Goal: Task Accomplishment & Management: Use online tool/utility

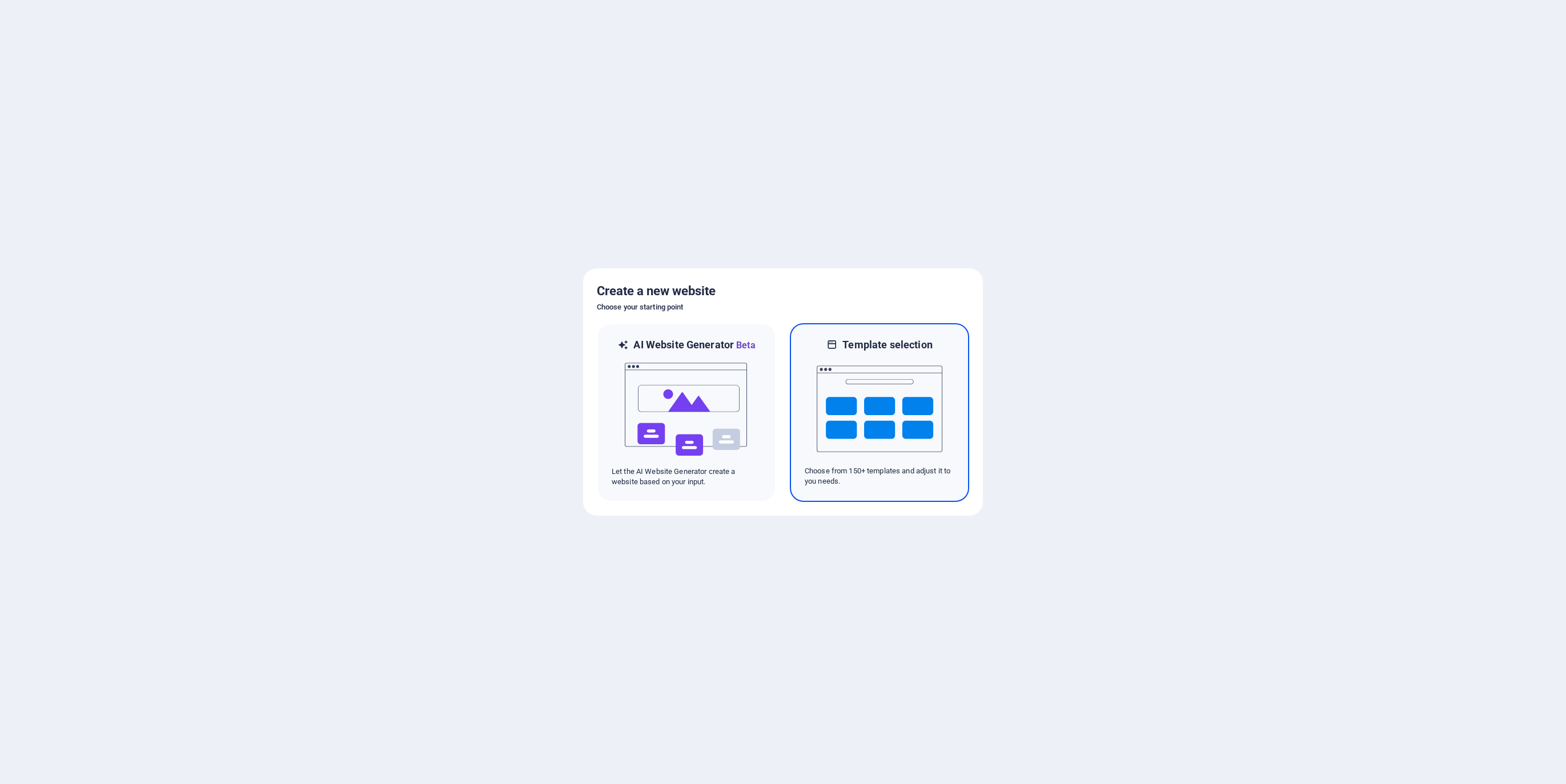
click at [889, 401] on img at bounding box center [879, 409] width 126 height 114
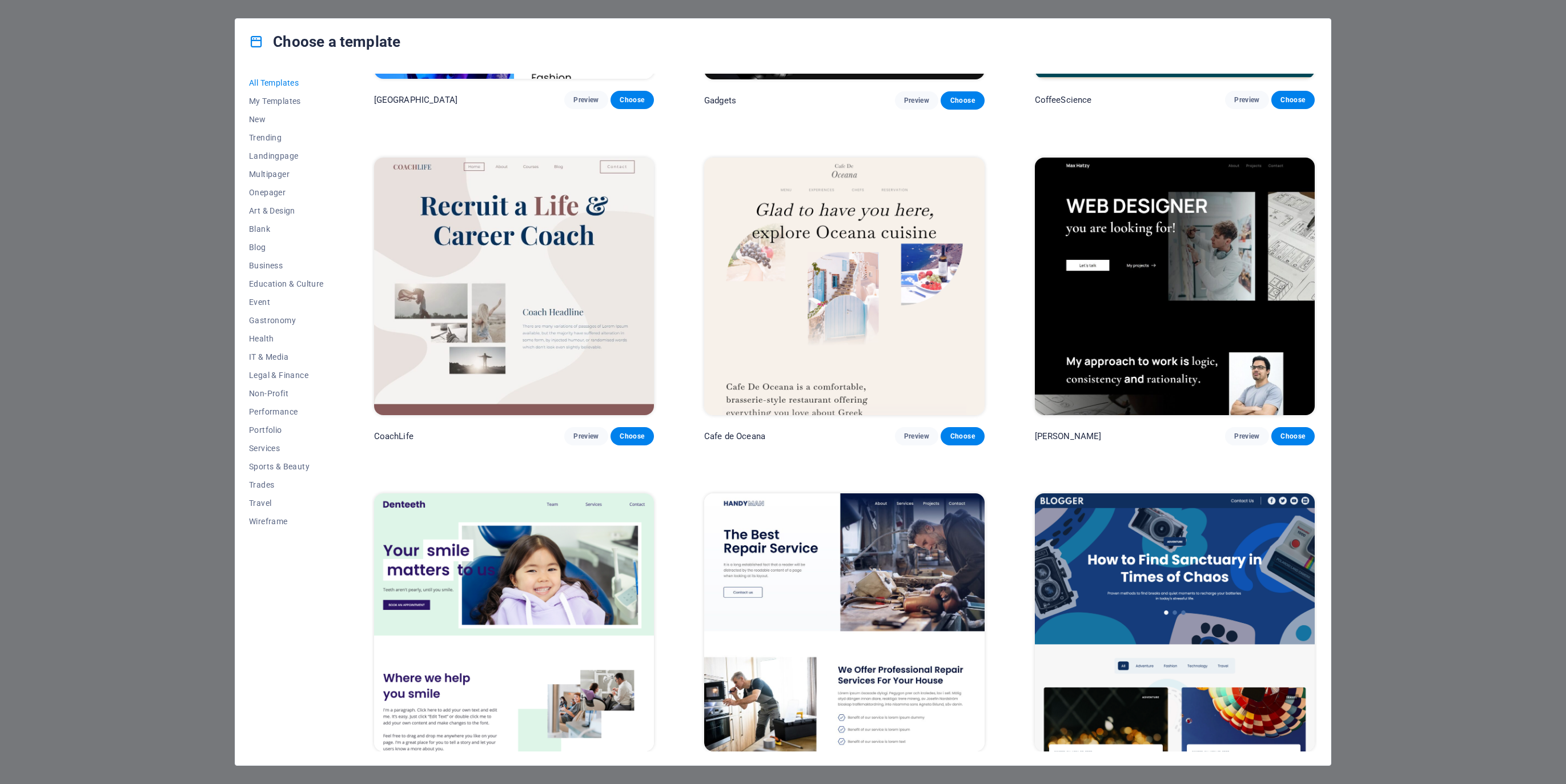
scroll to position [4071, 0]
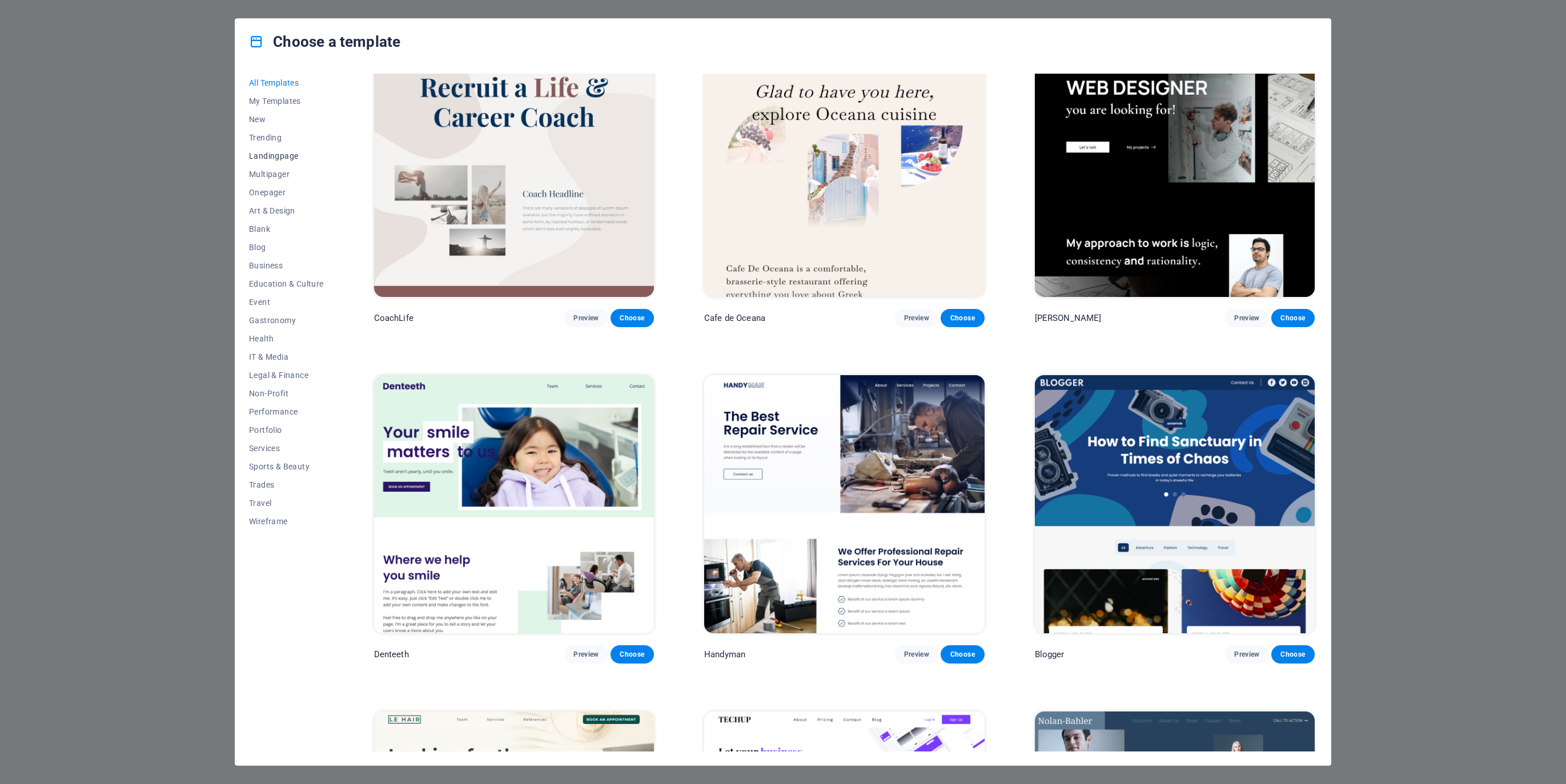
click at [269, 157] on span "Landingpage" at bounding box center [286, 156] width 75 height 9
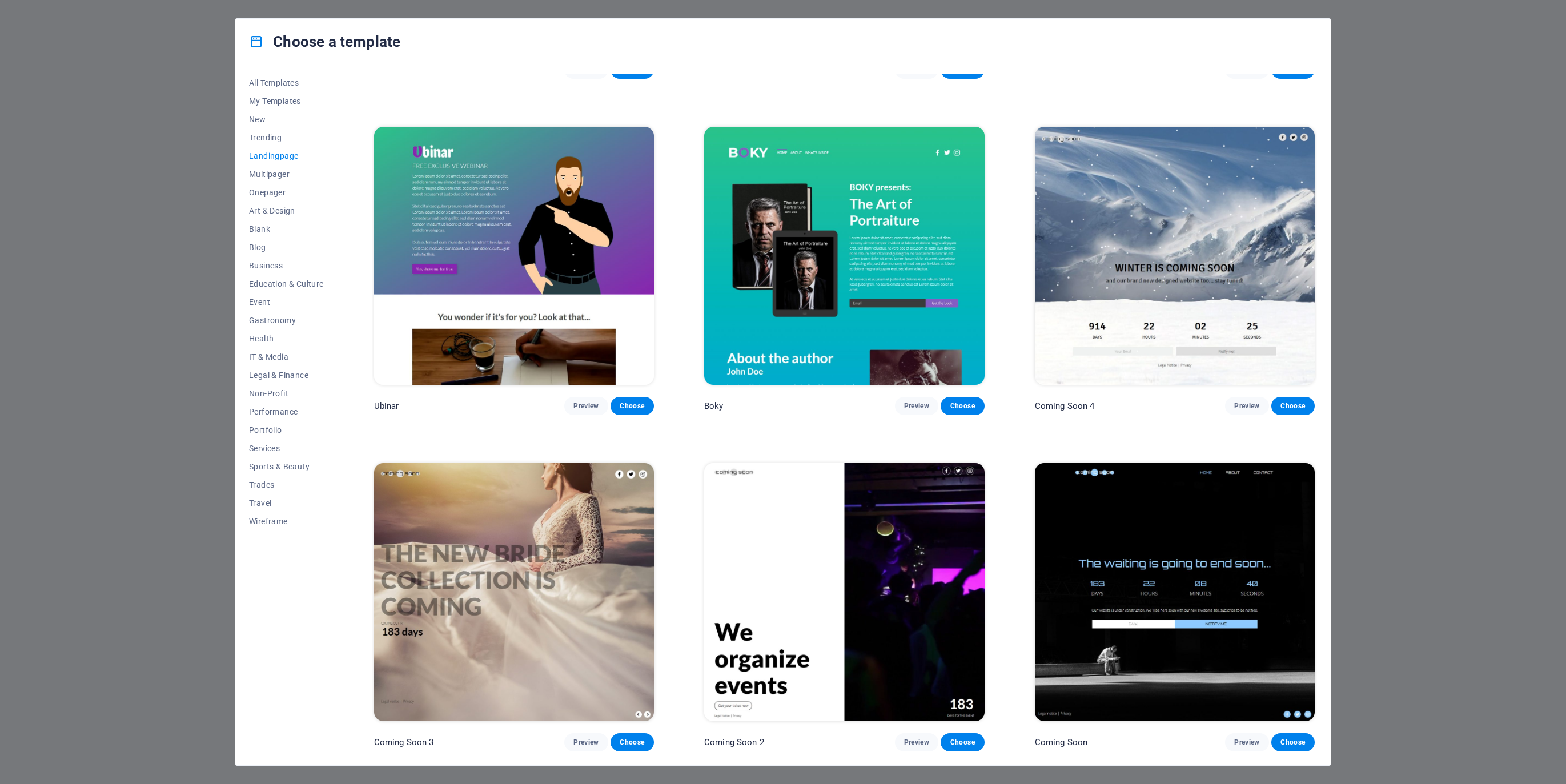
scroll to position [2294, 0]
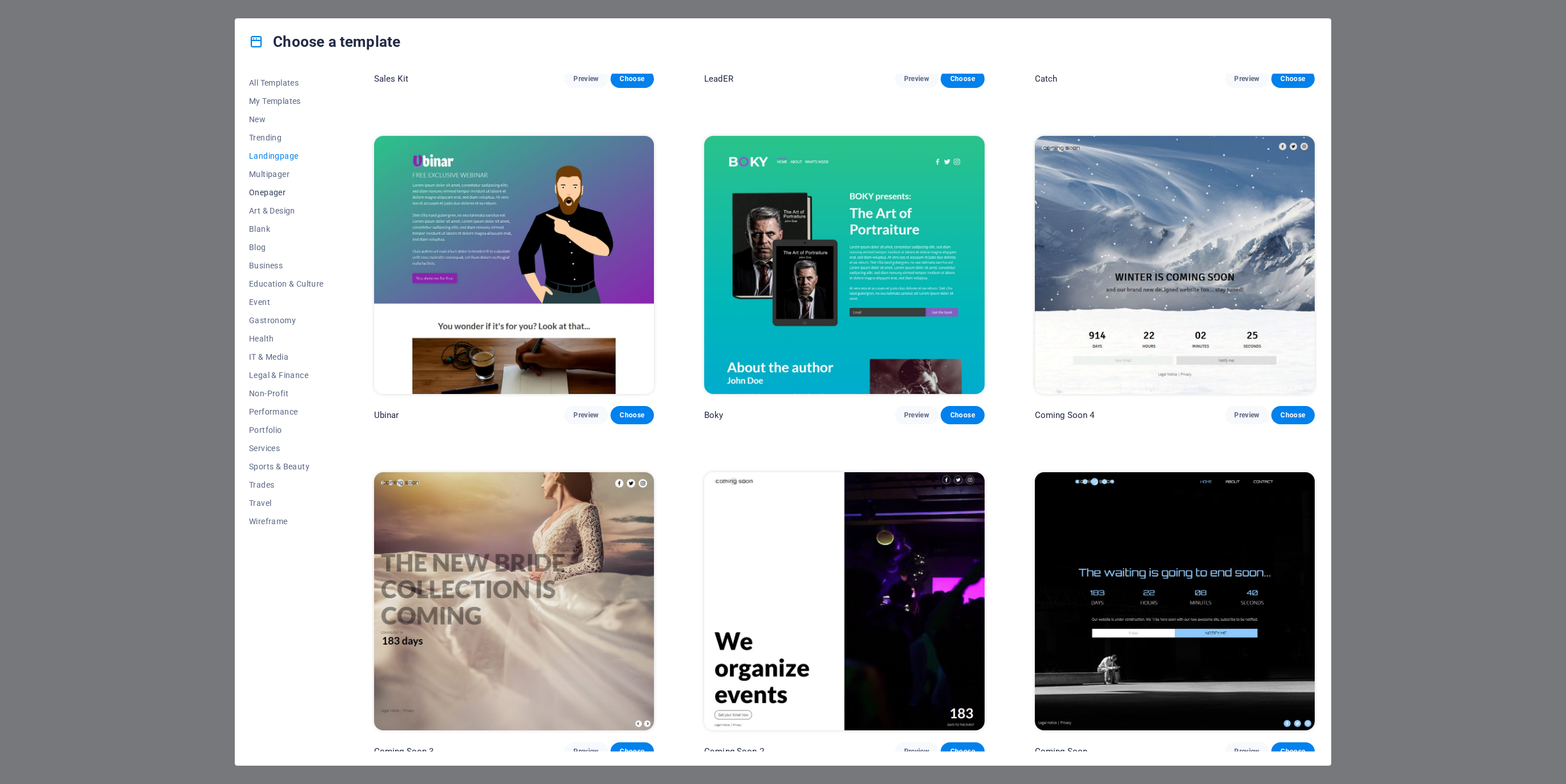
click at [269, 190] on span "Onepager" at bounding box center [286, 192] width 75 height 9
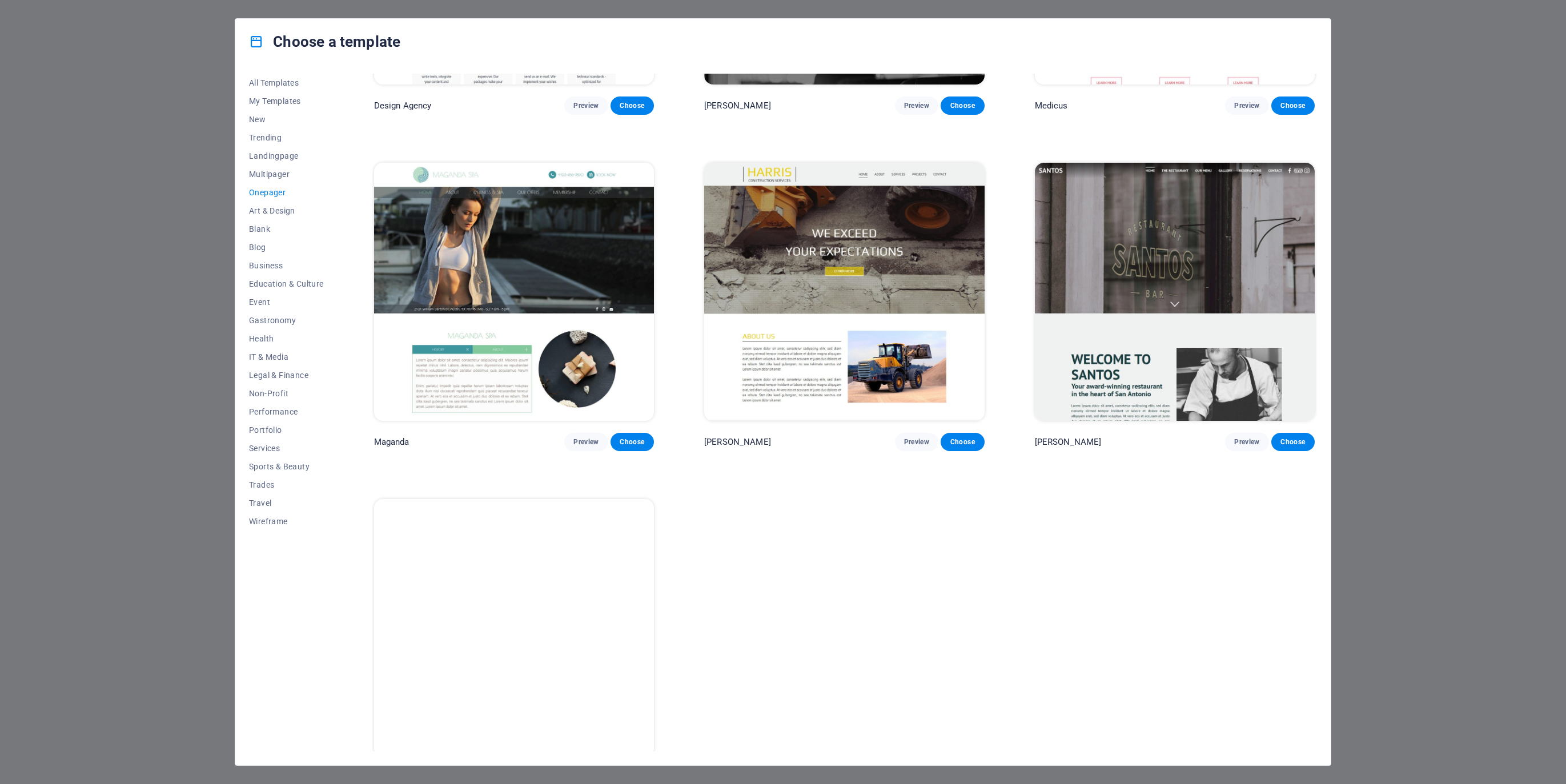
scroll to position [7323, 0]
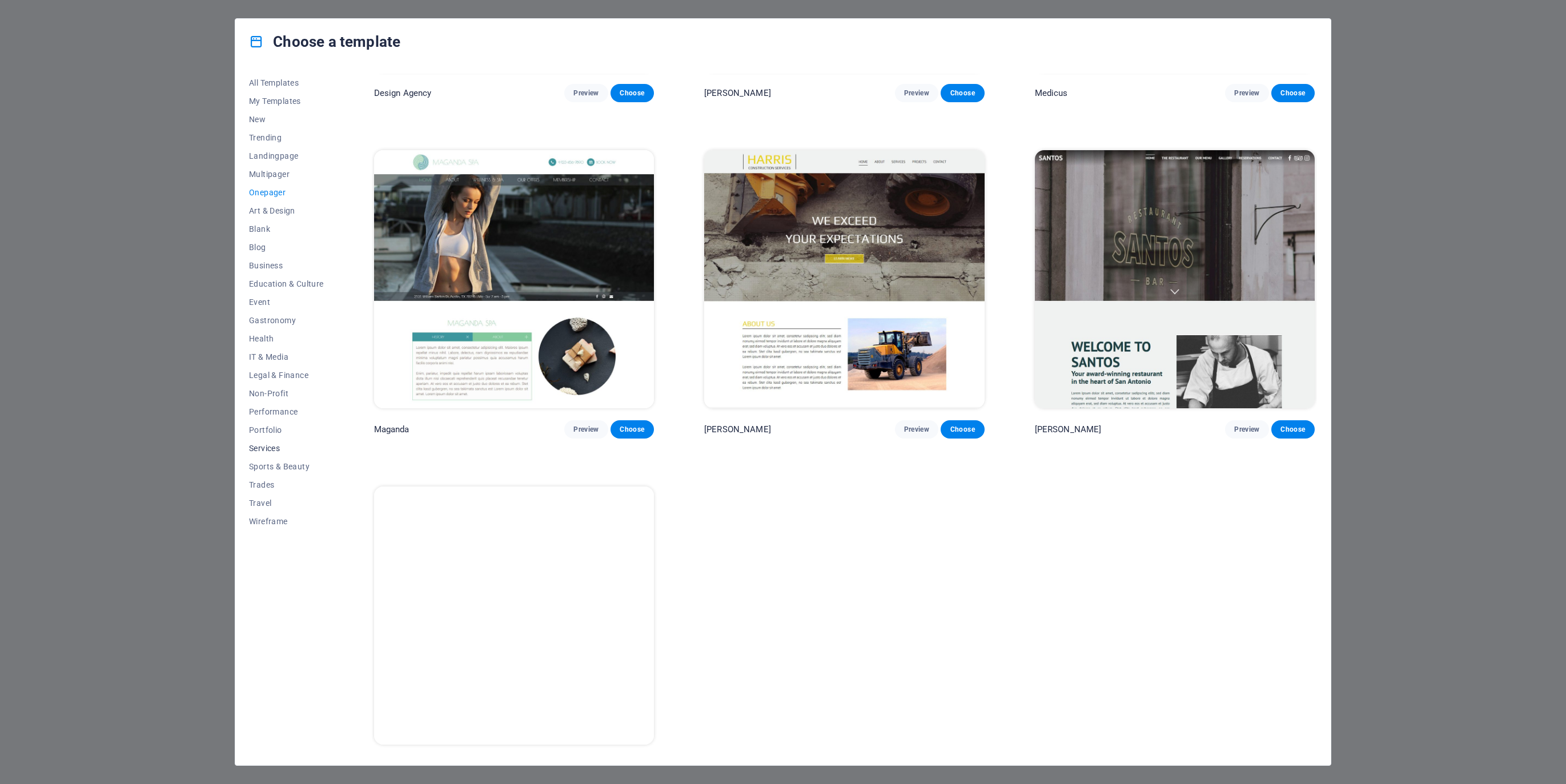
click at [263, 450] on span "Services" at bounding box center [286, 448] width 75 height 9
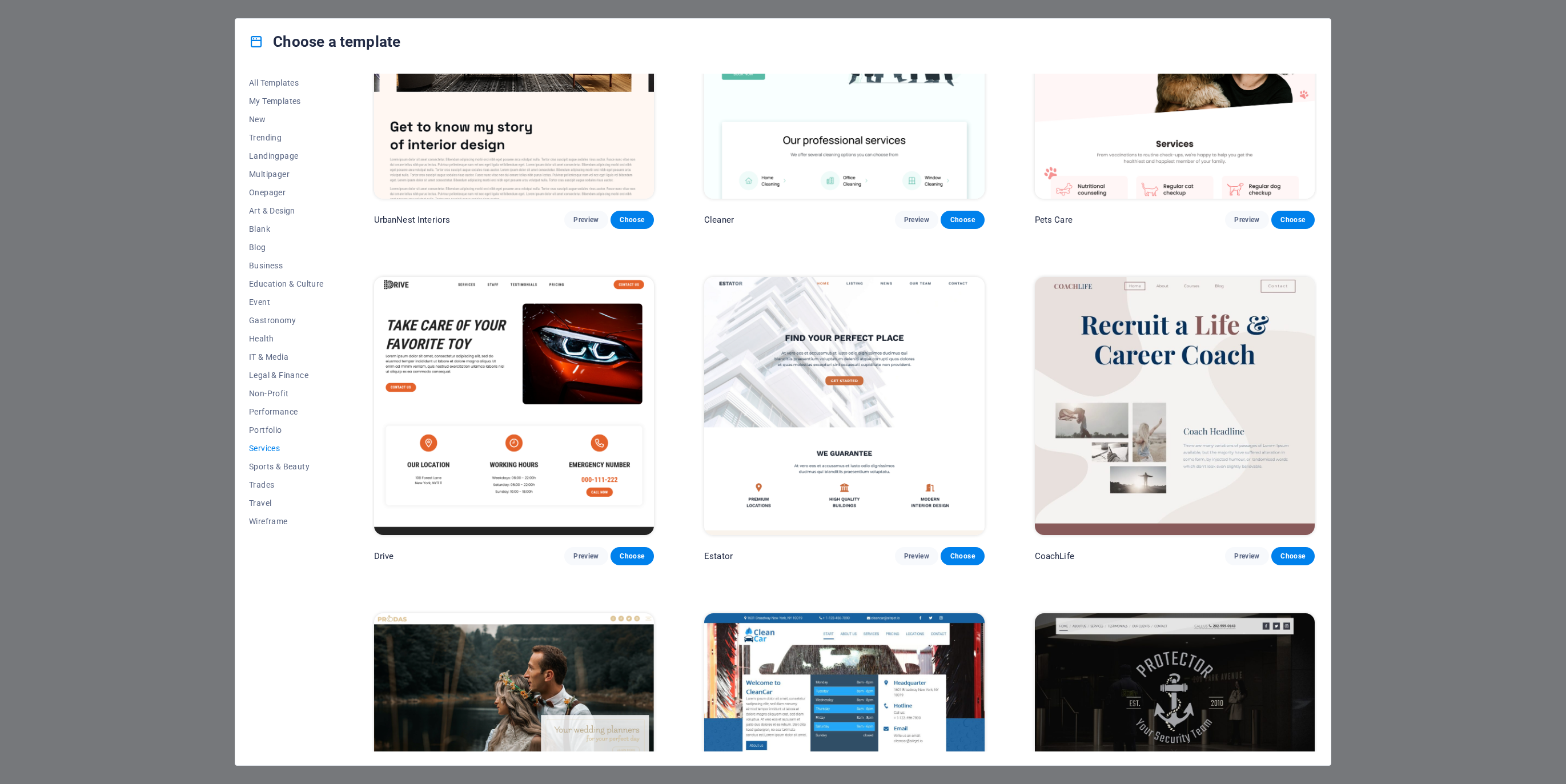
scroll to position [401, 0]
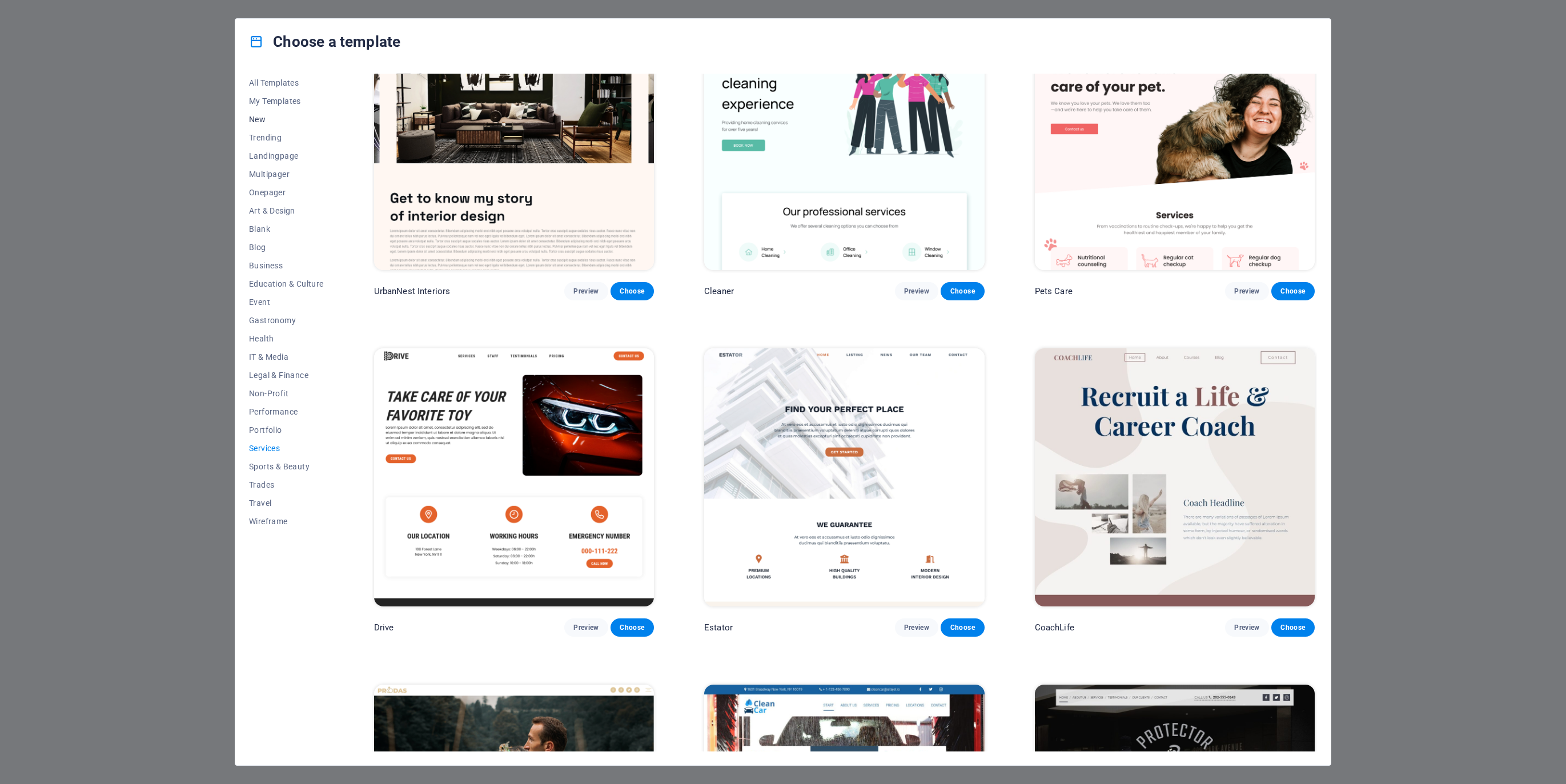
click at [261, 122] on span "New" at bounding box center [286, 119] width 75 height 9
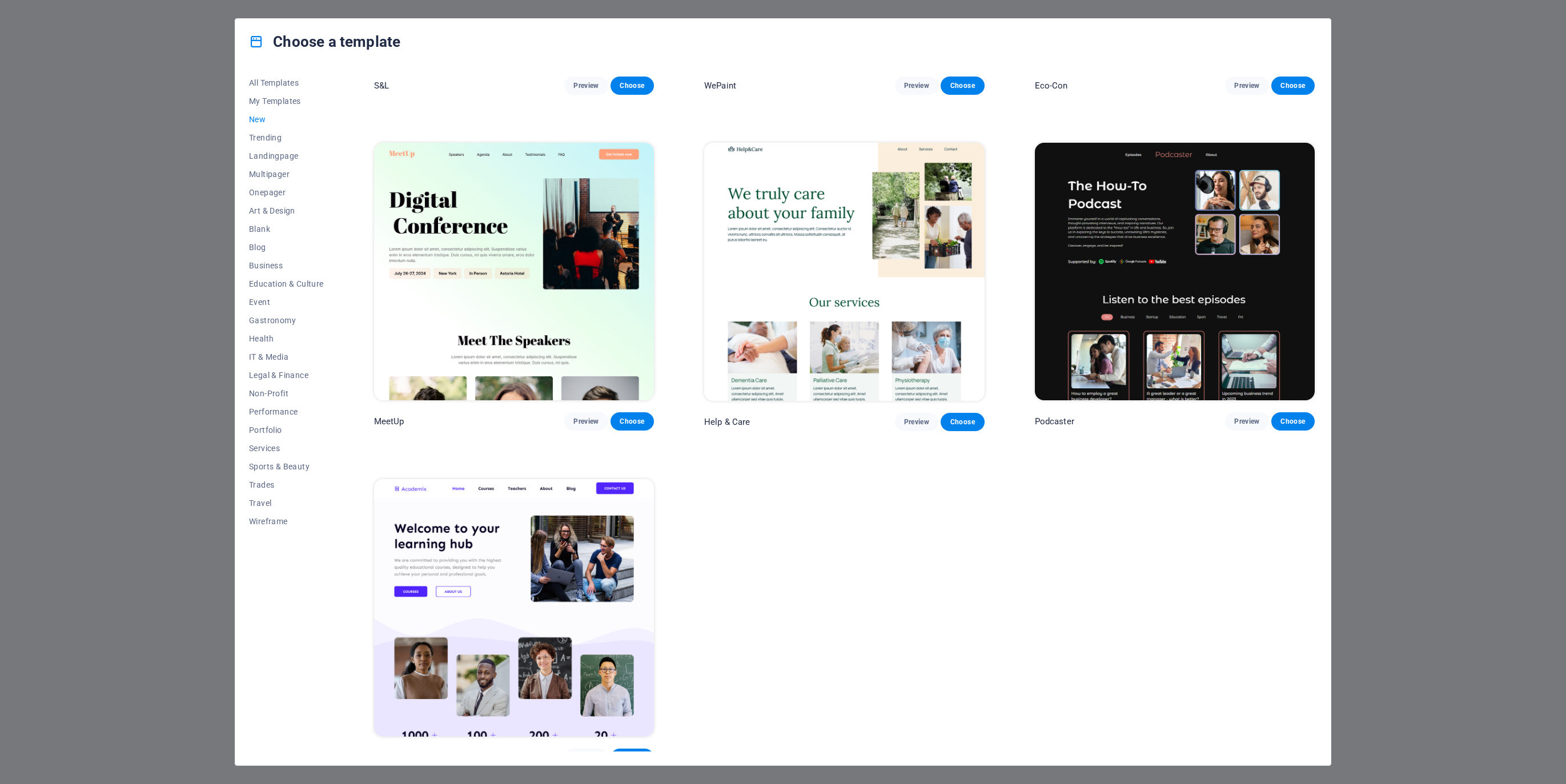
scroll to position [952, 0]
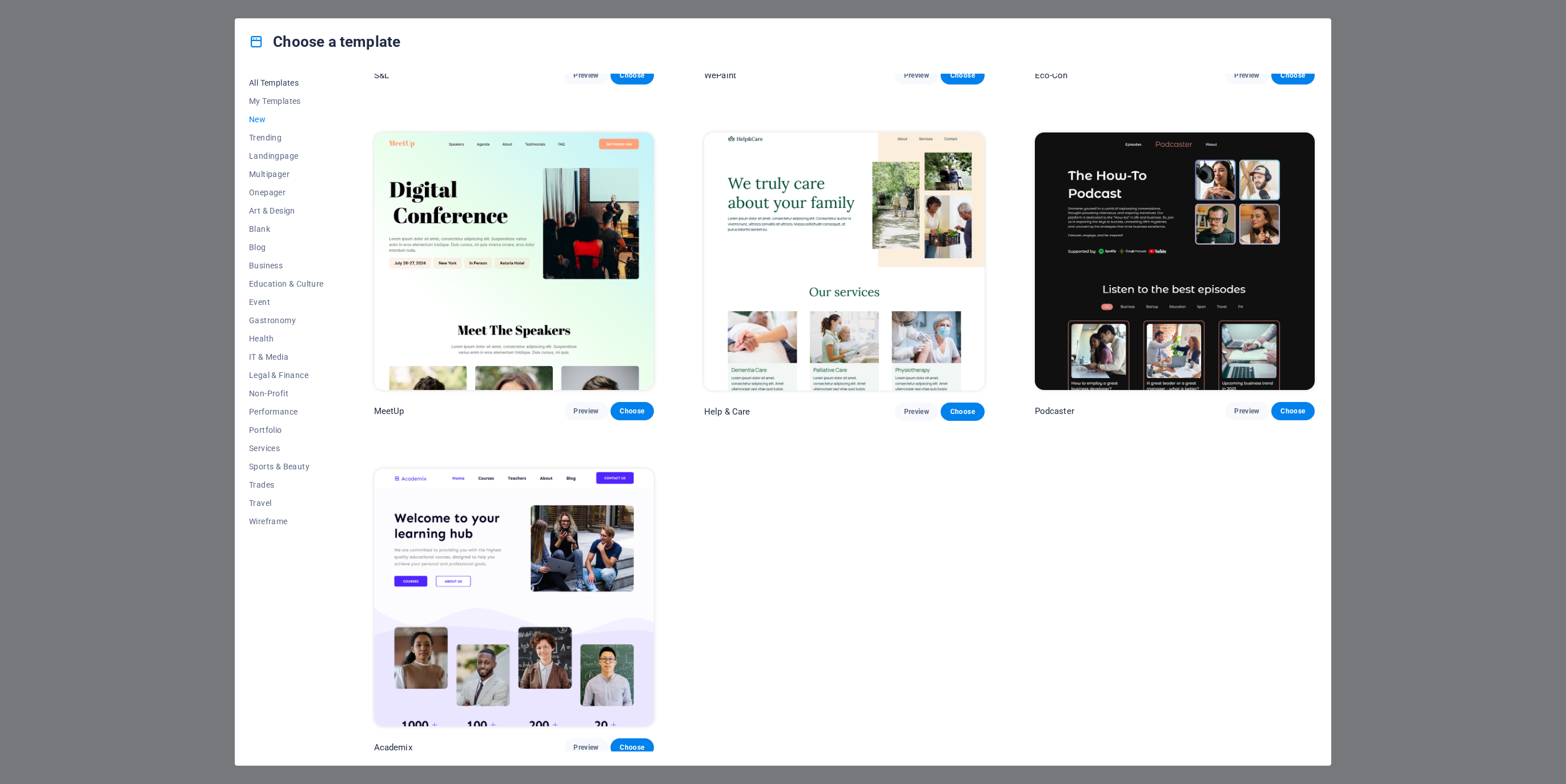
click at [275, 81] on span "All Templates" at bounding box center [286, 83] width 75 height 9
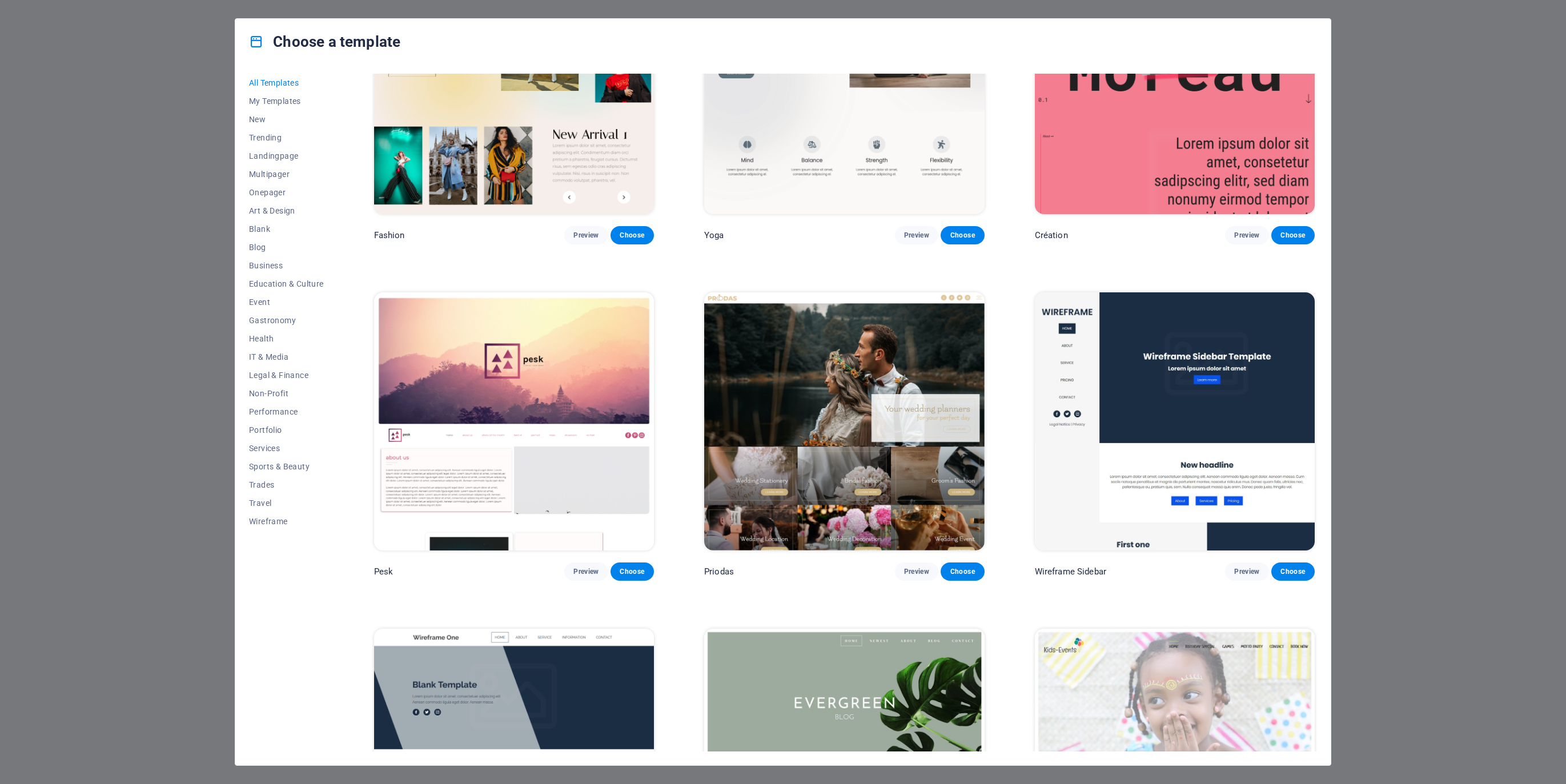
scroll to position [5180, 0]
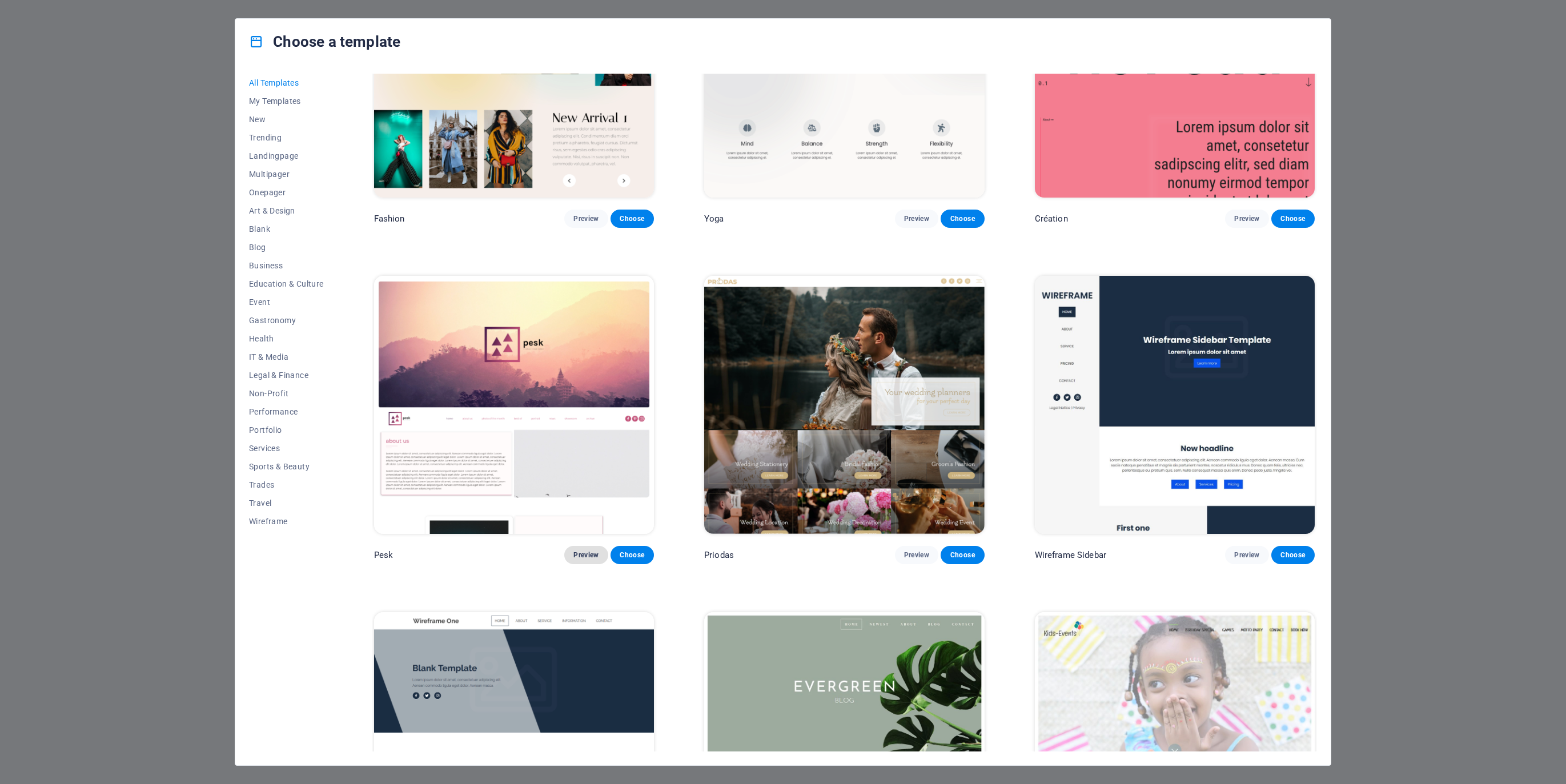
click at [590, 551] on span "Preview" at bounding box center [585, 555] width 25 height 9
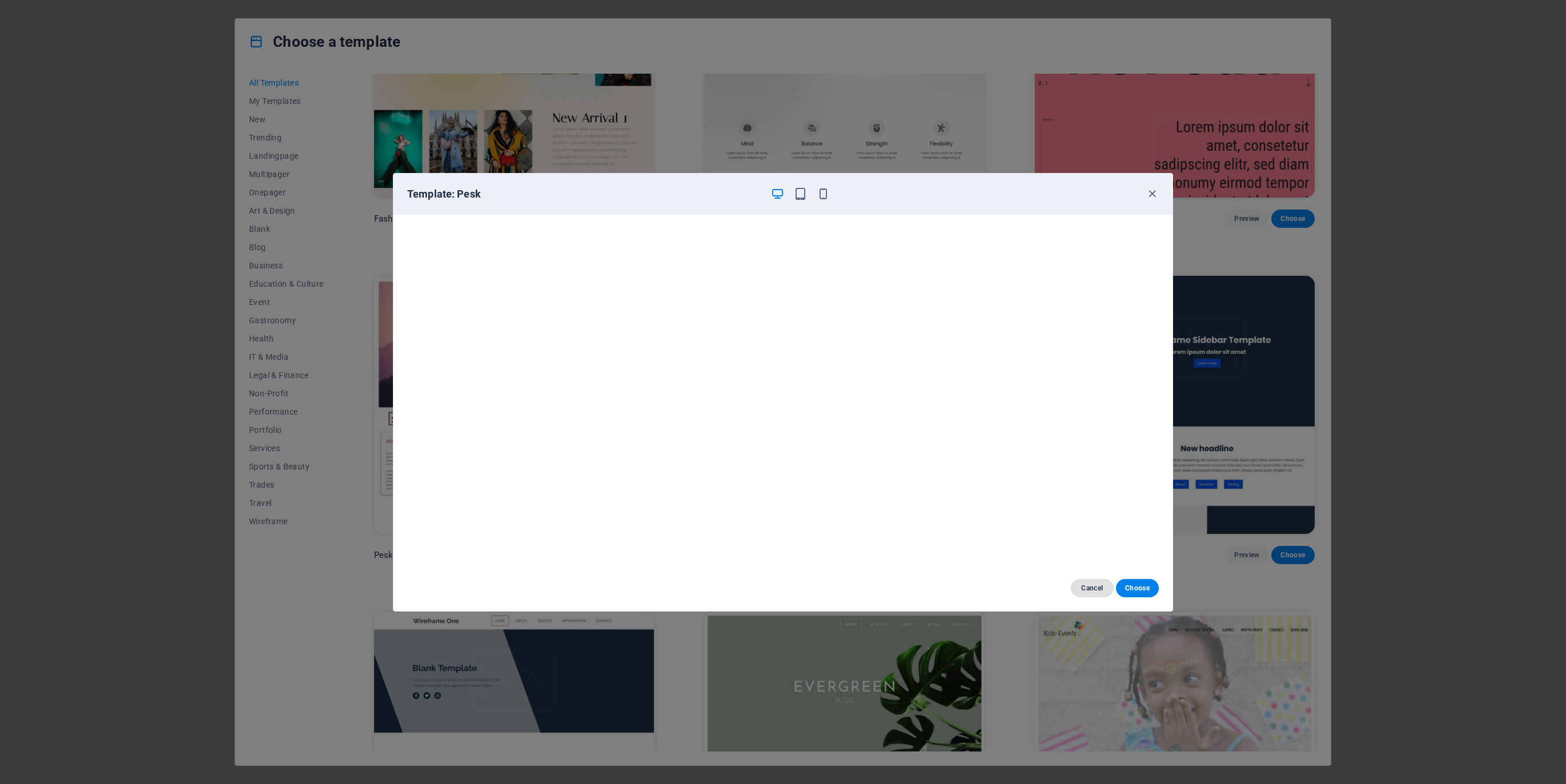
click at [1091, 589] on span "Cancel" at bounding box center [1092, 588] width 24 height 9
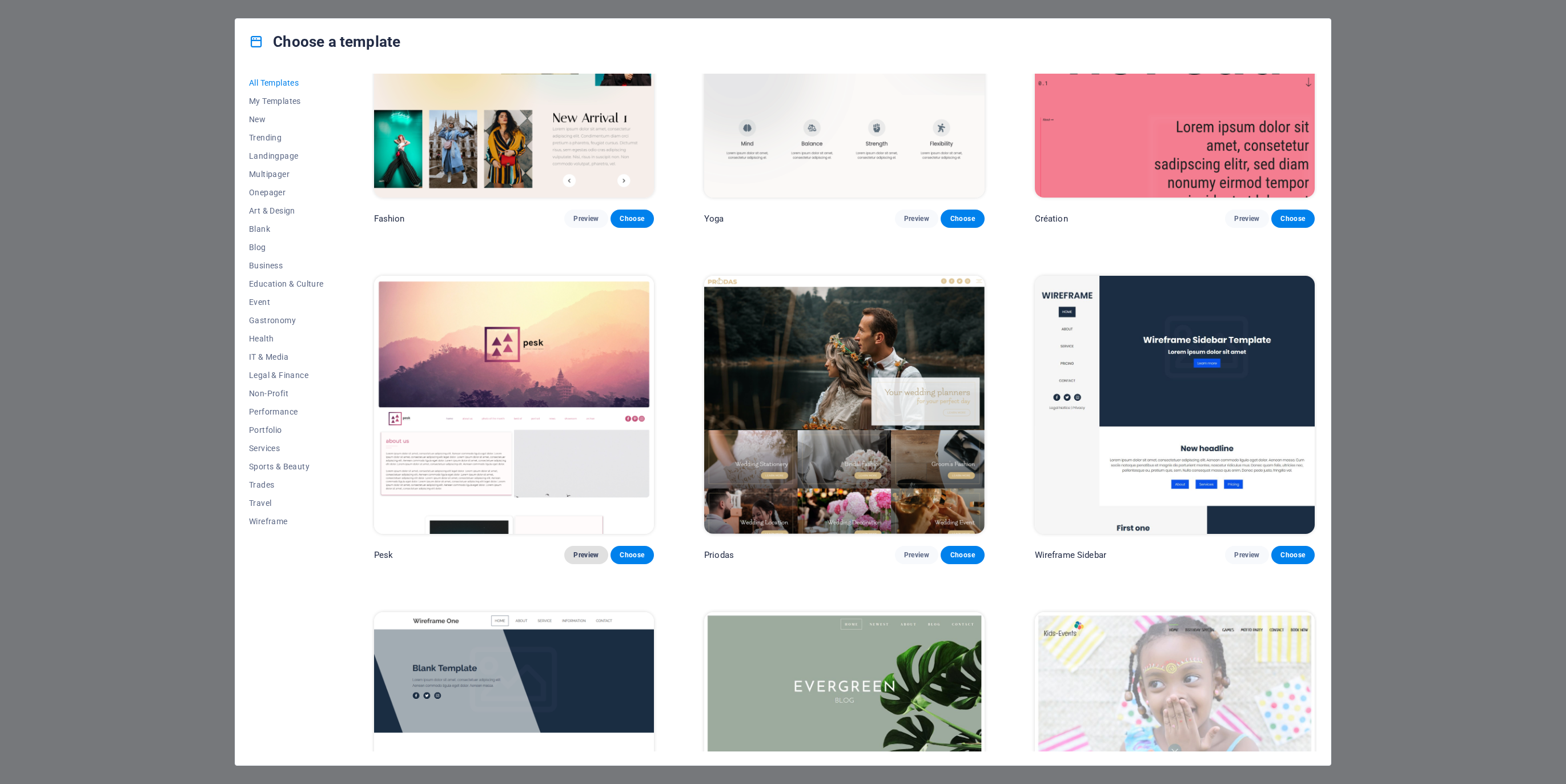
click at [586, 551] on span "Preview" at bounding box center [585, 555] width 25 height 9
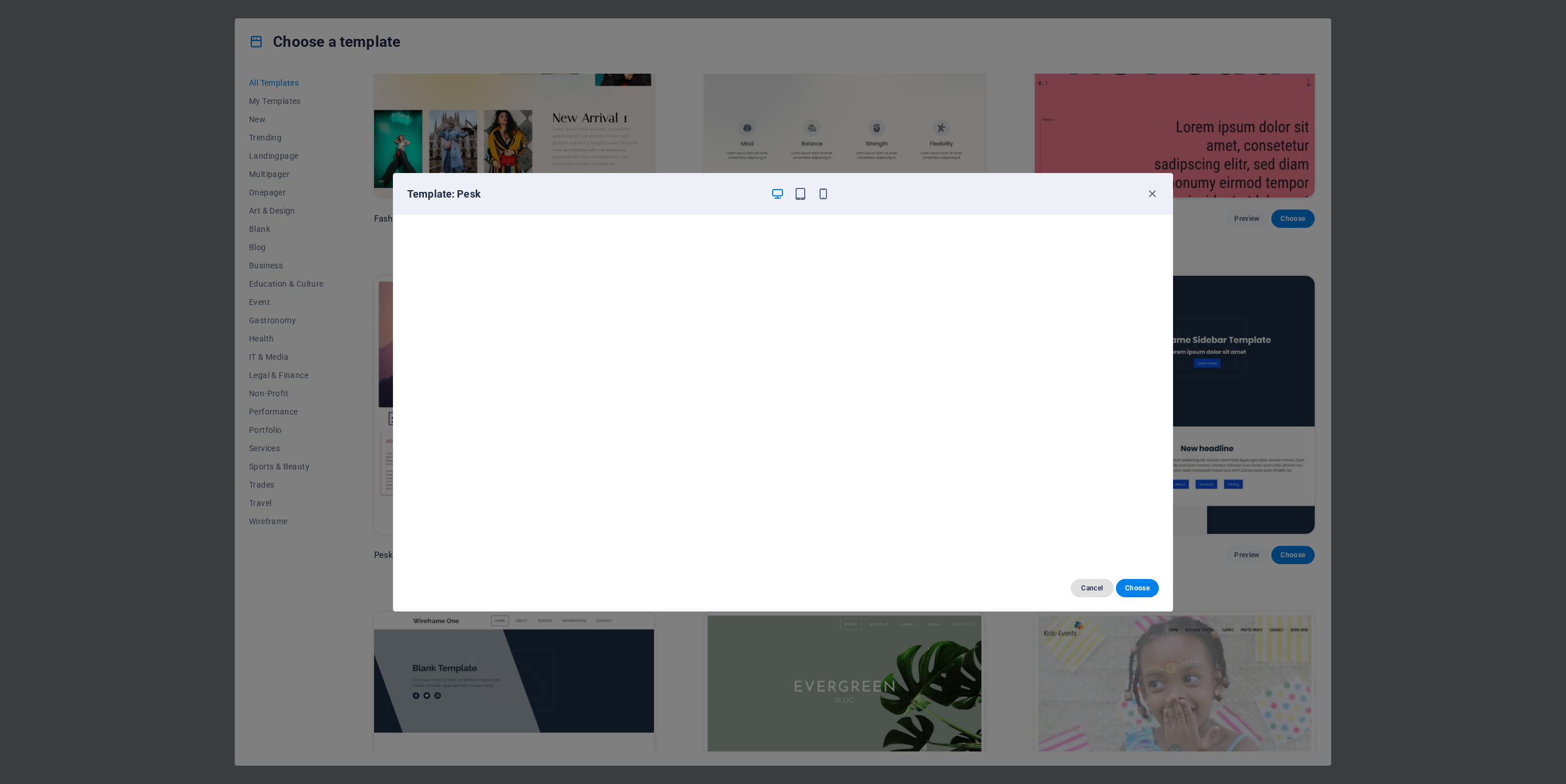
click at [1093, 588] on span "Cancel" at bounding box center [1092, 588] width 24 height 9
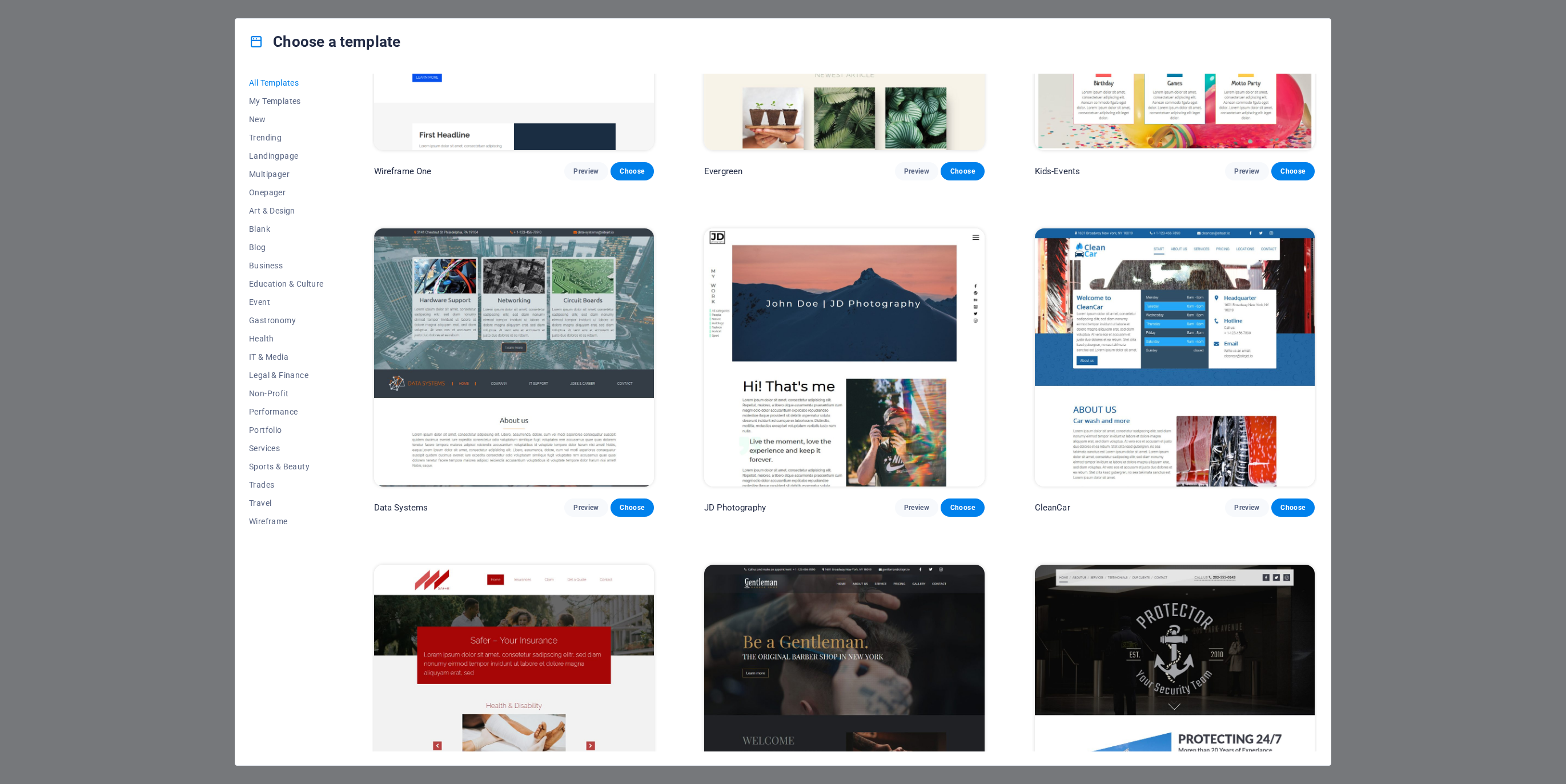
scroll to position [5907, 0]
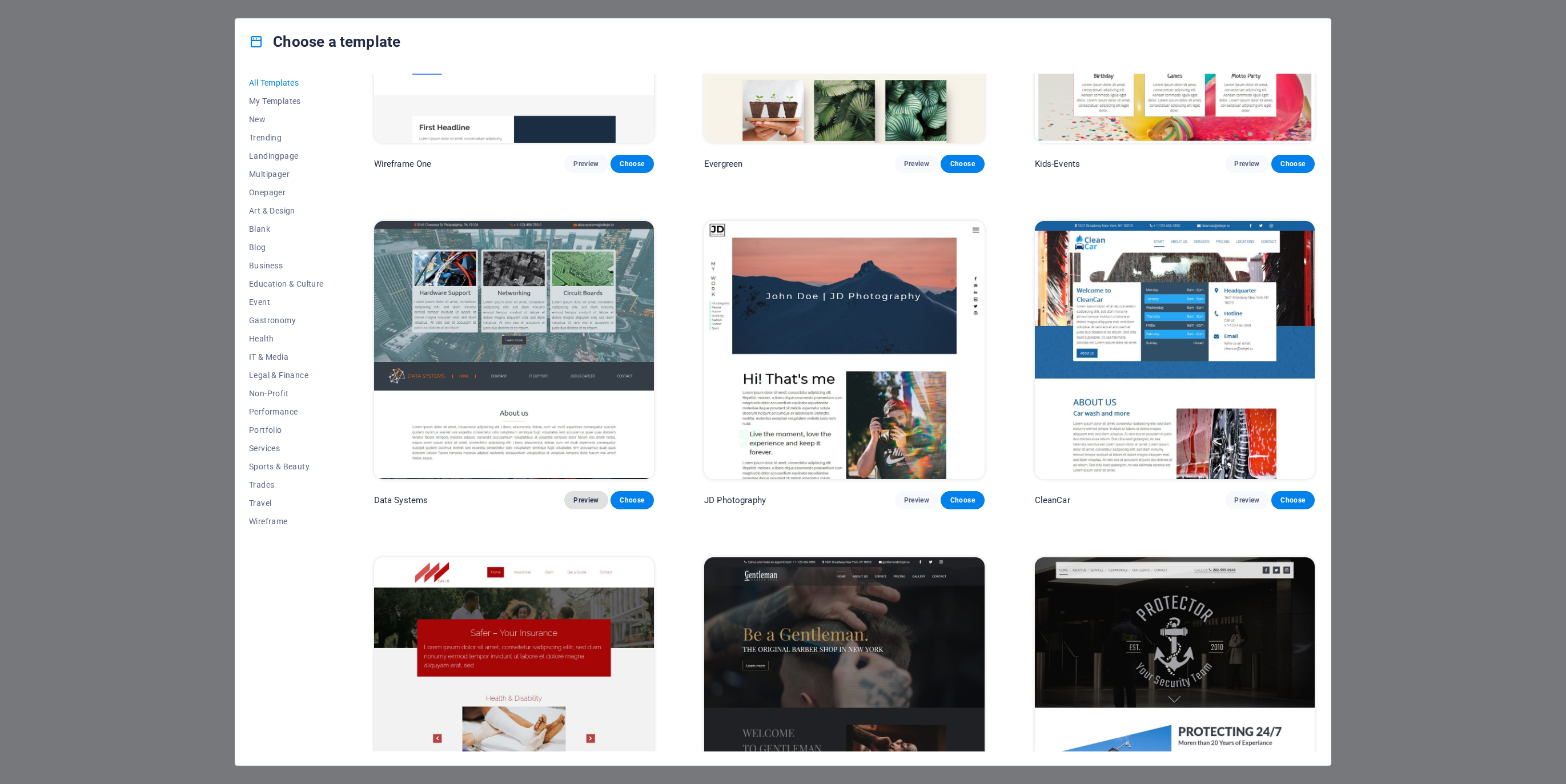
click at [585, 495] on span "Preview" at bounding box center [585, 500] width 25 height 9
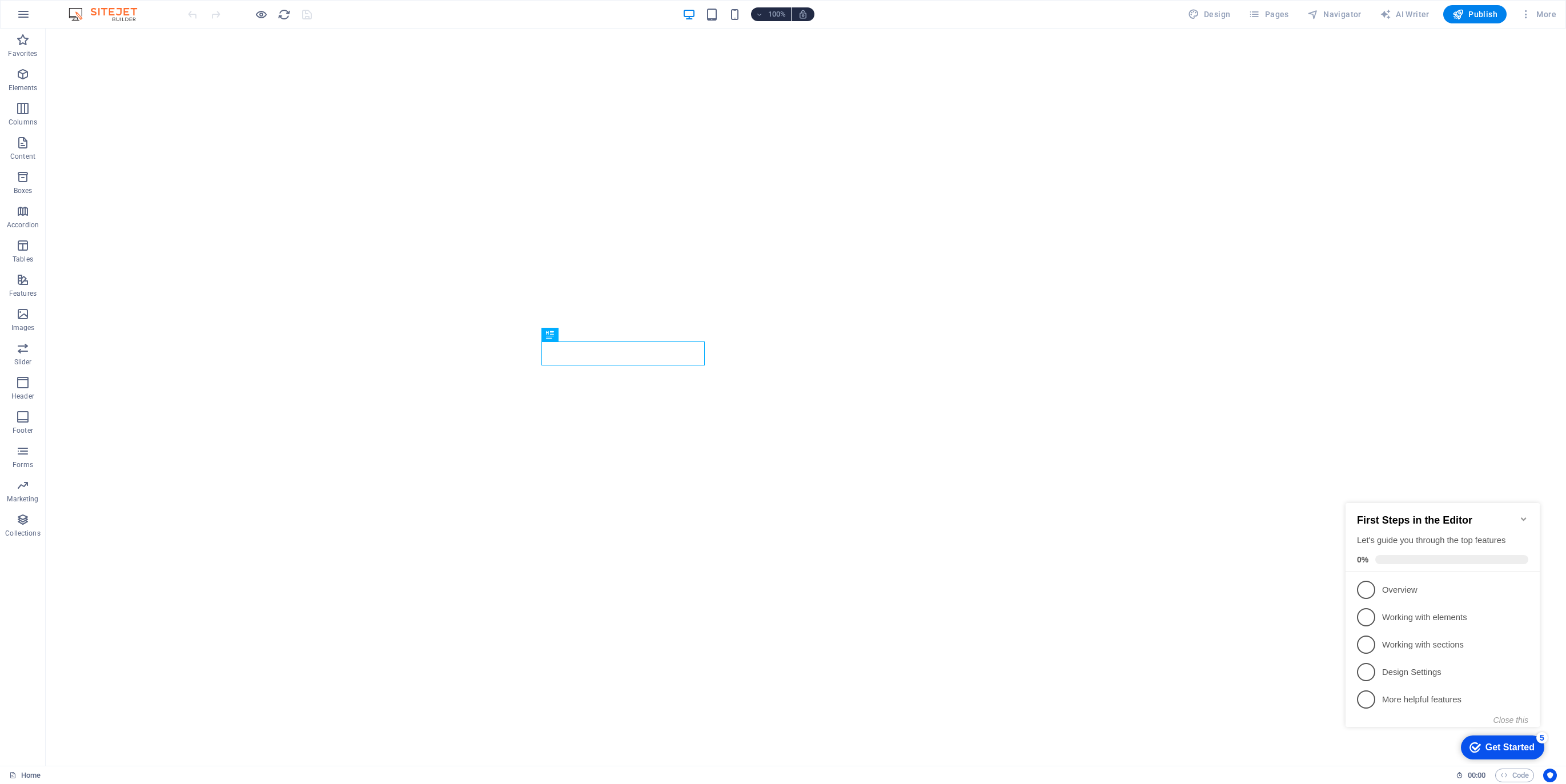
click at [1523, 514] on icon "Minimize checklist" at bounding box center [1523, 518] width 9 height 9
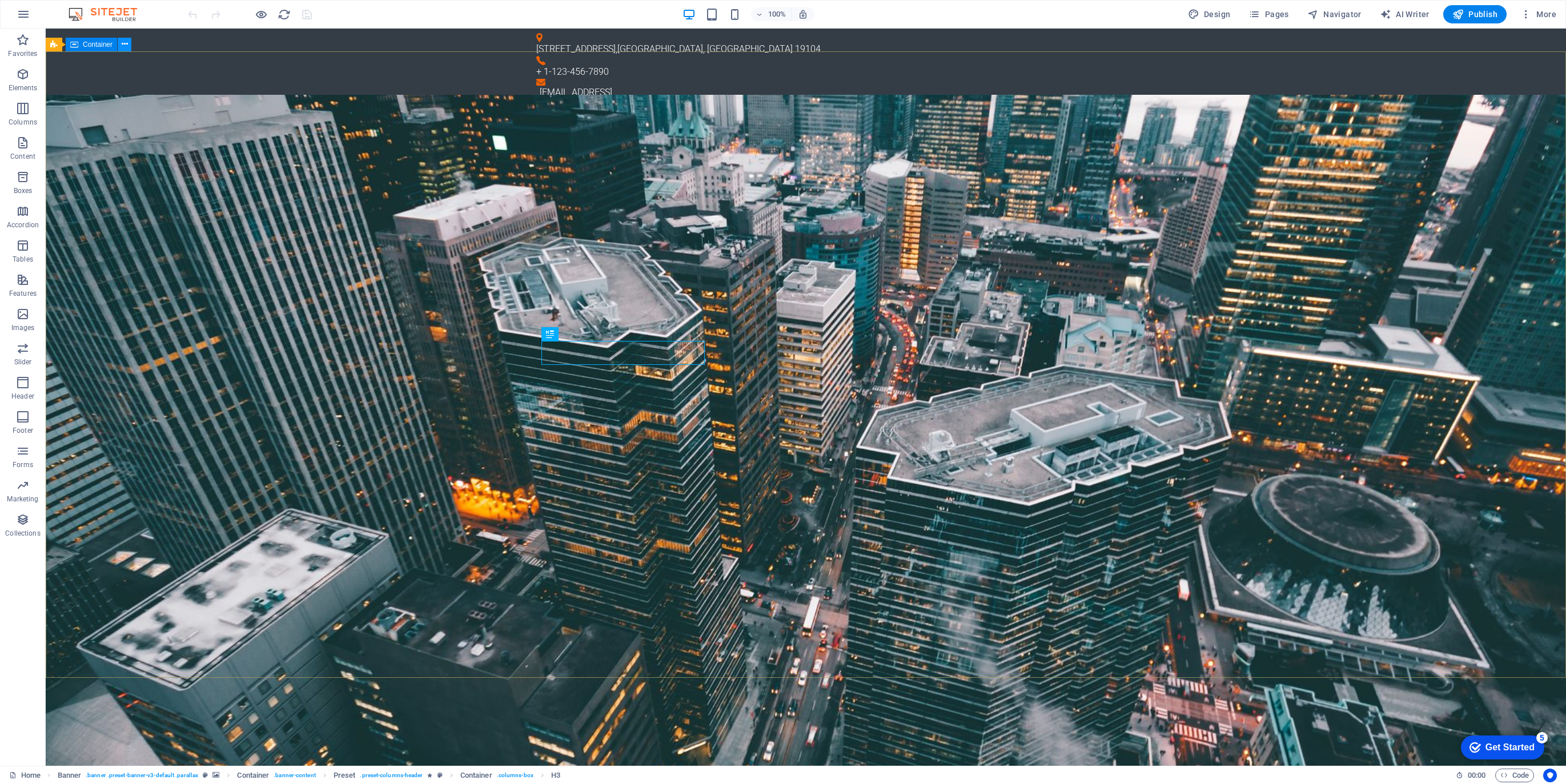
click at [126, 43] on icon at bounding box center [125, 44] width 6 height 12
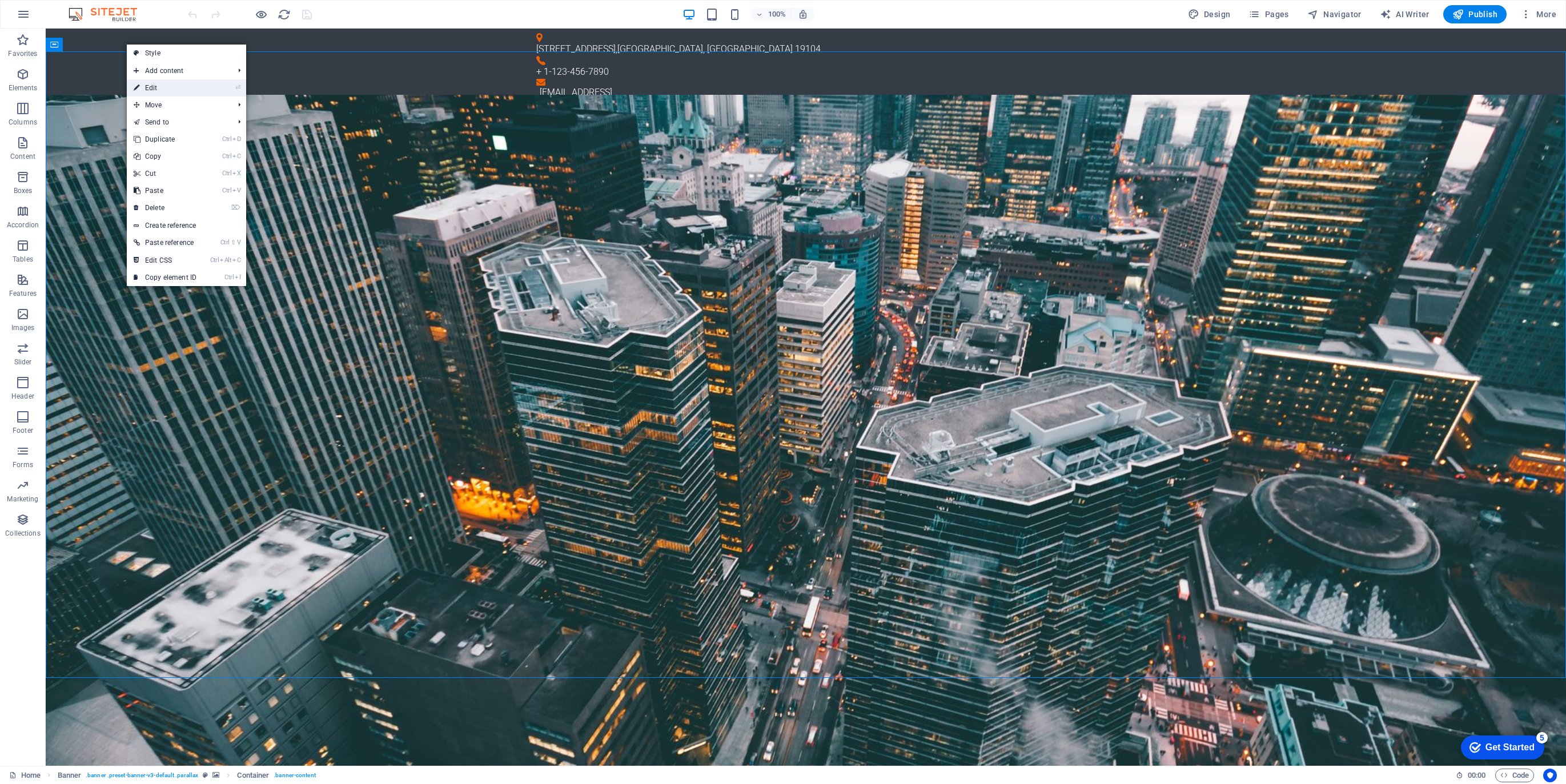
click at [156, 86] on link "⏎ Edit" at bounding box center [165, 88] width 77 height 17
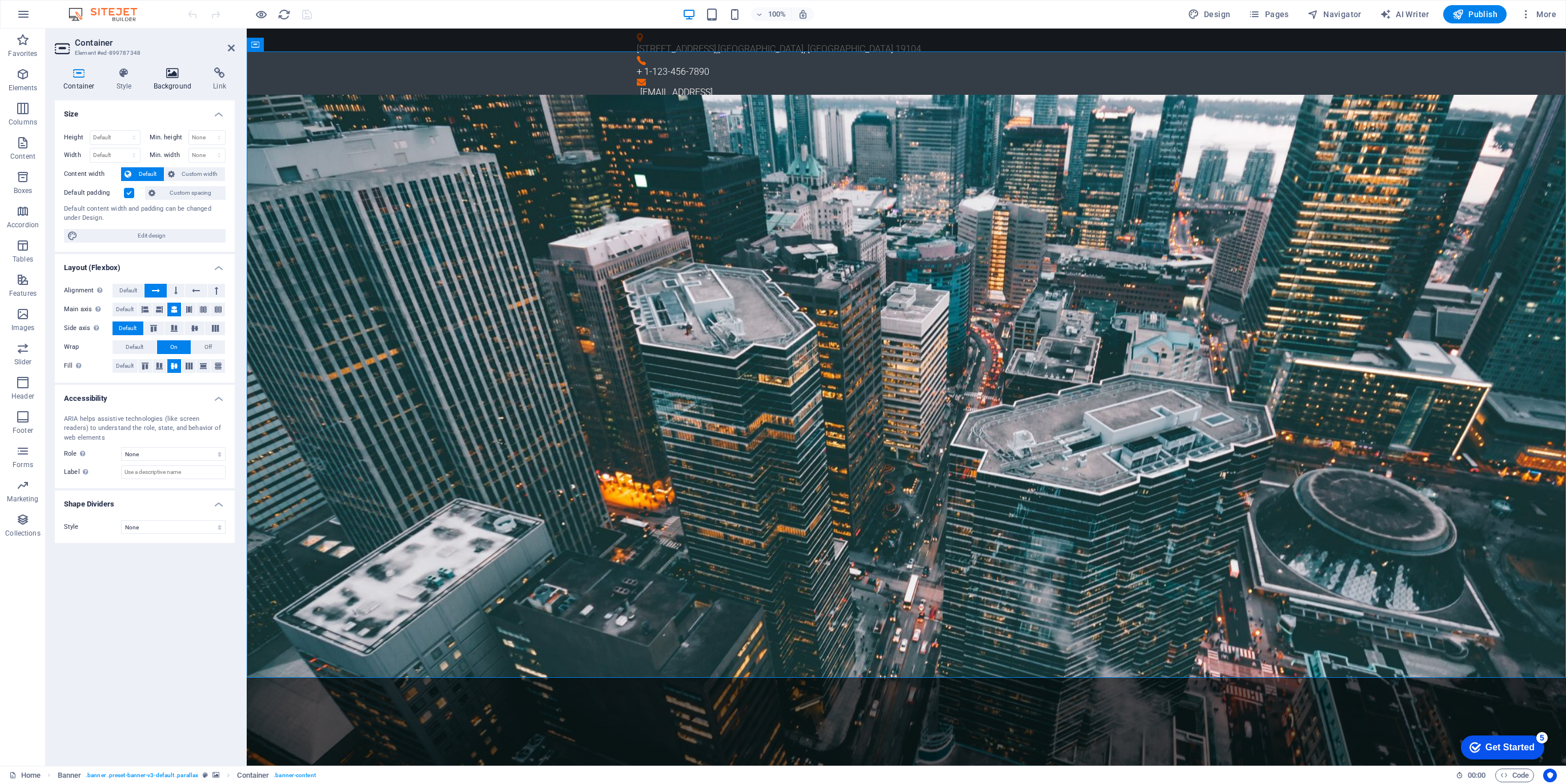
click at [175, 77] on icon at bounding box center [173, 73] width 55 height 12
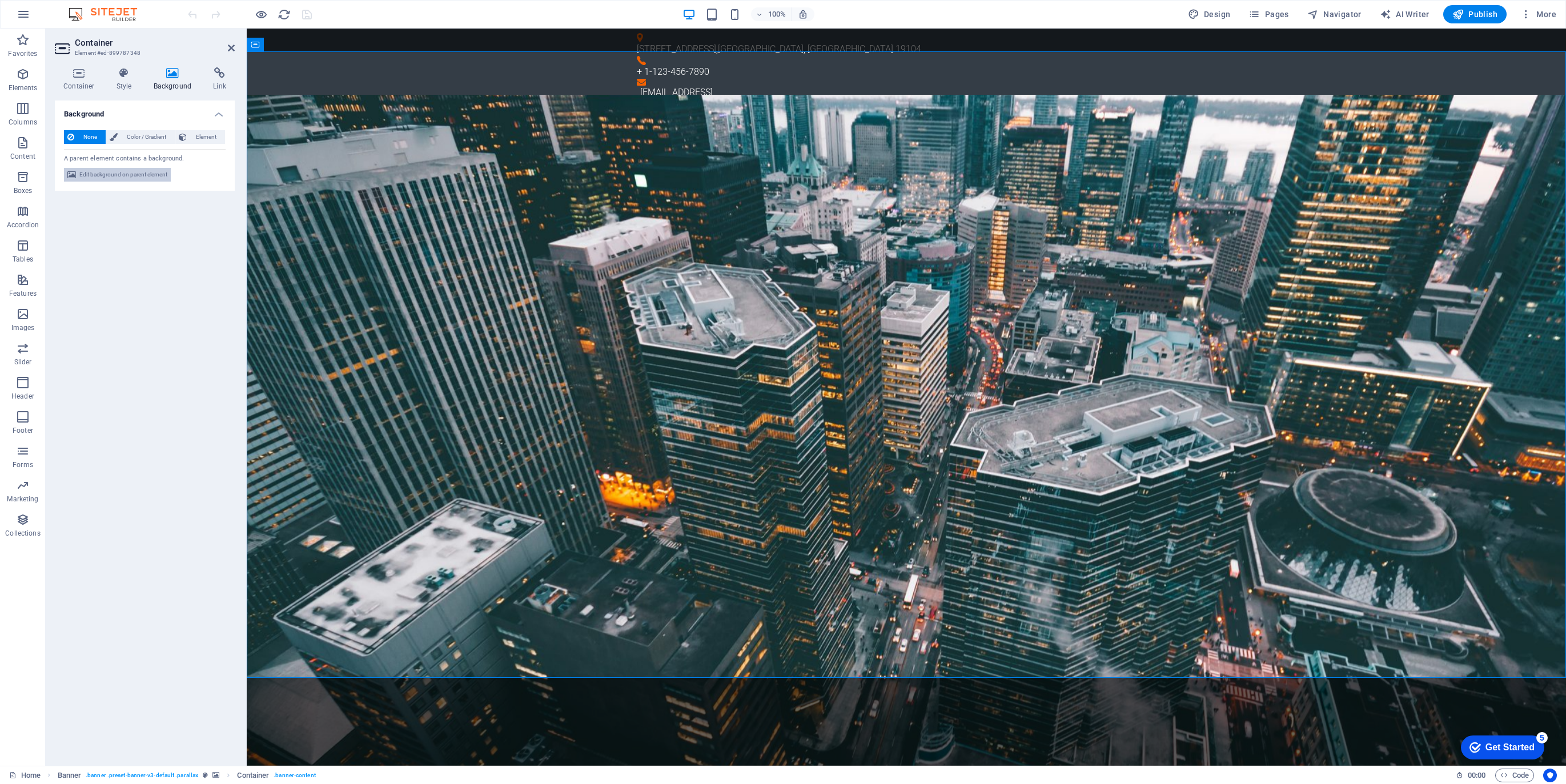
click at [111, 173] on span "Edit background on parent element" at bounding box center [123, 174] width 88 height 14
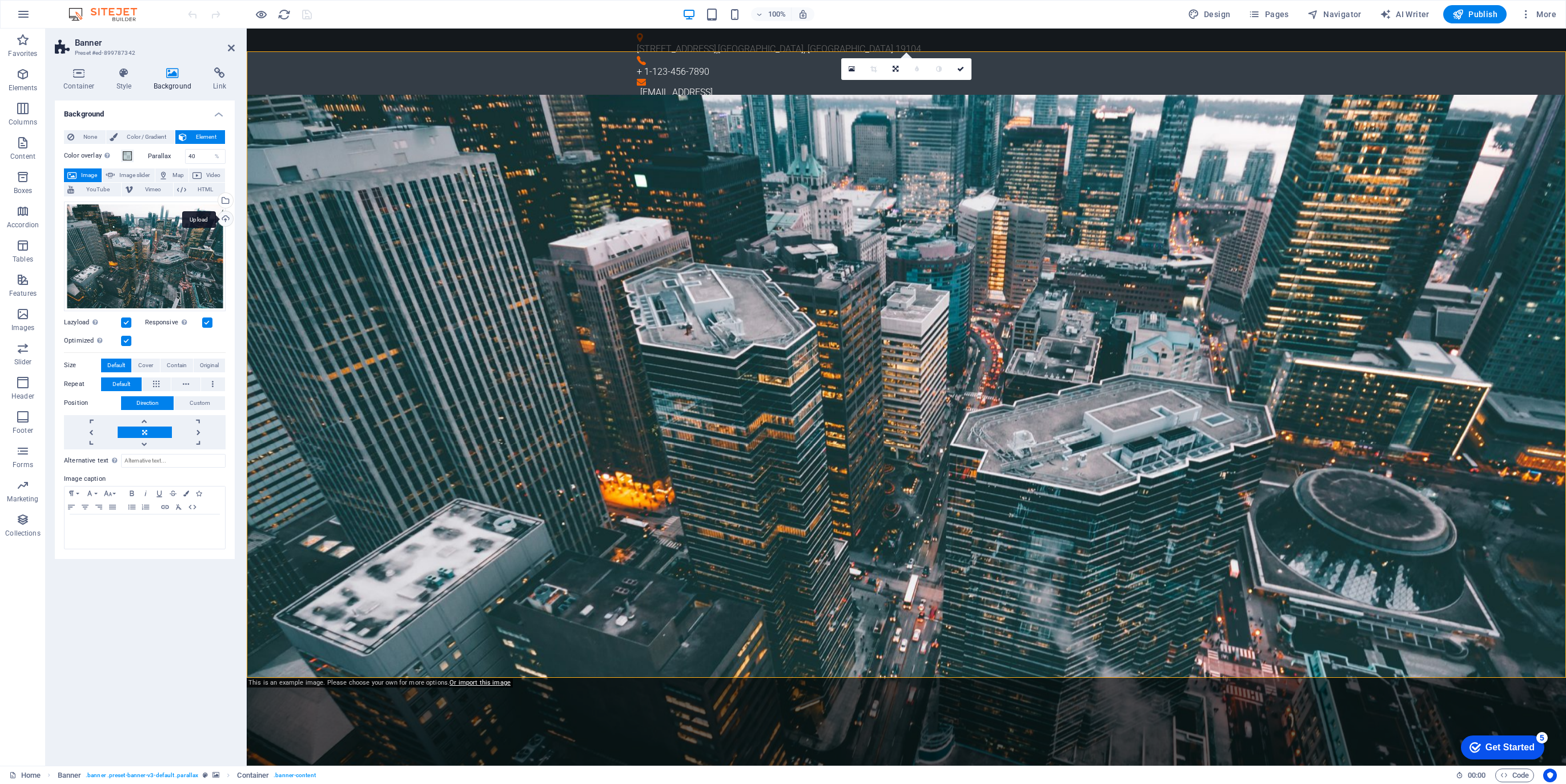
click at [227, 219] on div "Upload" at bounding box center [224, 220] width 17 height 17
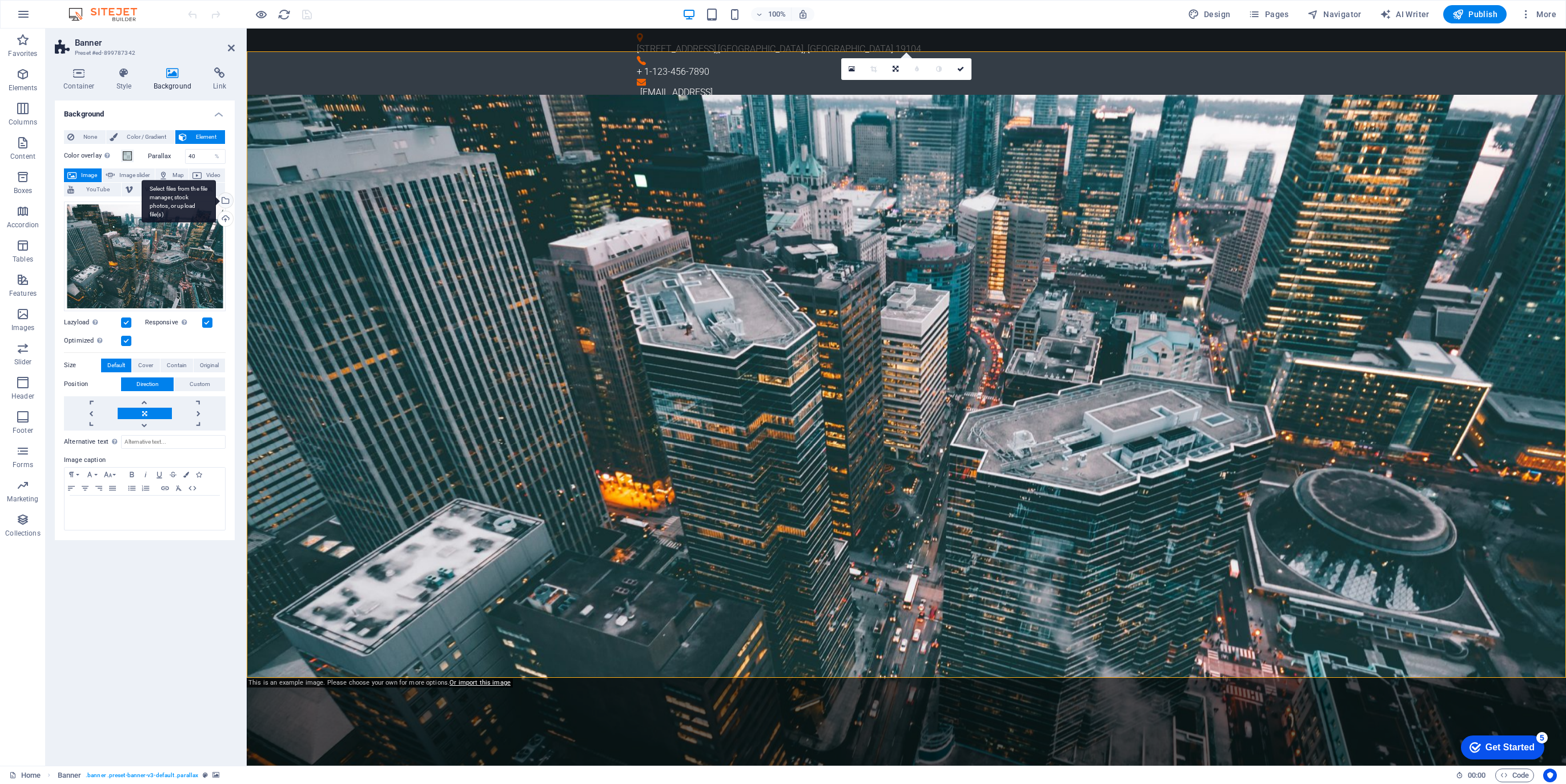
click at [227, 201] on div "Select files from the file manager, stock photos, or upload file(s)" at bounding box center [224, 202] width 17 height 17
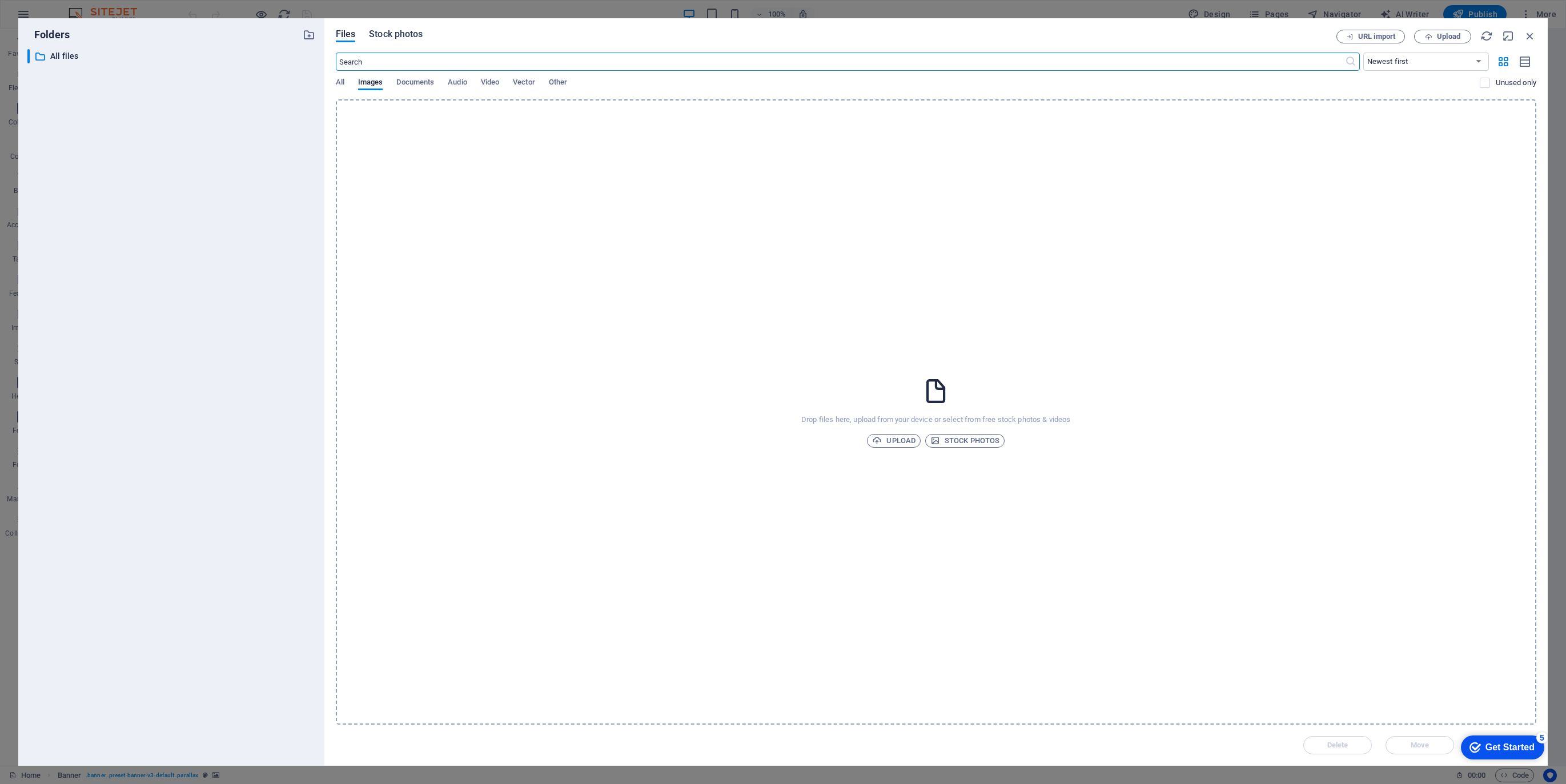
click at [396, 32] on span "Stock photos" at bounding box center [396, 34] width 53 height 14
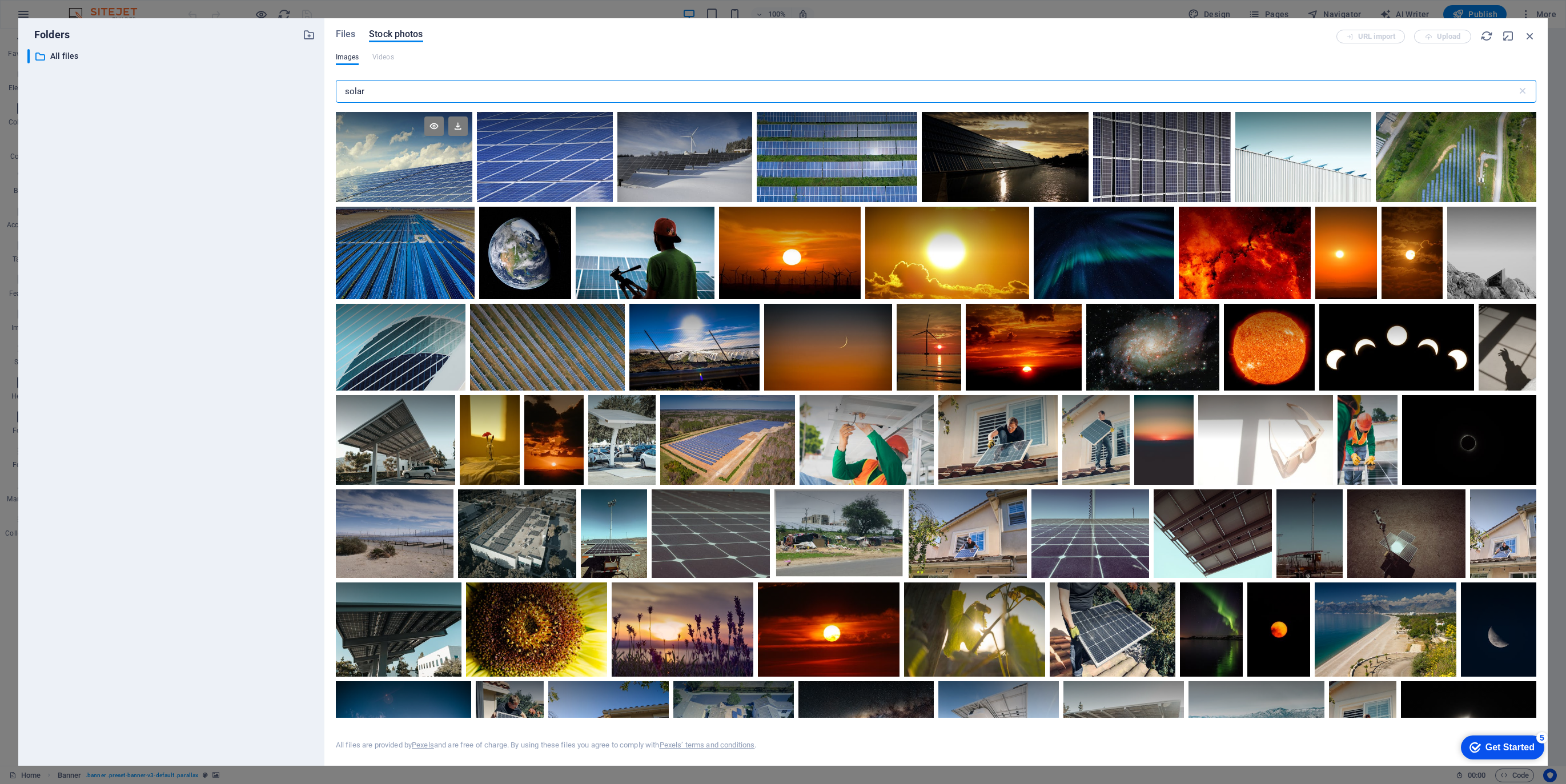
type input "solar"
click at [394, 171] on div at bounding box center [404, 157] width 137 height 90
click at [1427, 744] on div "All files are provided by Pexels and are free of charge. By using these files y…" at bounding box center [936, 736] width 1201 height 36
click at [422, 138] on div at bounding box center [404, 134] width 137 height 45
click at [457, 127] on icon at bounding box center [458, 126] width 19 height 19
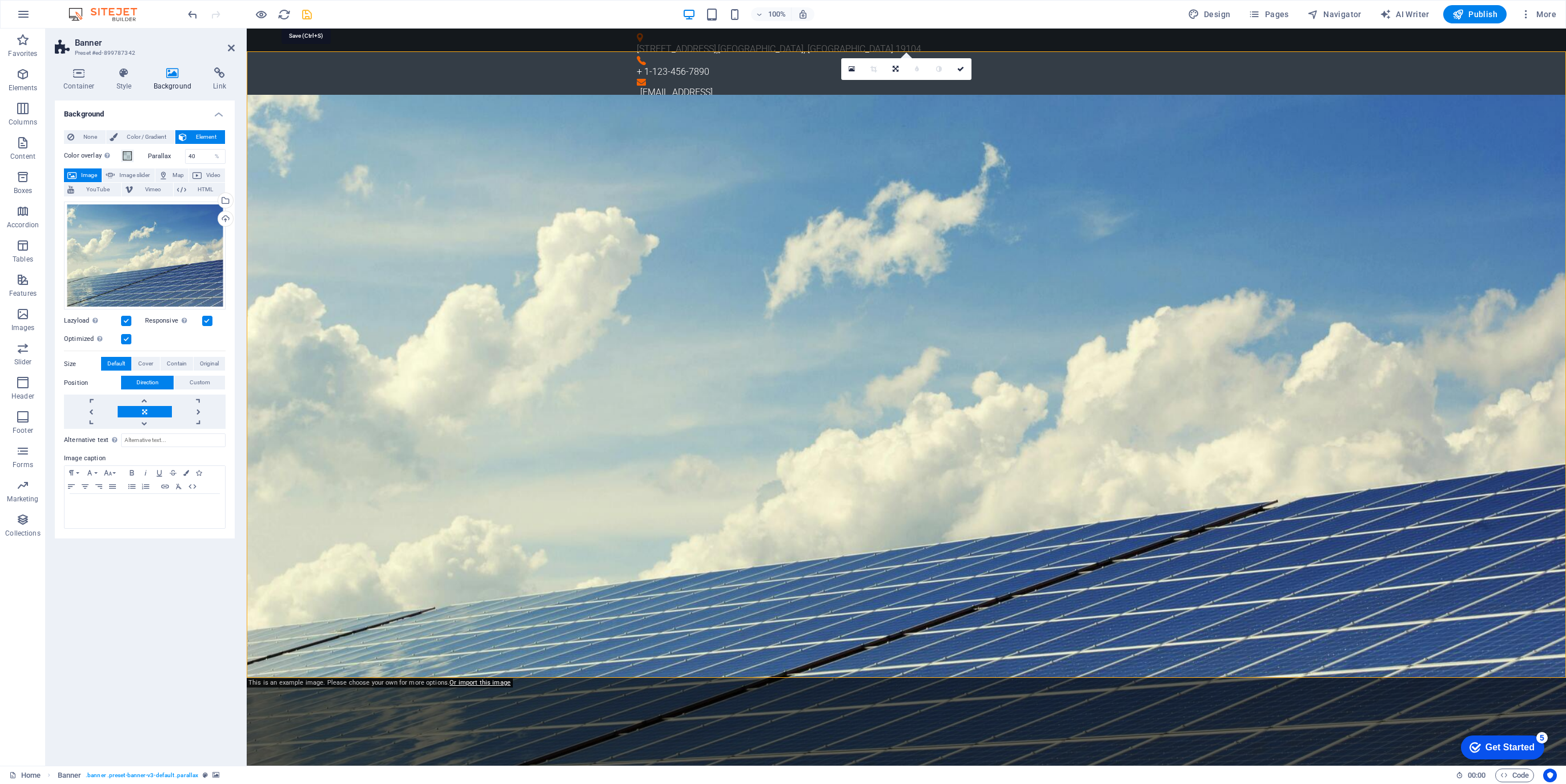
click at [309, 16] on icon "save" at bounding box center [307, 15] width 13 height 13
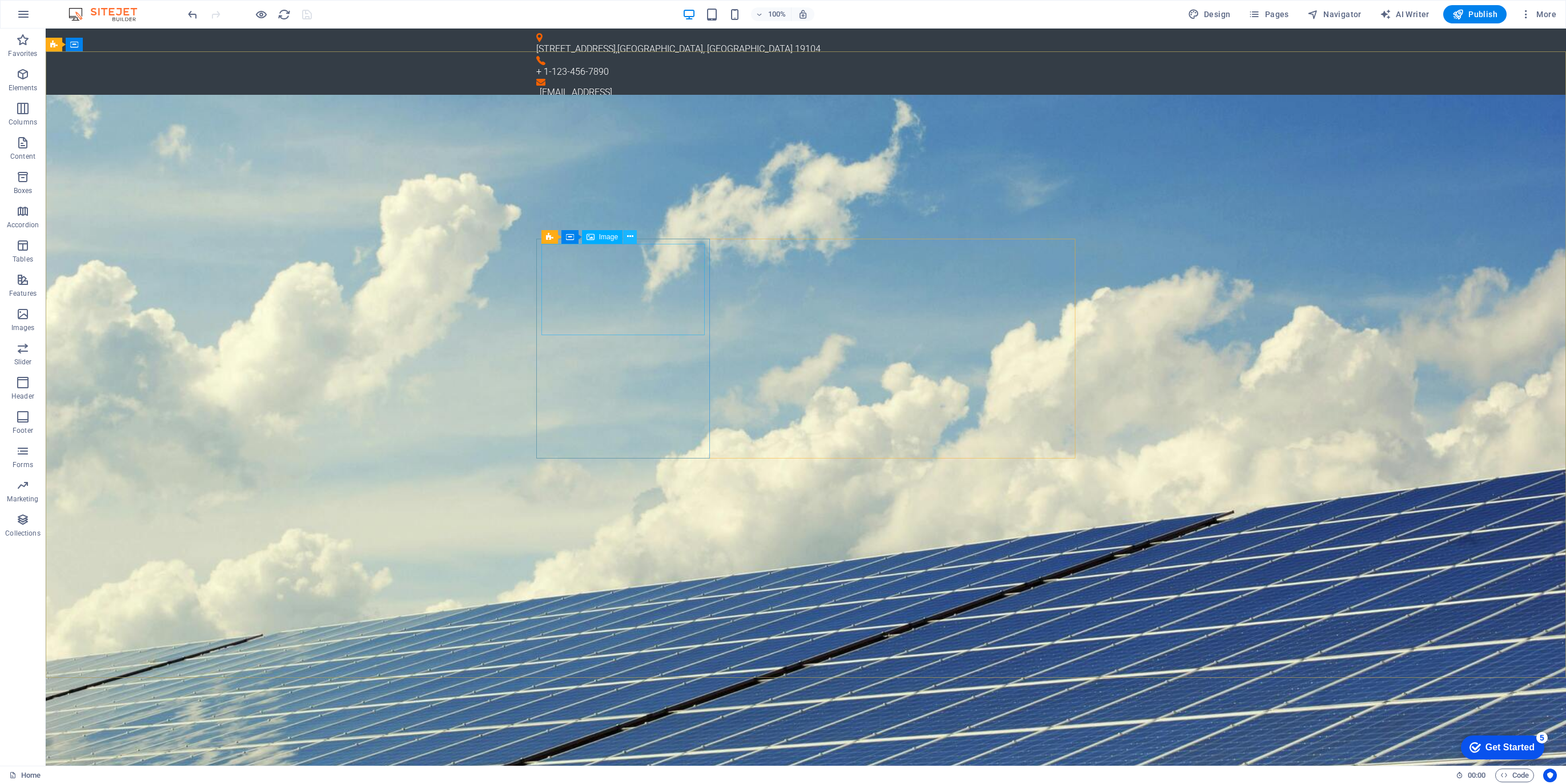
click at [630, 236] on icon at bounding box center [630, 237] width 6 height 12
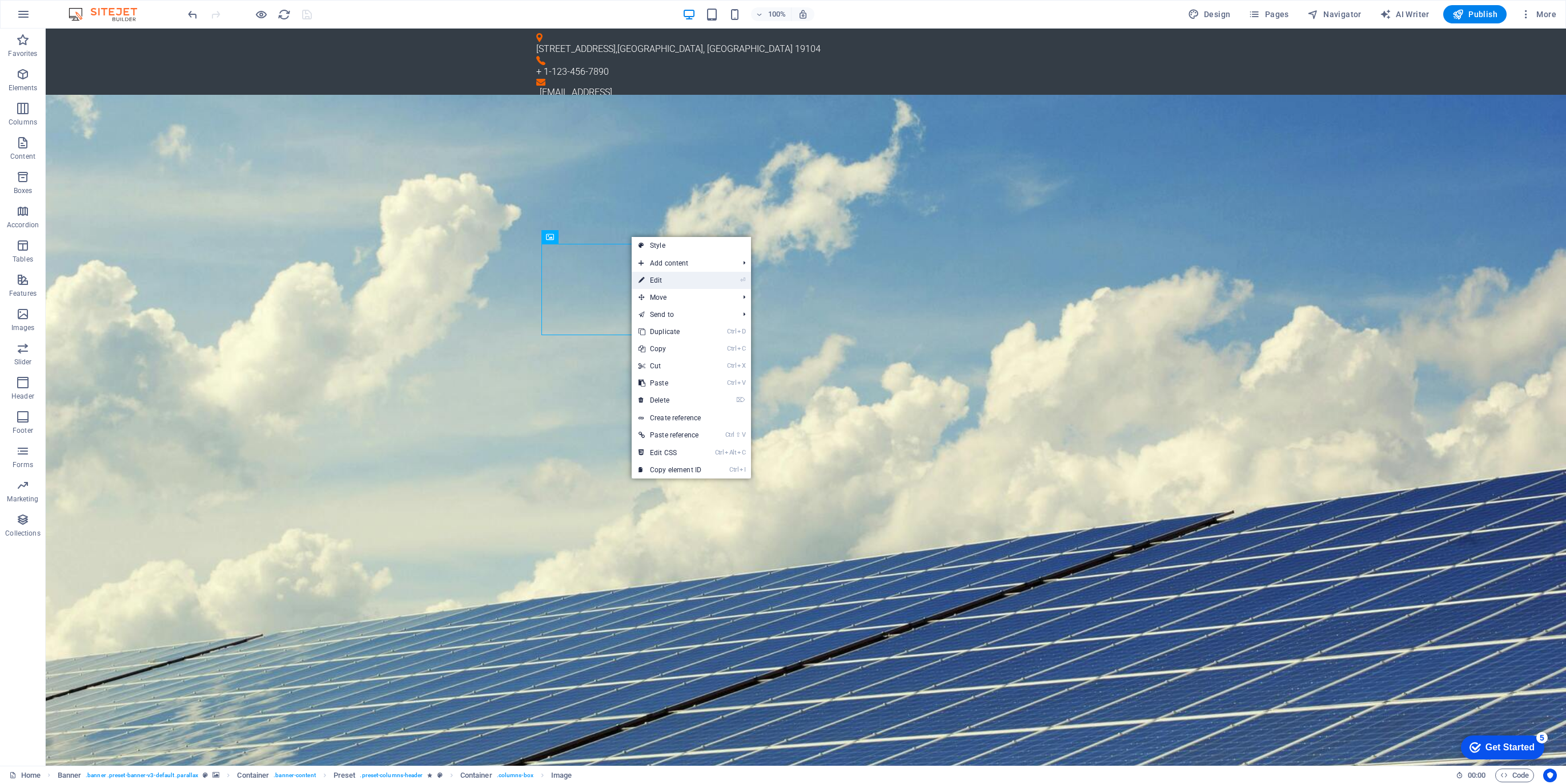
click at [660, 281] on link "⏎ Edit" at bounding box center [670, 280] width 77 height 17
select select "%"
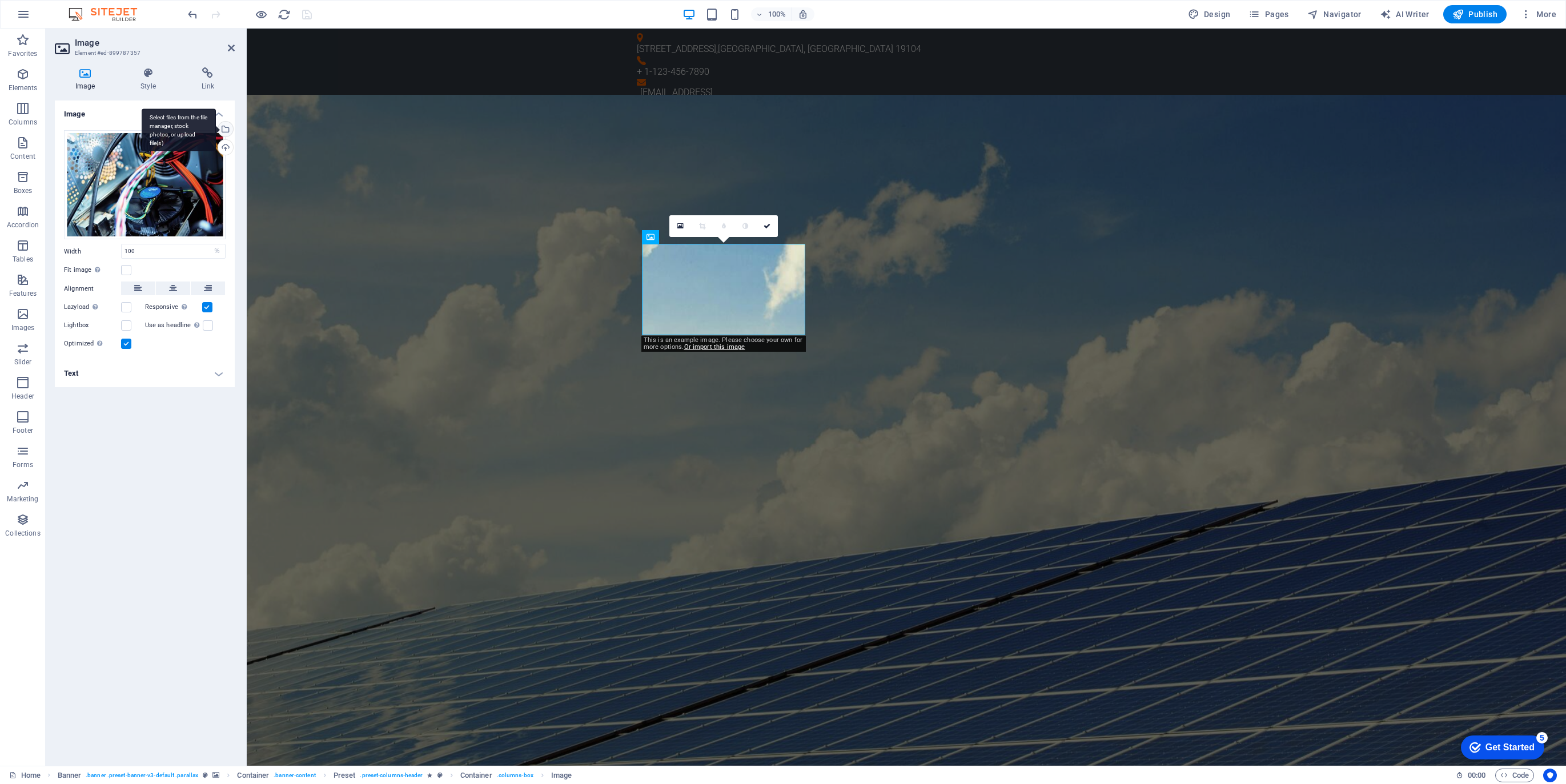
click at [216, 129] on div "Select files from the file manager, stock photos, or upload file(s)" at bounding box center [179, 129] width 74 height 43
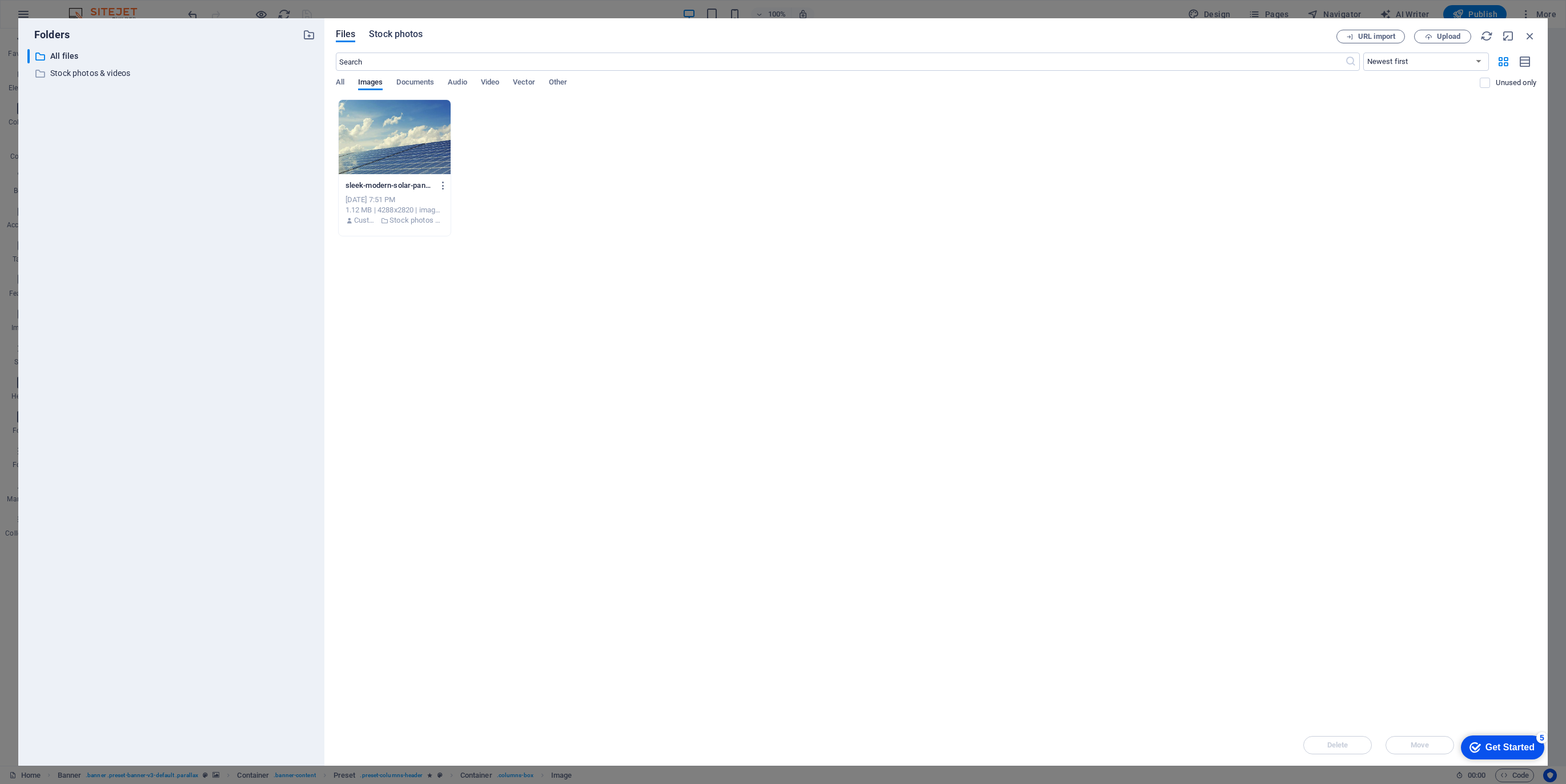
click at [403, 33] on span "Stock photos" at bounding box center [396, 34] width 53 height 14
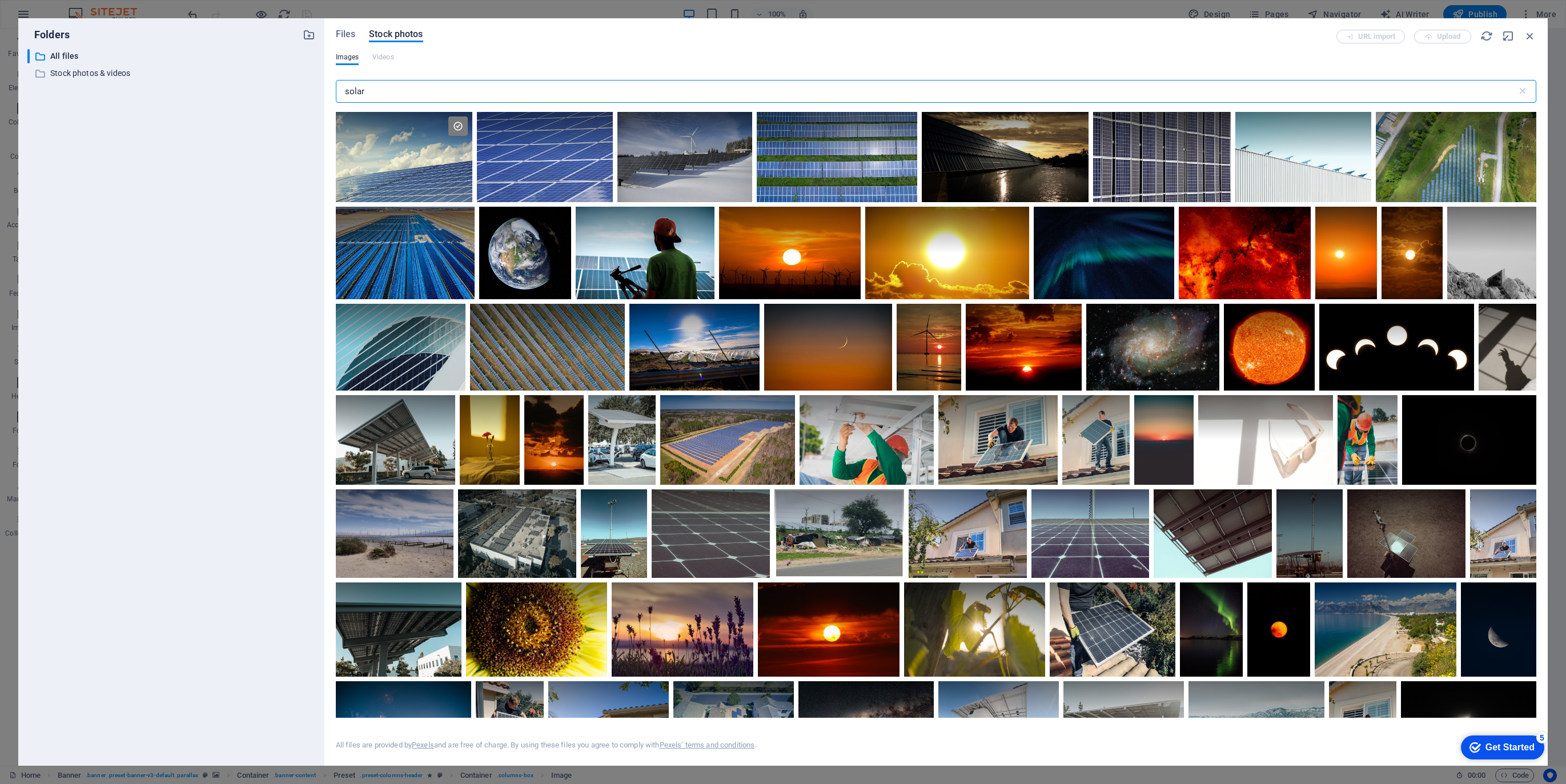
drag, startPoint x: 370, startPoint y: 93, endPoint x: 323, endPoint y: 80, distance: 48.8
click at [323, 80] on div "Folders ​ All files All files ​ Stock photos & videos Stock photos & videos Fil…" at bounding box center [783, 392] width 1530 height 748
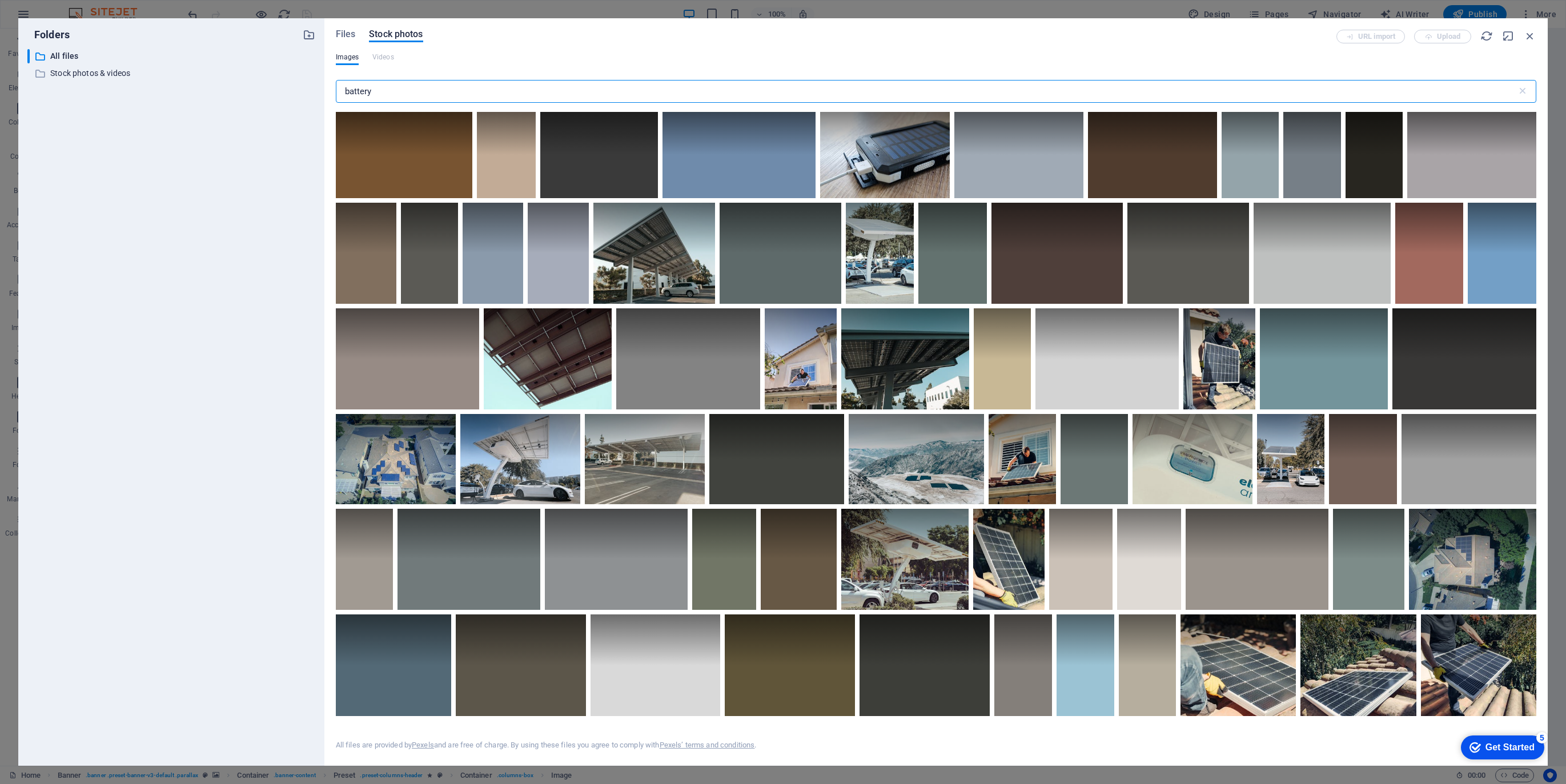
click at [382, 92] on input "battery" at bounding box center [926, 92] width 1181 height 23
drag, startPoint x: 382, startPoint y: 92, endPoint x: 323, endPoint y: 71, distance: 62.6
click at [323, 71] on div "Folders ​ All files All files ​ Stock photos & videos Stock photos & videos Fil…" at bounding box center [783, 392] width 1530 height 748
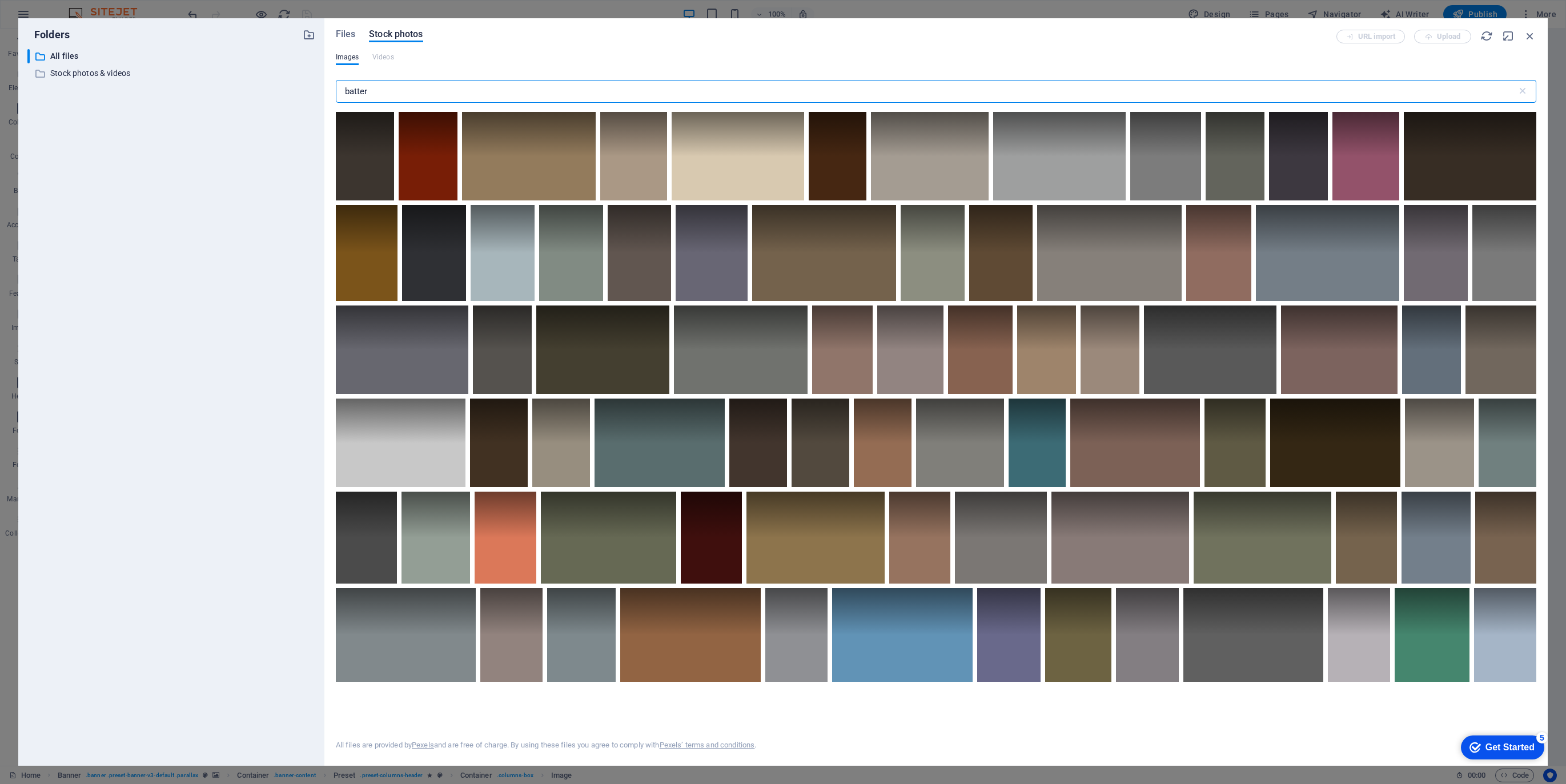
type input "battery"
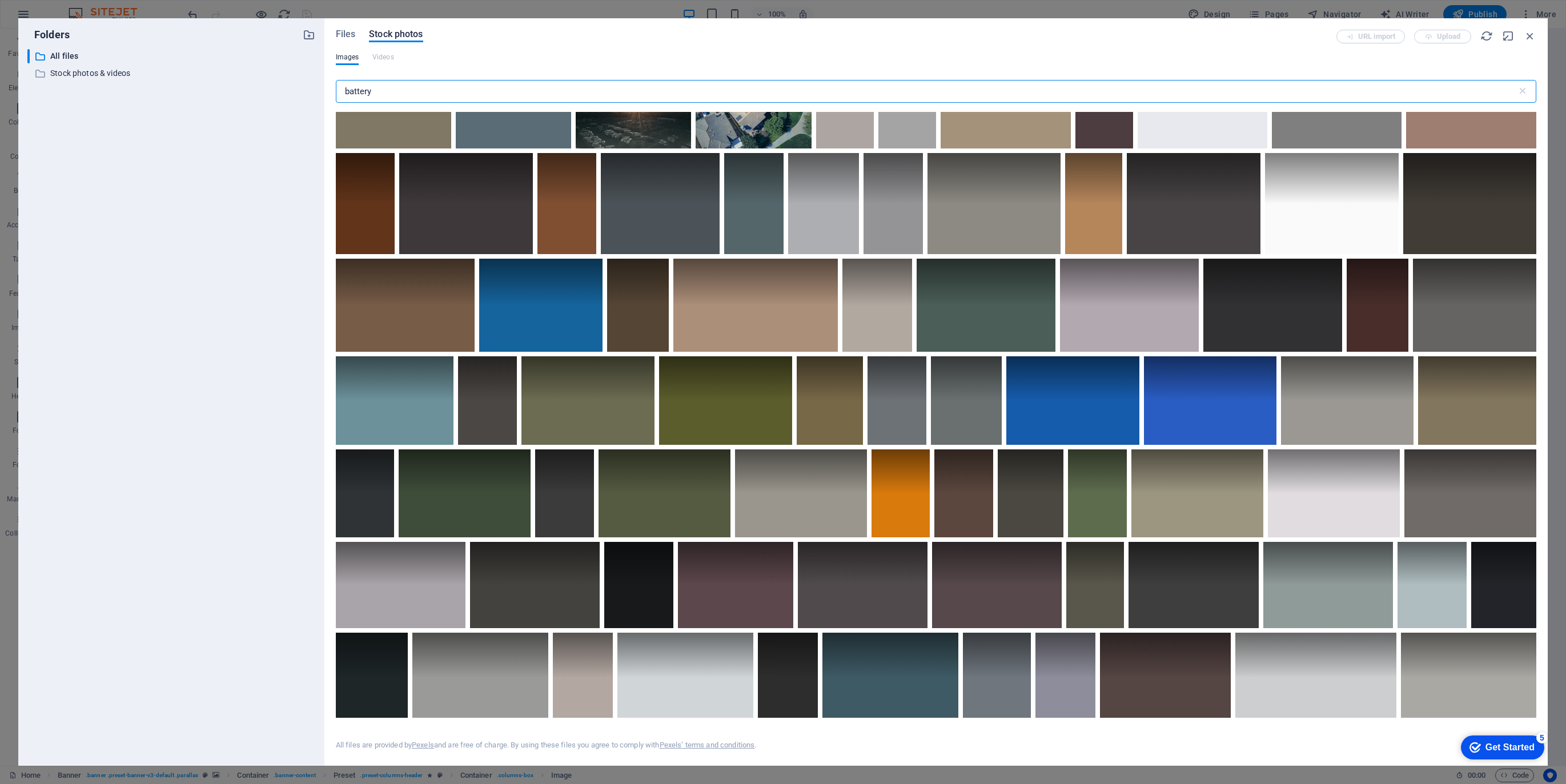
scroll to position [878, 0]
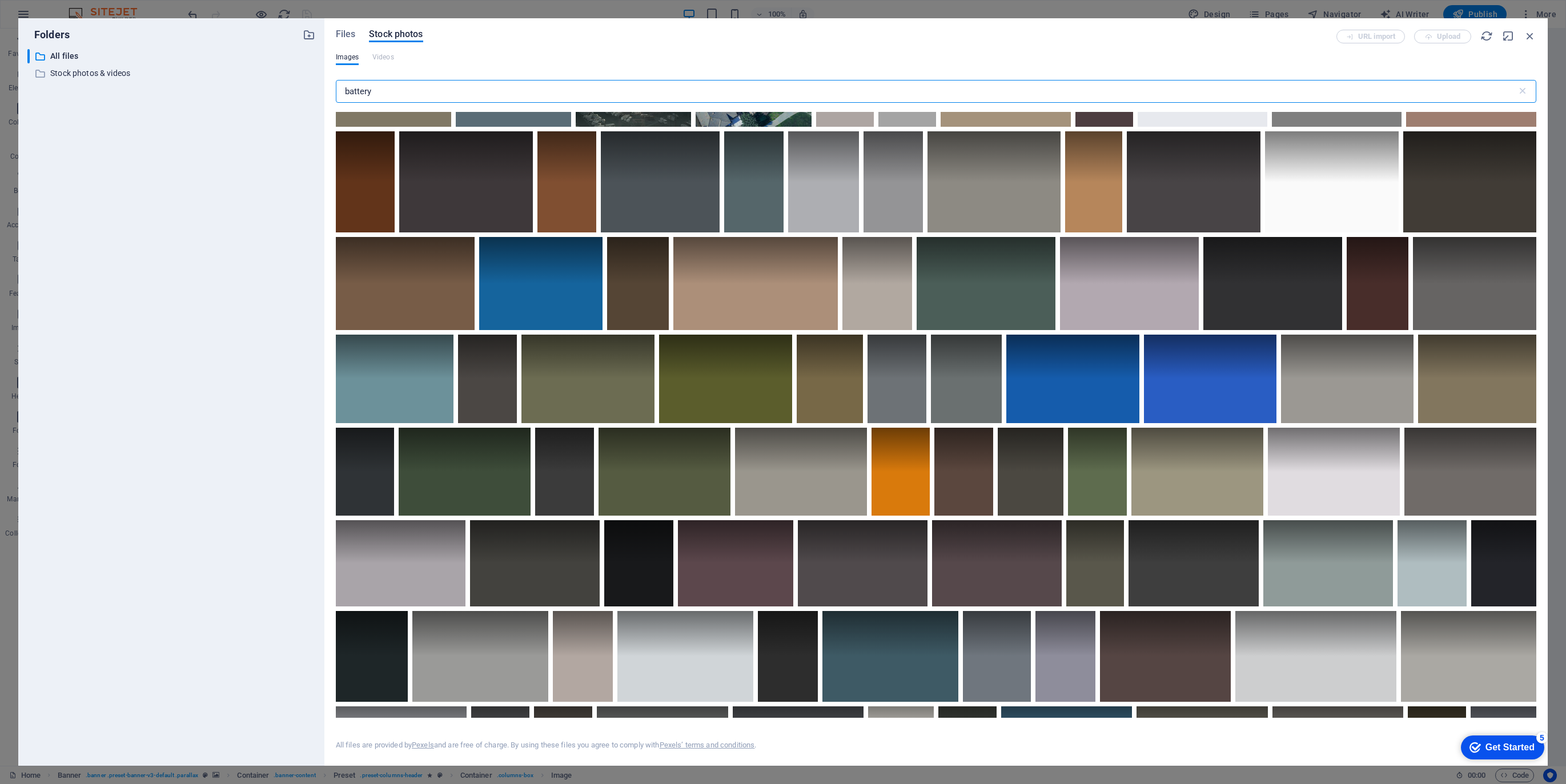
click at [392, 89] on input "battery" at bounding box center [926, 92] width 1181 height 23
click at [379, 89] on input "battery" at bounding box center [926, 92] width 1181 height 23
click at [1531, 34] on icon "button" at bounding box center [1530, 36] width 13 height 13
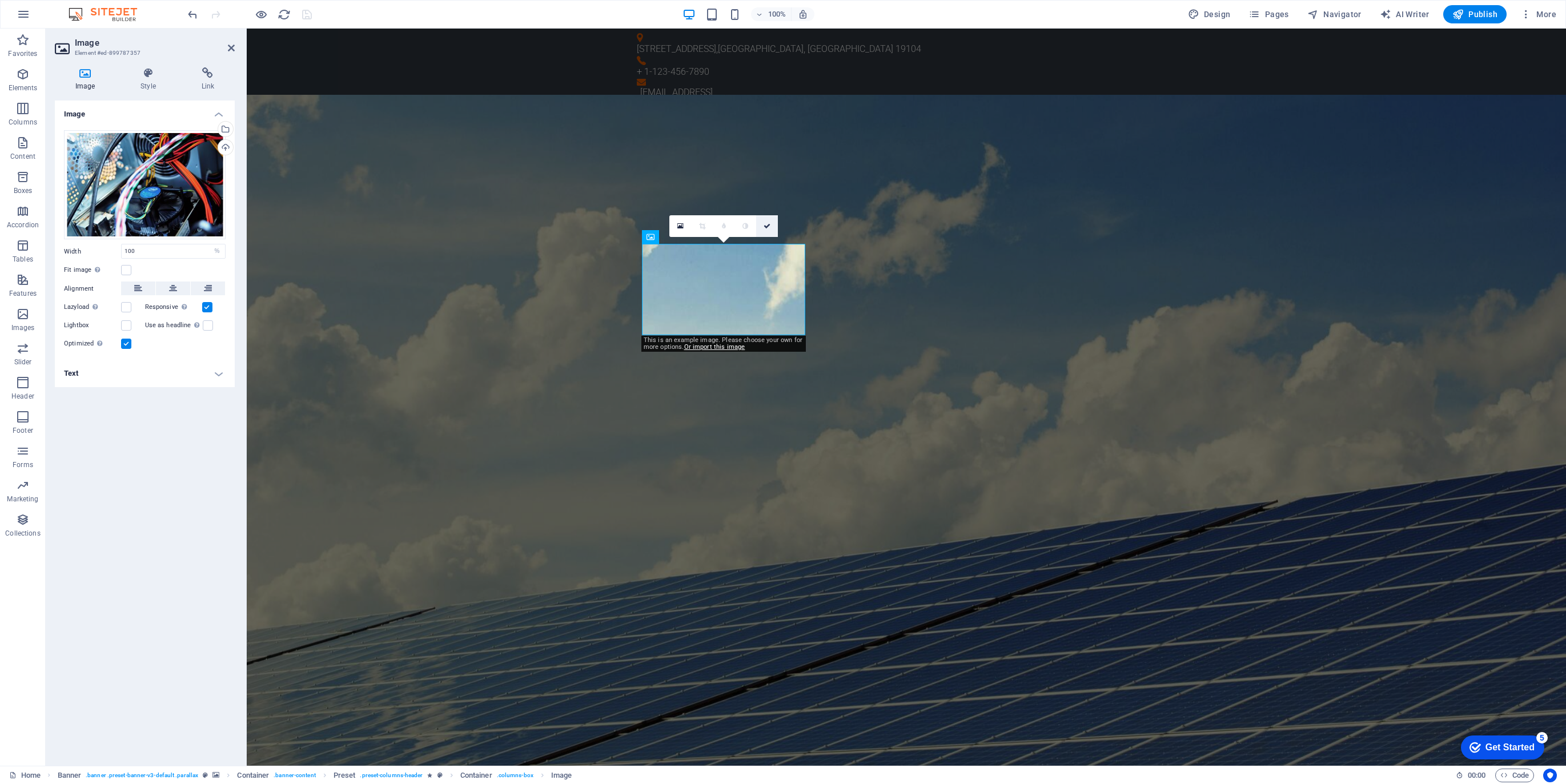
click at [770, 224] on icon at bounding box center [767, 225] width 7 height 7
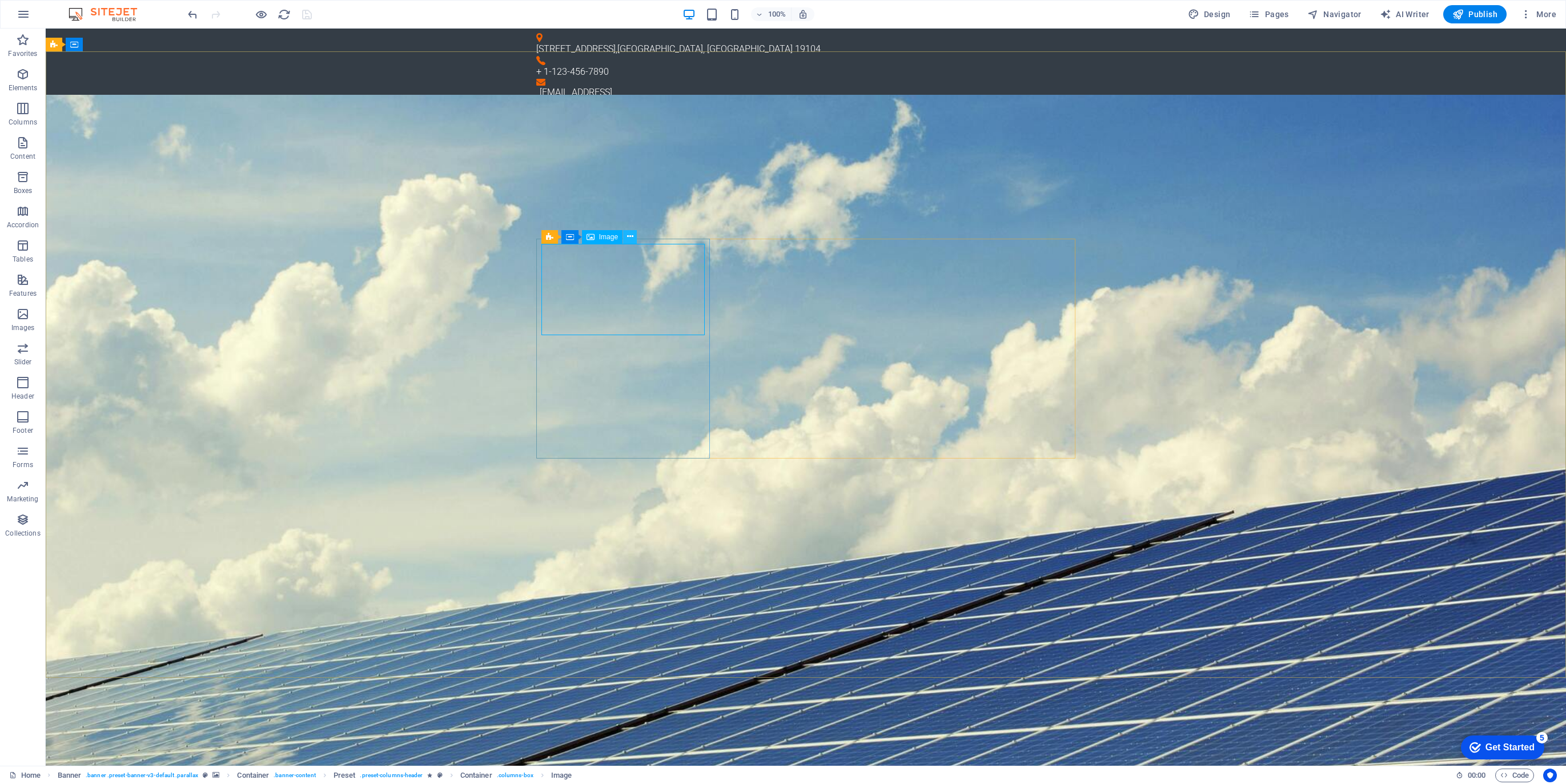
click at [630, 236] on icon at bounding box center [630, 237] width 6 height 12
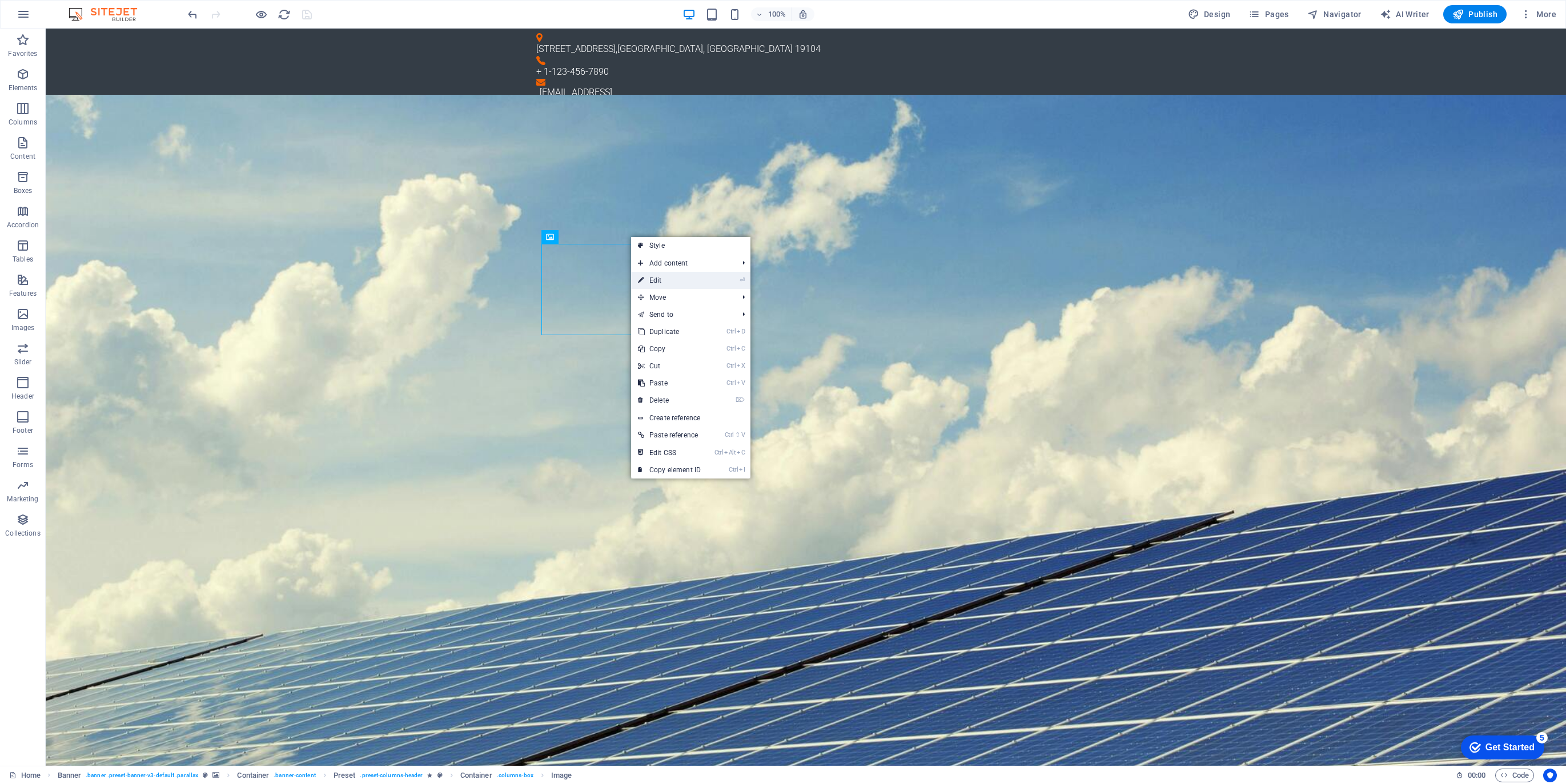
click at [656, 278] on link "⏎ Edit" at bounding box center [669, 280] width 77 height 17
select select "%"
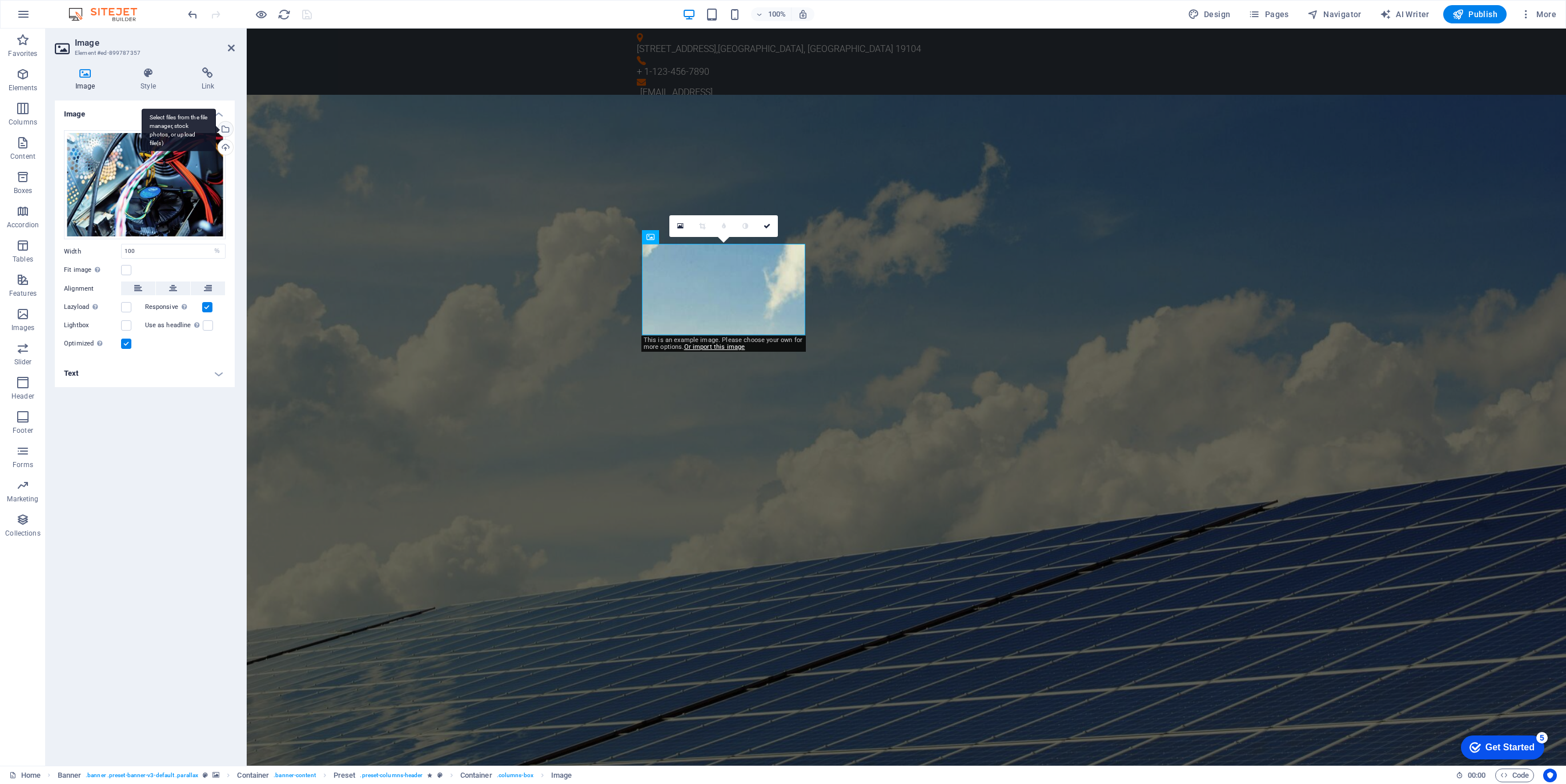
click at [226, 130] on div "Select files from the file manager, stock photos, or upload file(s)" at bounding box center [224, 130] width 17 height 17
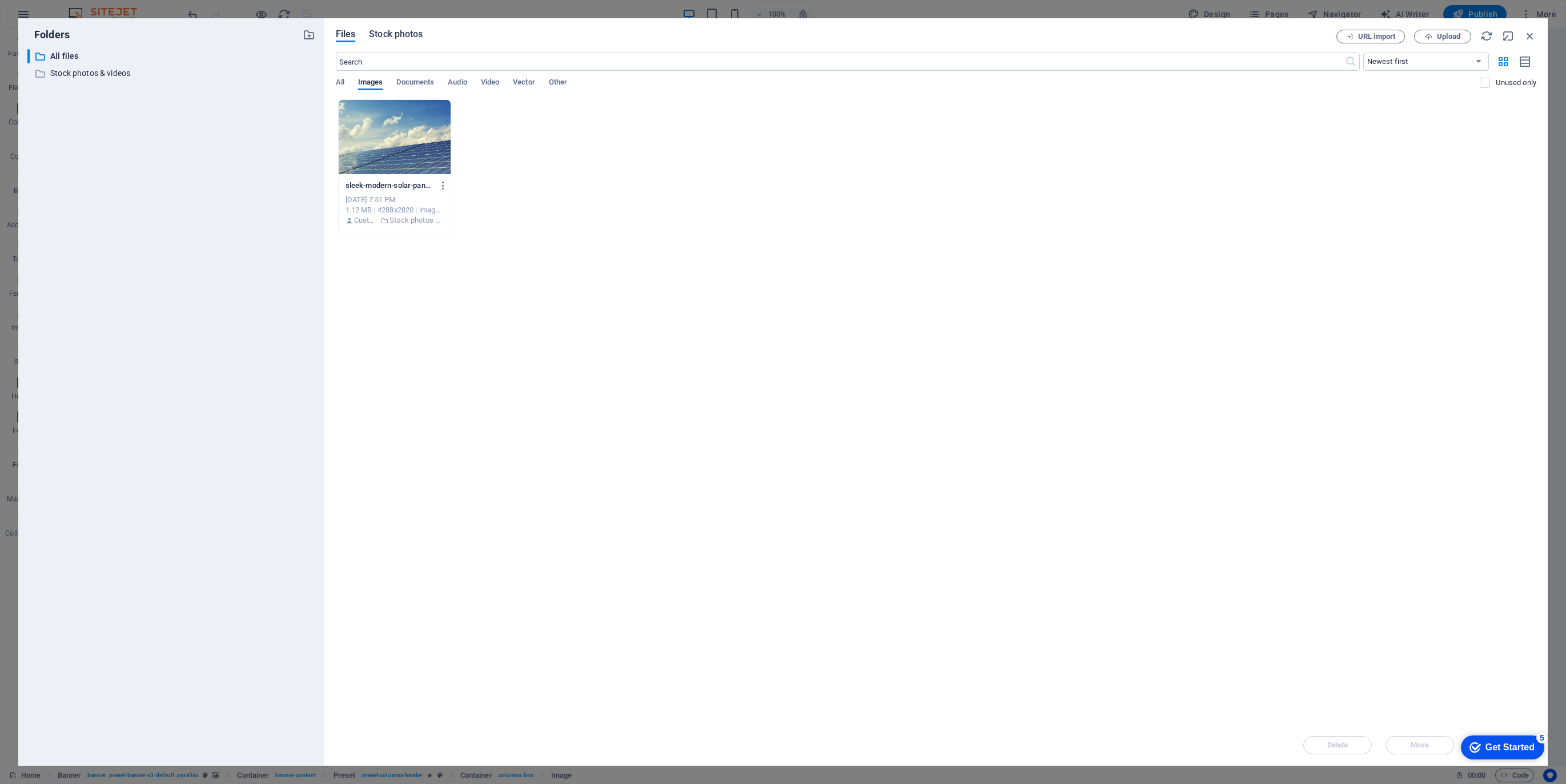
click at [403, 33] on span "Stock photos" at bounding box center [396, 34] width 53 height 14
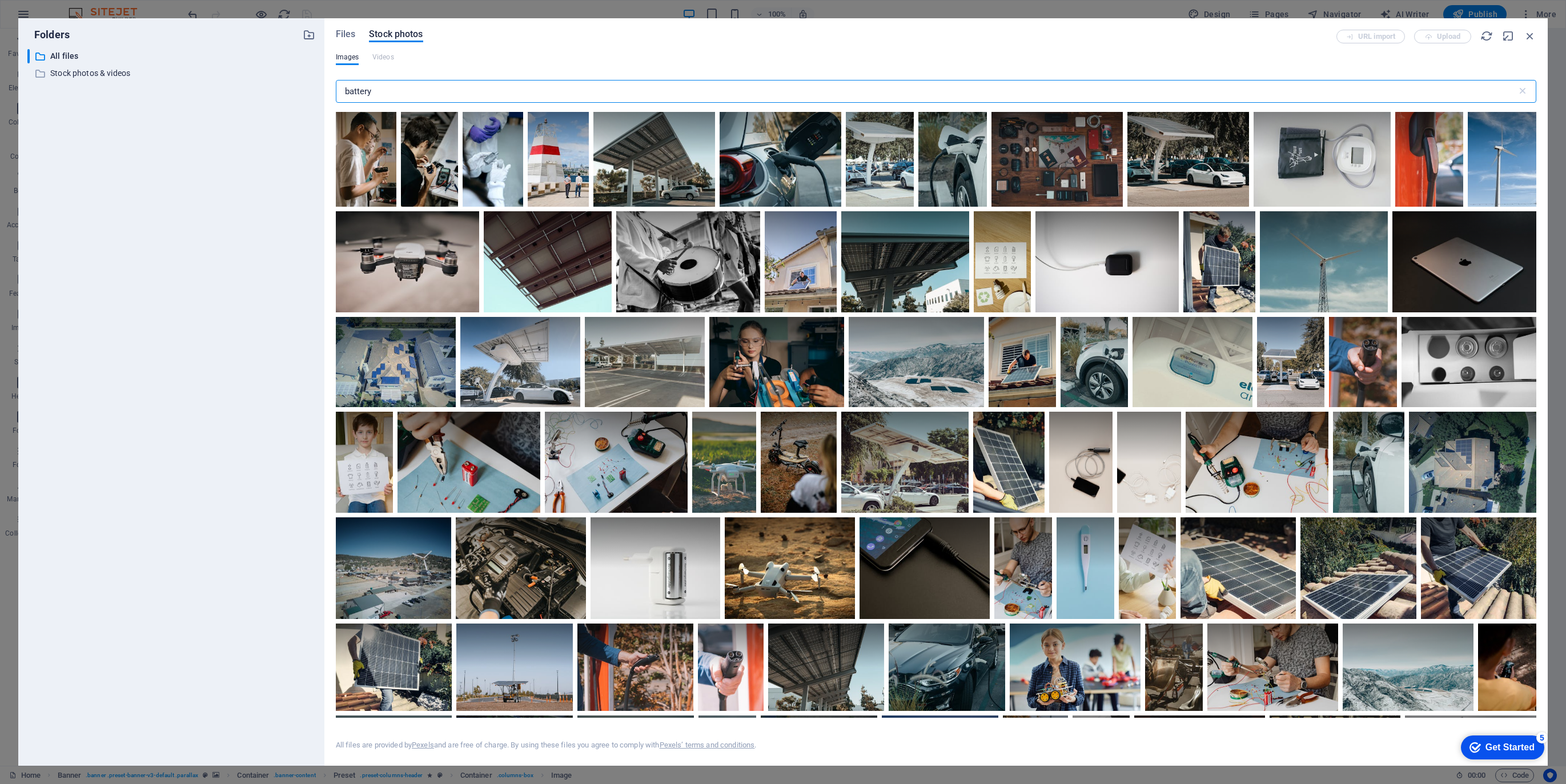
scroll to position [0, 0]
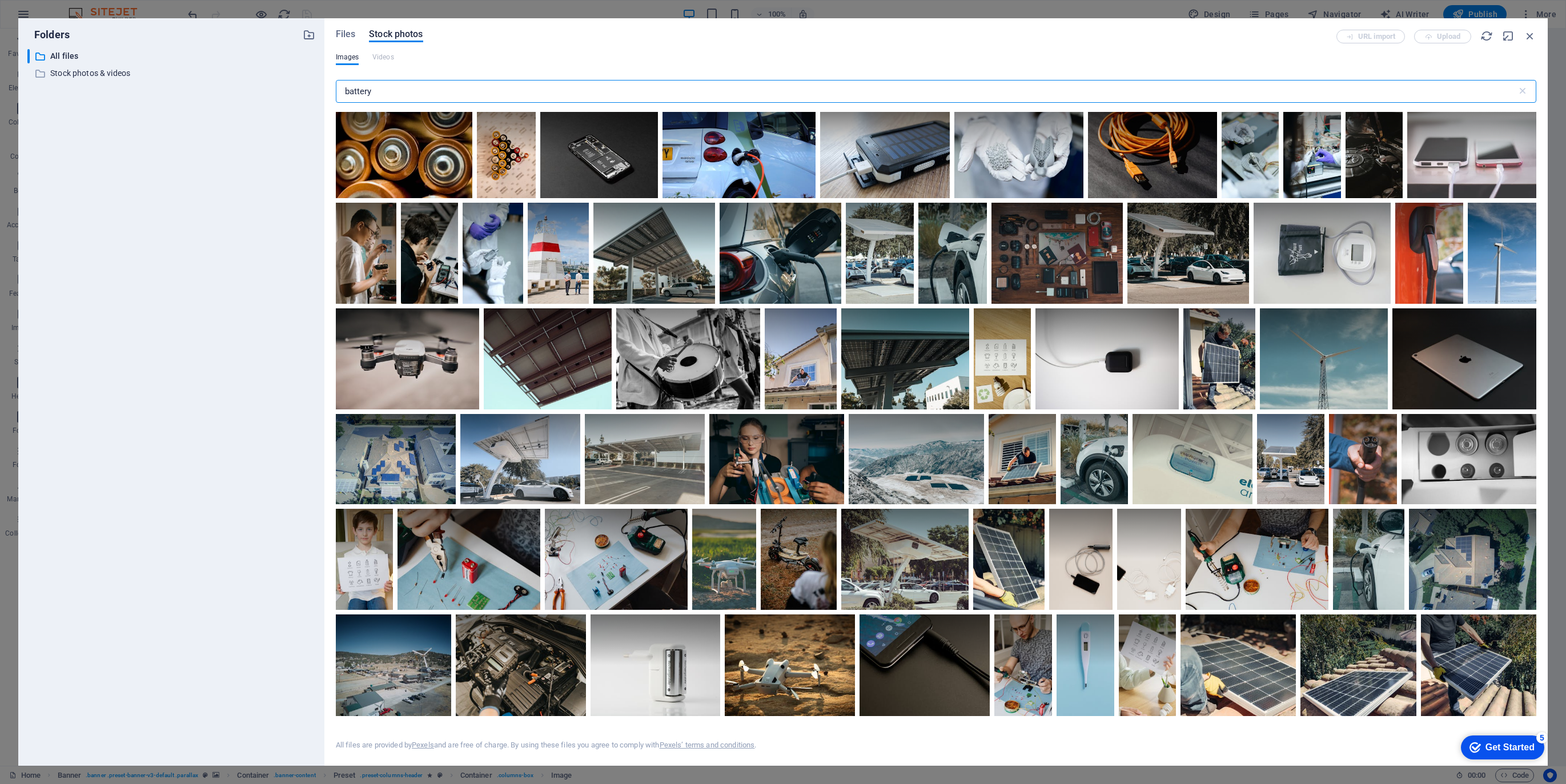
drag, startPoint x: 377, startPoint y: 90, endPoint x: 342, endPoint y: 88, distance: 35.1
click at [342, 88] on input "battery" at bounding box center [926, 92] width 1181 height 23
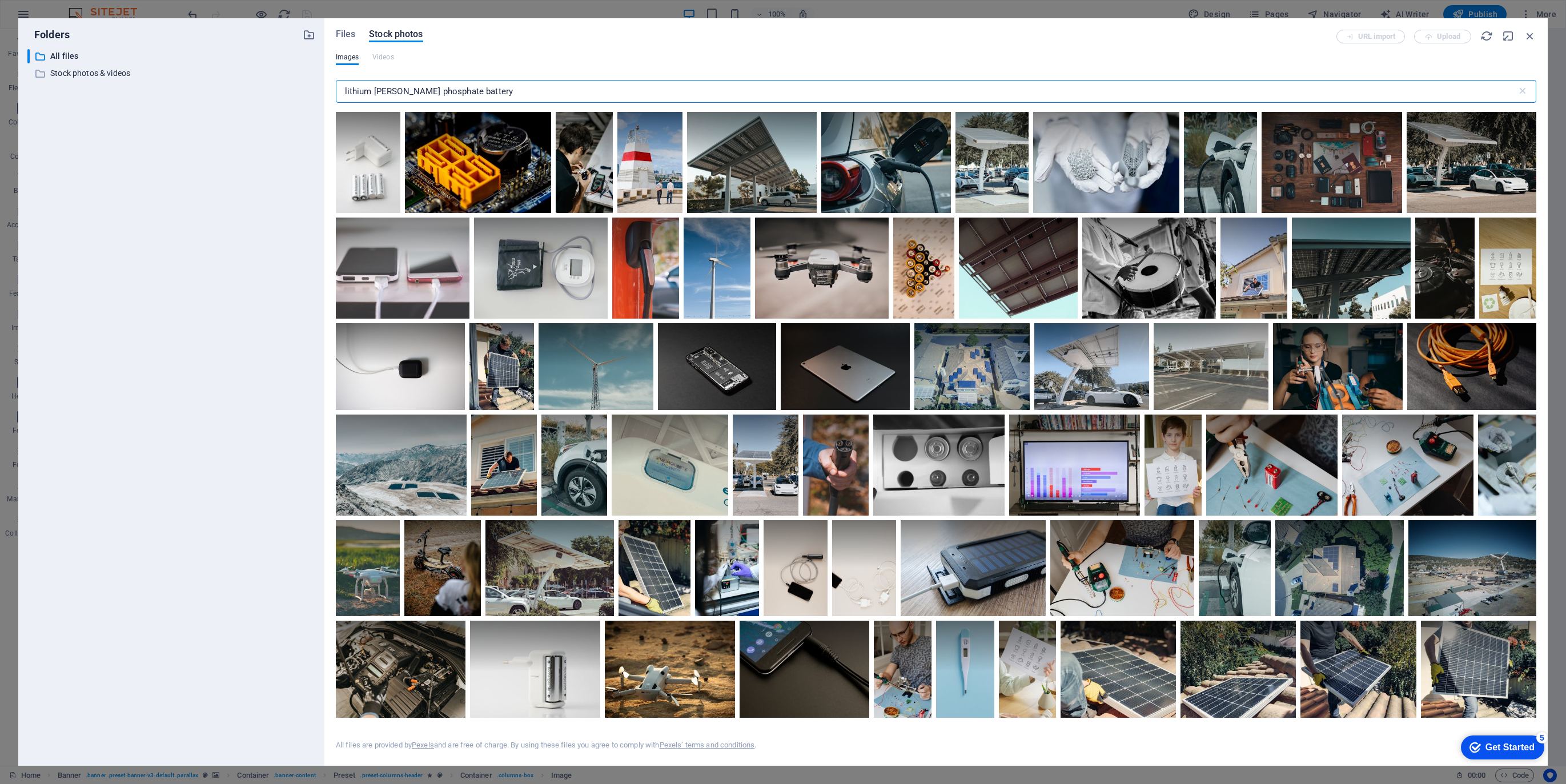
click at [376, 92] on input "lithium [PERSON_NAME] phosphate battery" at bounding box center [926, 92] width 1181 height 23
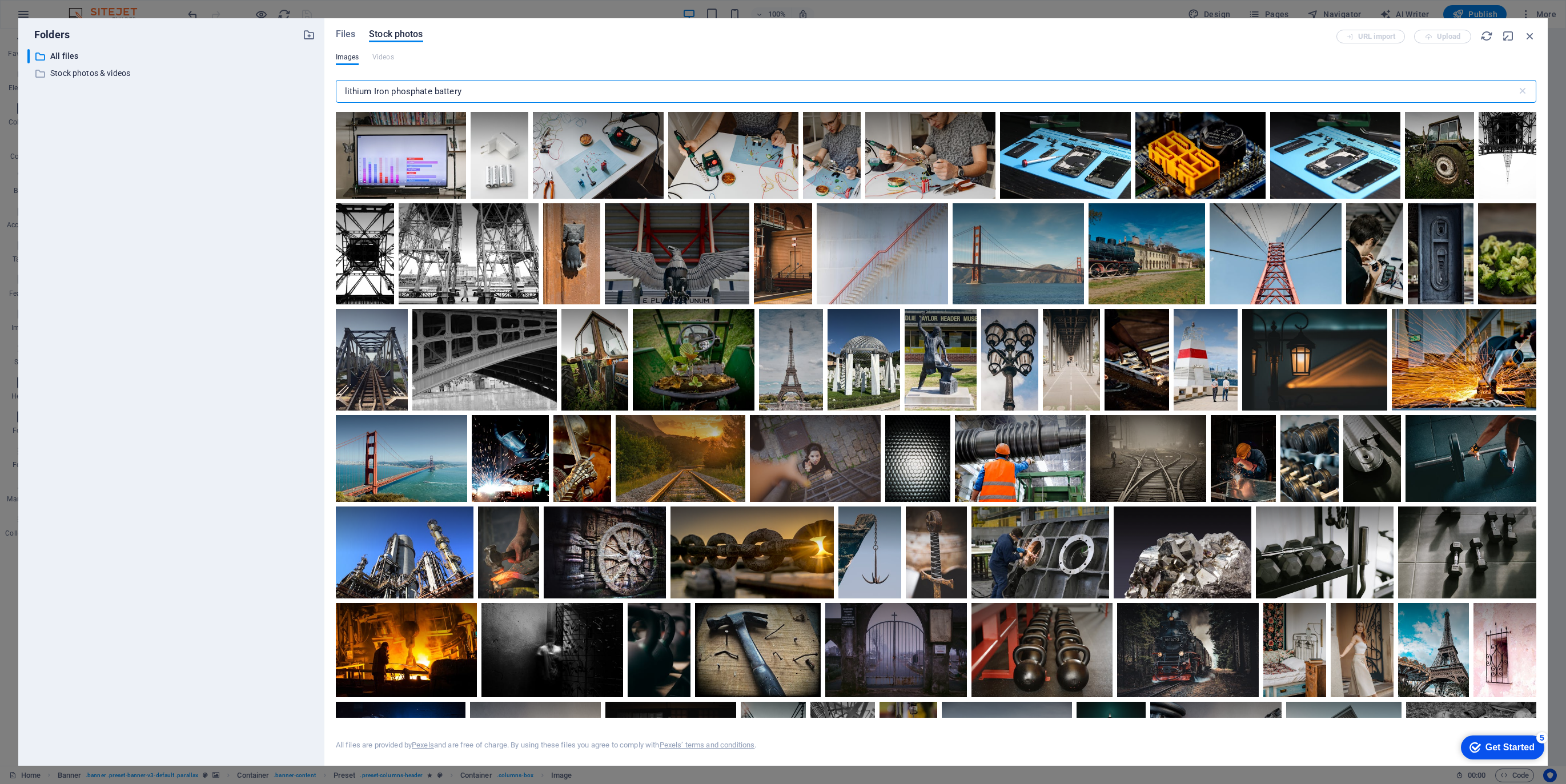
click at [467, 92] on input "lithium Iron phosphate battery" at bounding box center [926, 92] width 1181 height 23
drag, startPoint x: 467, startPoint y: 92, endPoint x: 329, endPoint y: 97, distance: 138.1
click at [329, 97] on div "Files Stock photos URL import Upload Images Videos lithium Iron phosphate batte…" at bounding box center [936, 392] width 1223 height 748
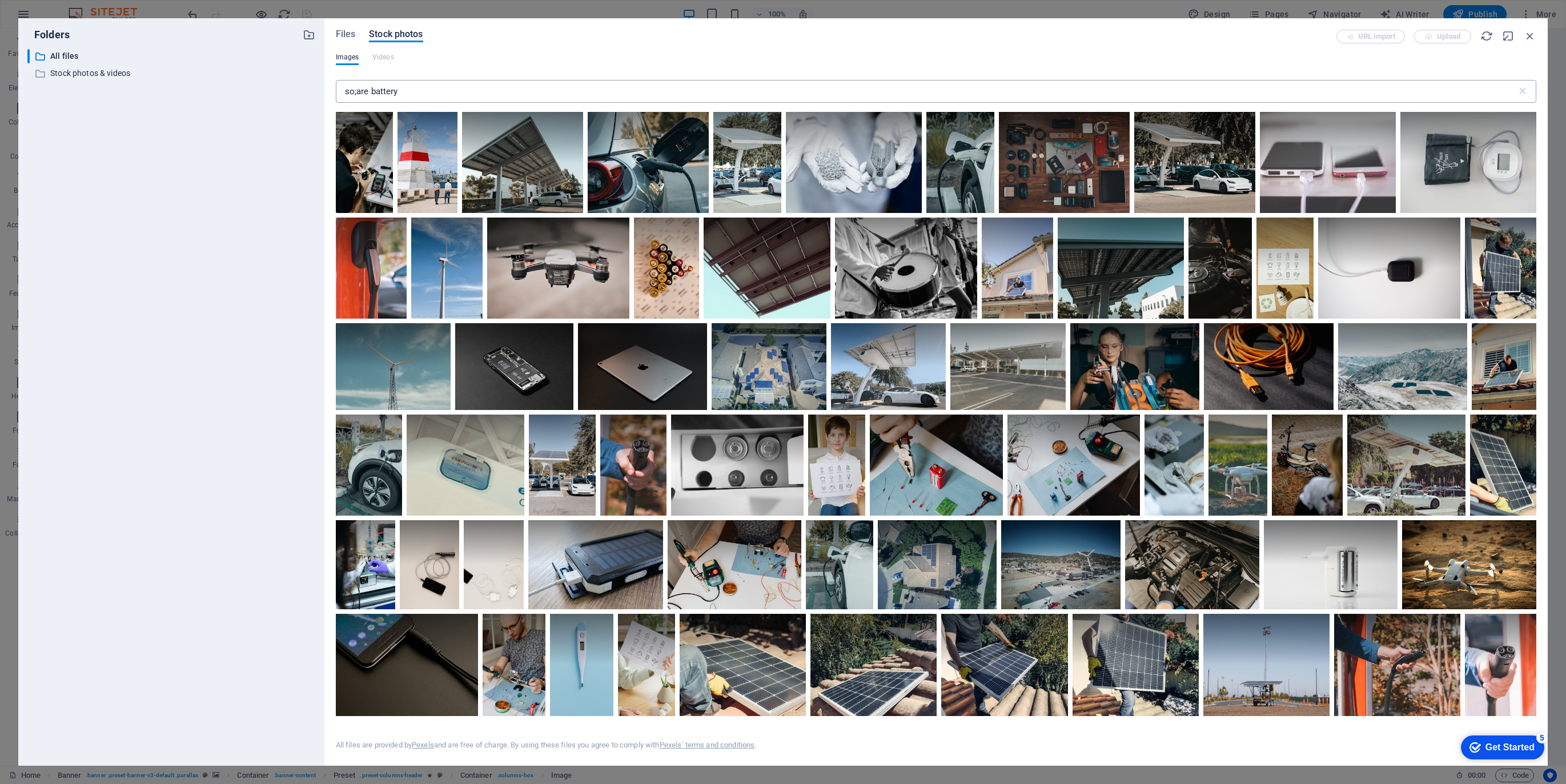
click at [405, 85] on input "so;are battery" at bounding box center [926, 92] width 1181 height 23
drag, startPoint x: 404, startPoint y: 92, endPoint x: 332, endPoint y: 80, distance: 73.0
click at [332, 80] on div "Files Stock photos URL import Upload Images Videos so;are battery ​ All files a…" at bounding box center [936, 392] width 1223 height 748
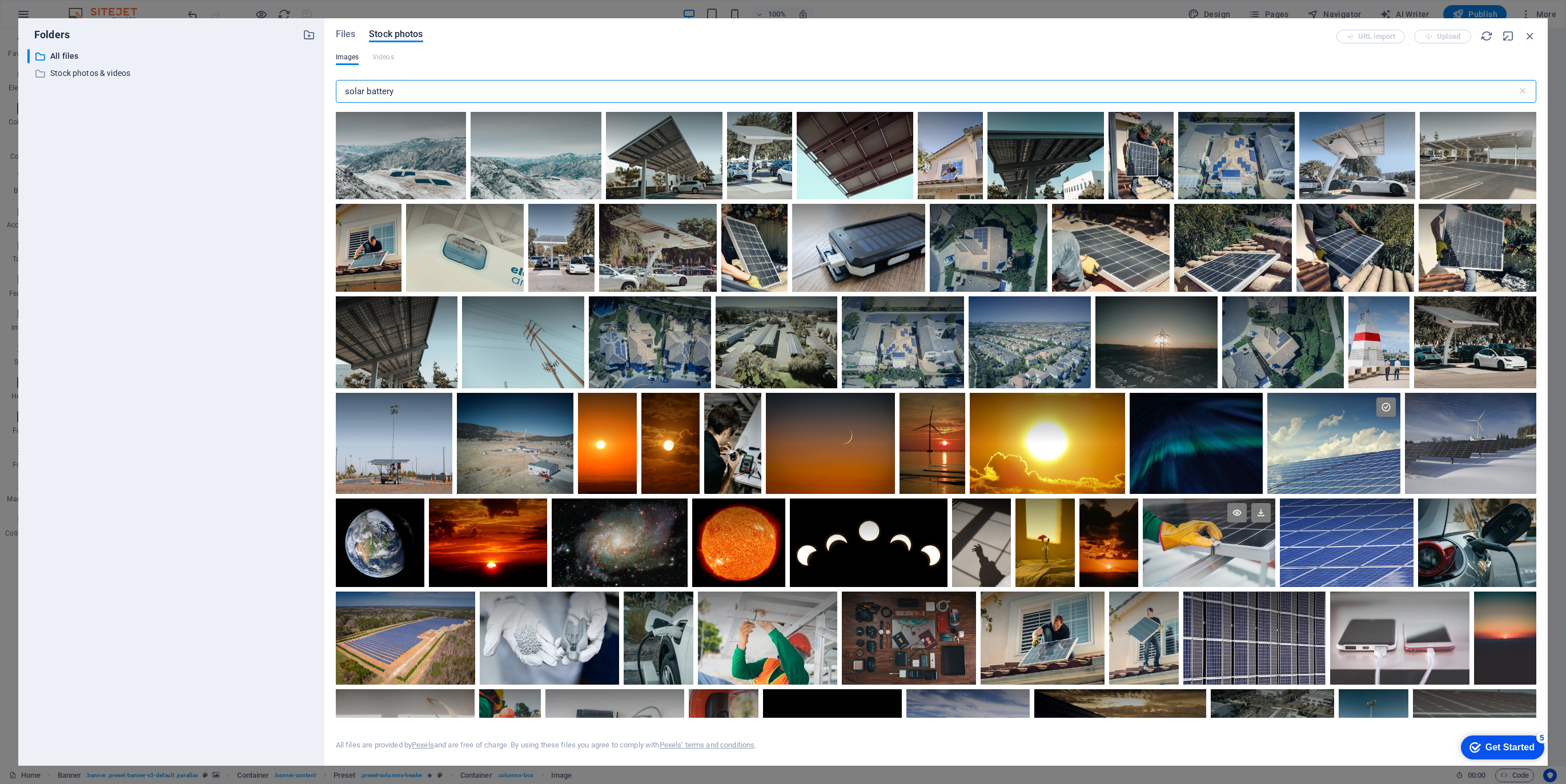
scroll to position [16, 0]
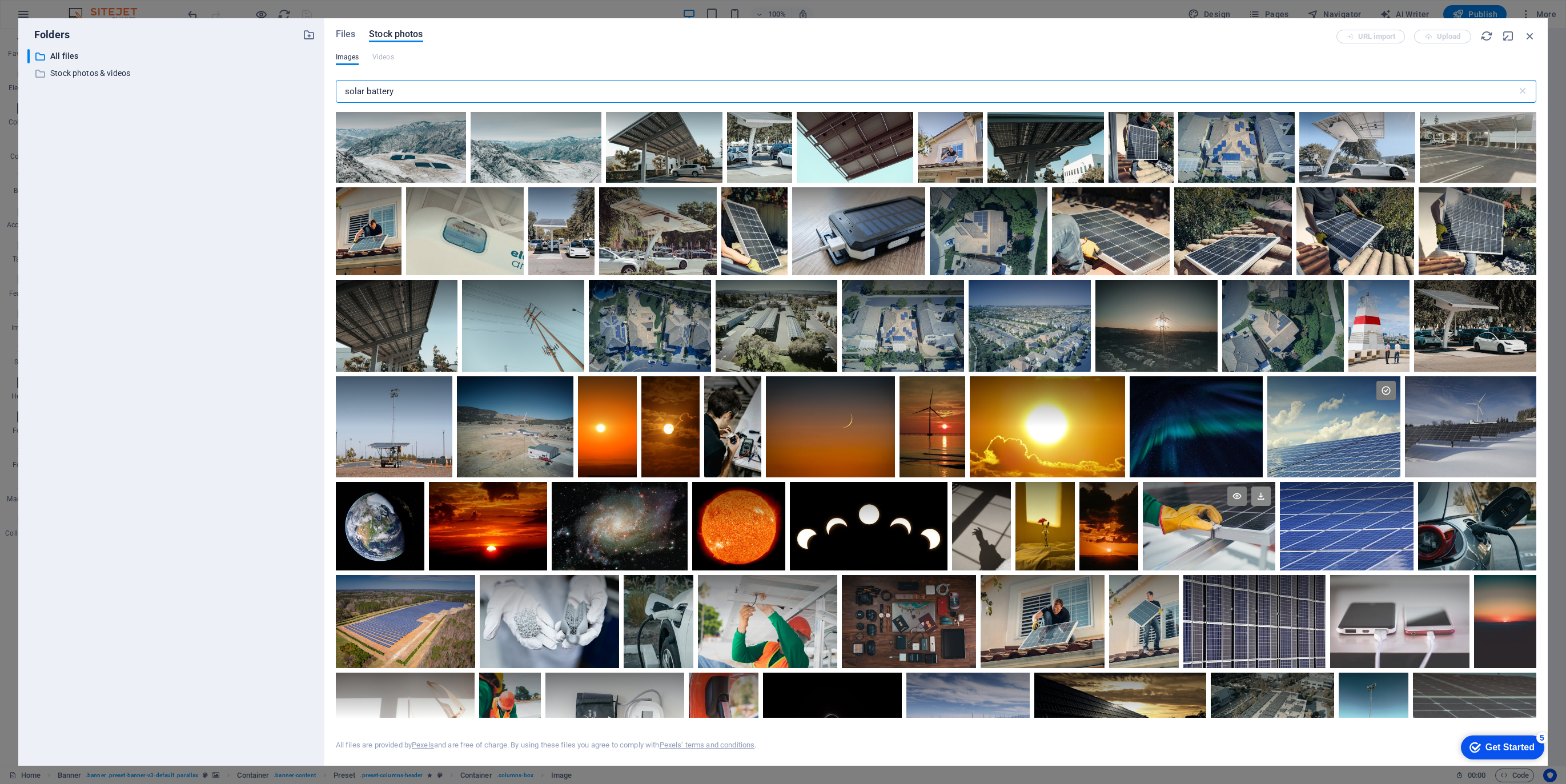
type input "solar battery"
click at [1259, 493] on icon at bounding box center [1261, 496] width 19 height 19
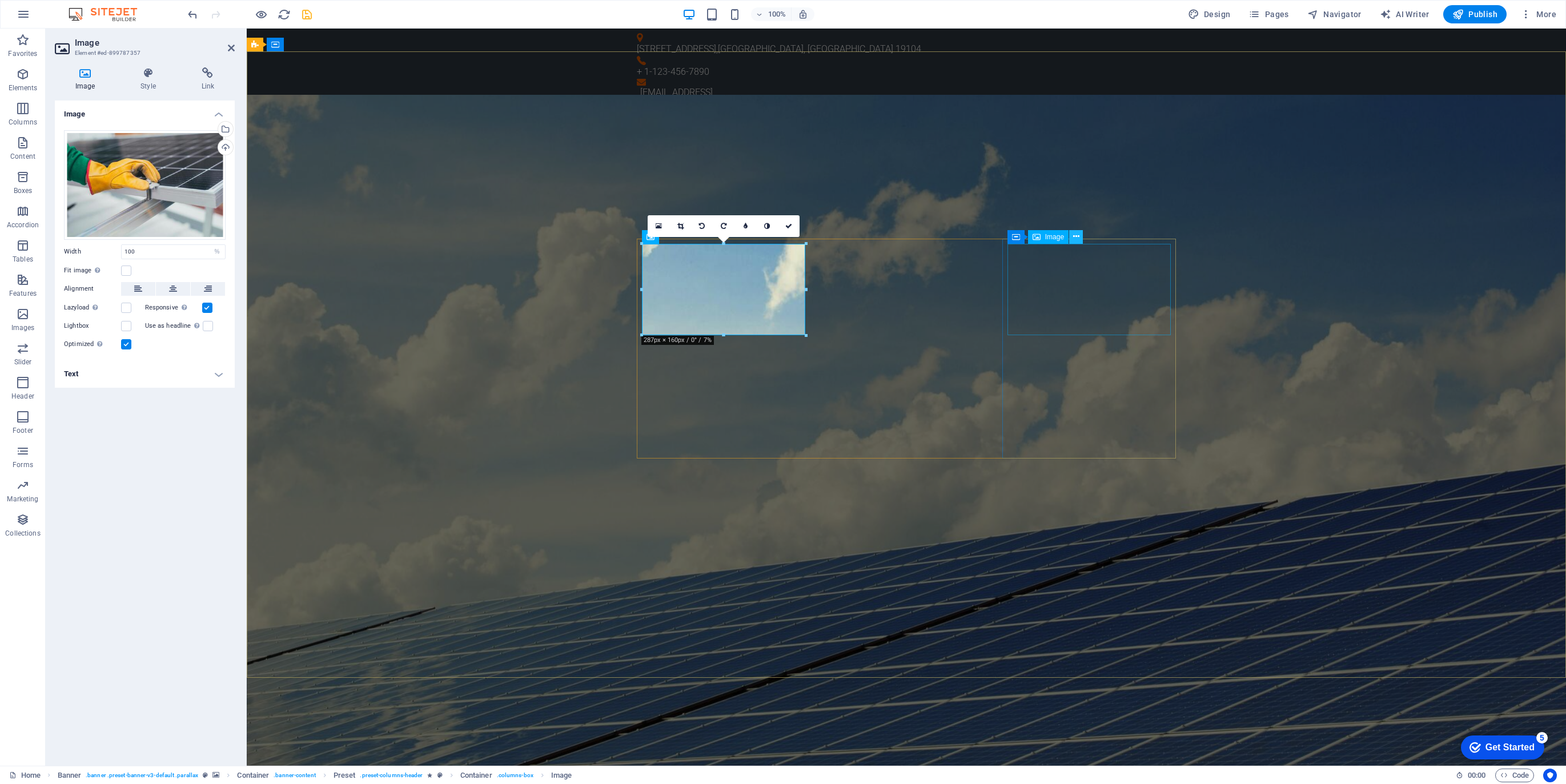
click at [1079, 235] on icon at bounding box center [1076, 237] width 6 height 12
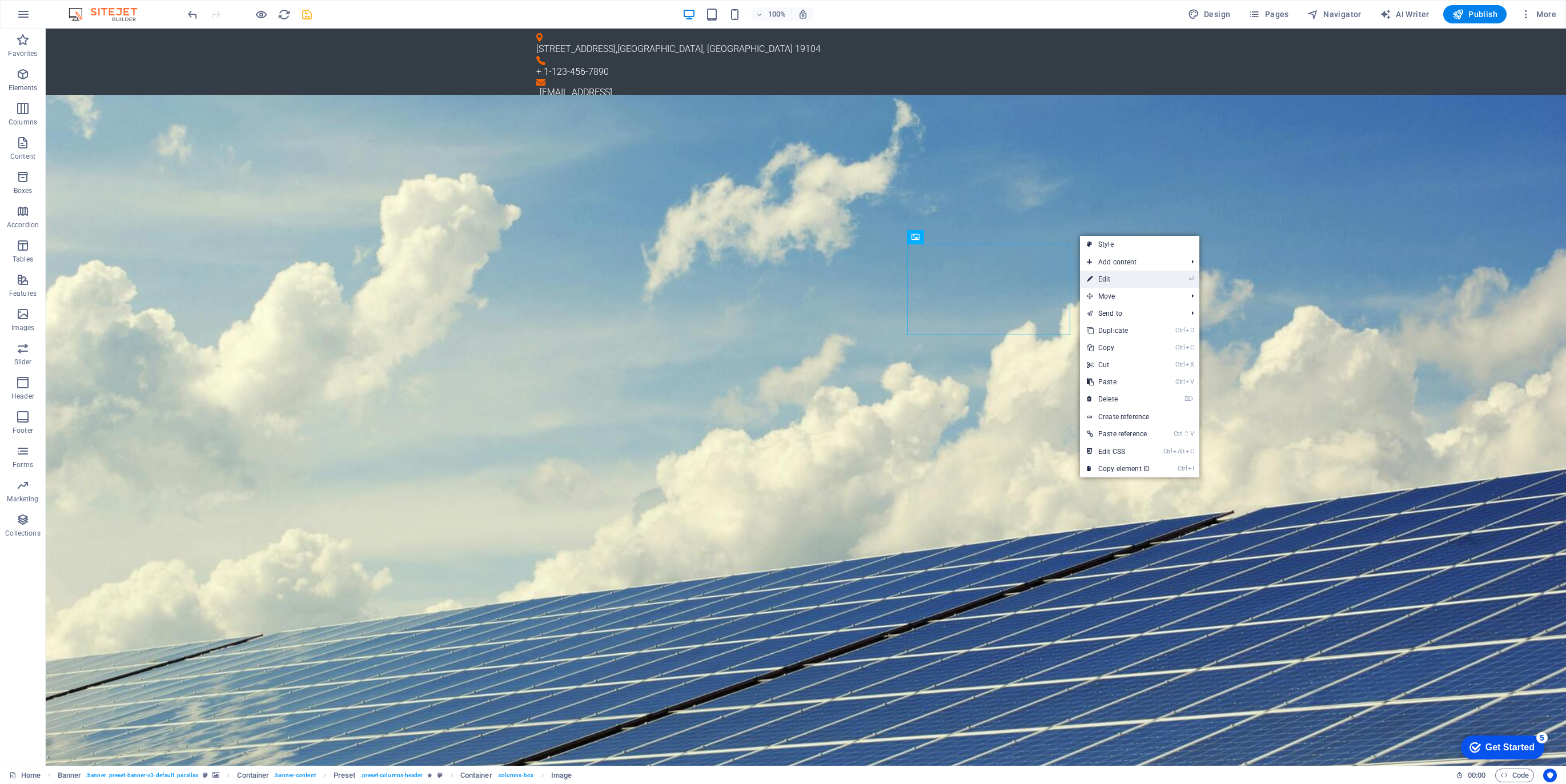
click at [1111, 277] on link "⏎ Edit" at bounding box center [1119, 279] width 77 height 17
select select "%"
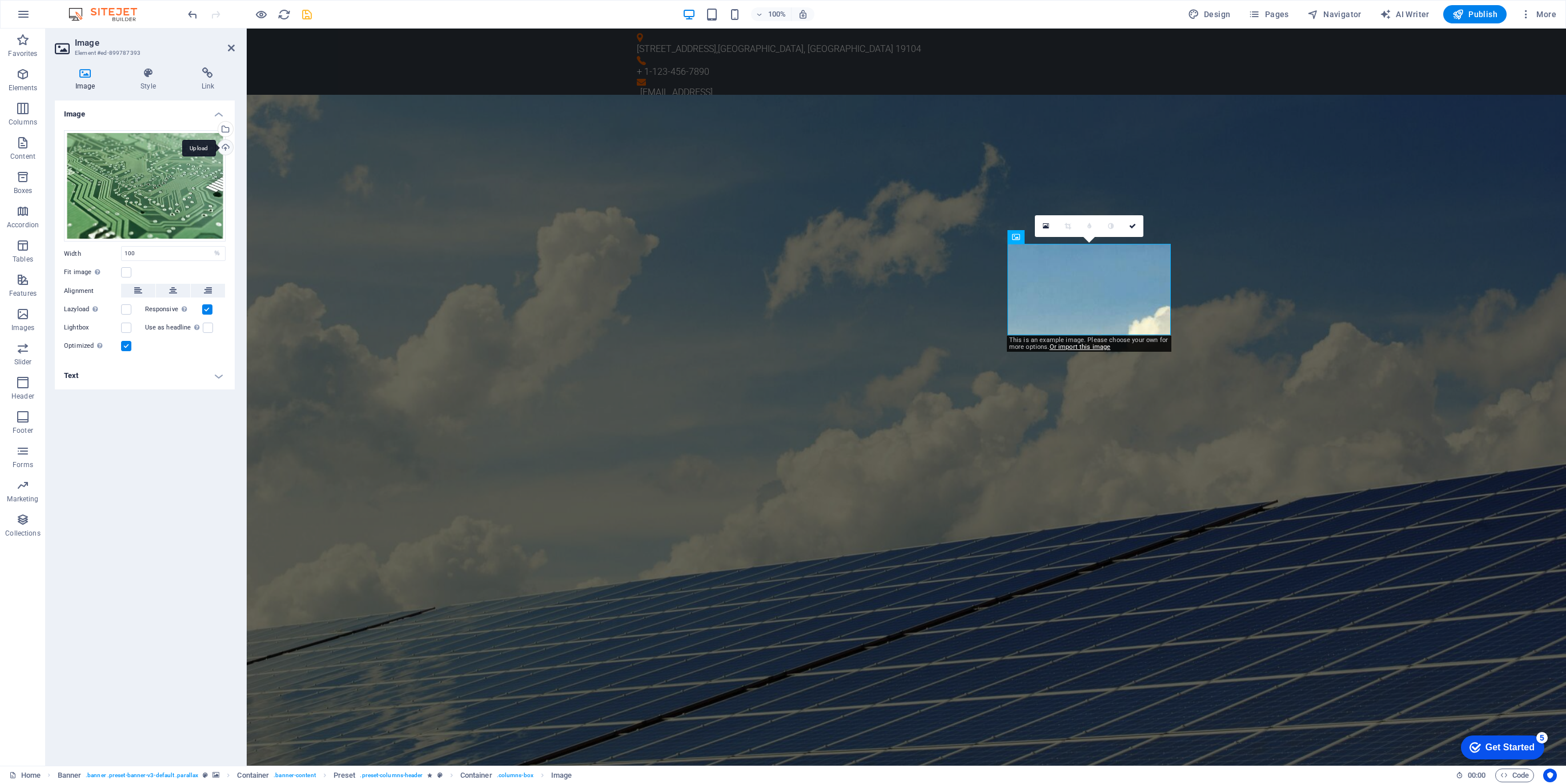
click at [227, 147] on div "Upload" at bounding box center [224, 148] width 17 height 17
click at [228, 126] on div "Select files from the file manager, stock photos, or upload file(s)" at bounding box center [224, 130] width 17 height 17
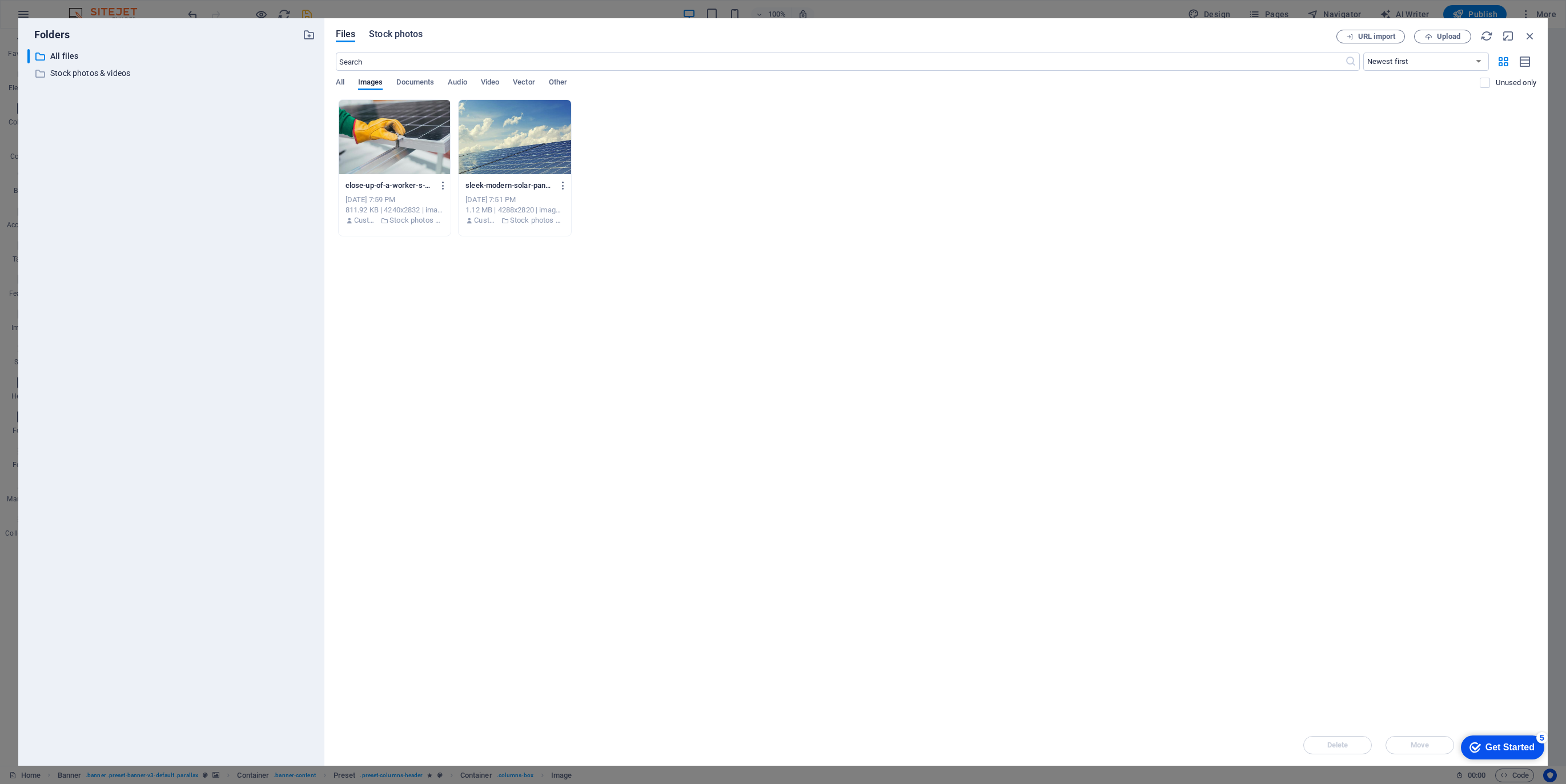
click at [398, 35] on span "Stock photos" at bounding box center [396, 34] width 53 height 14
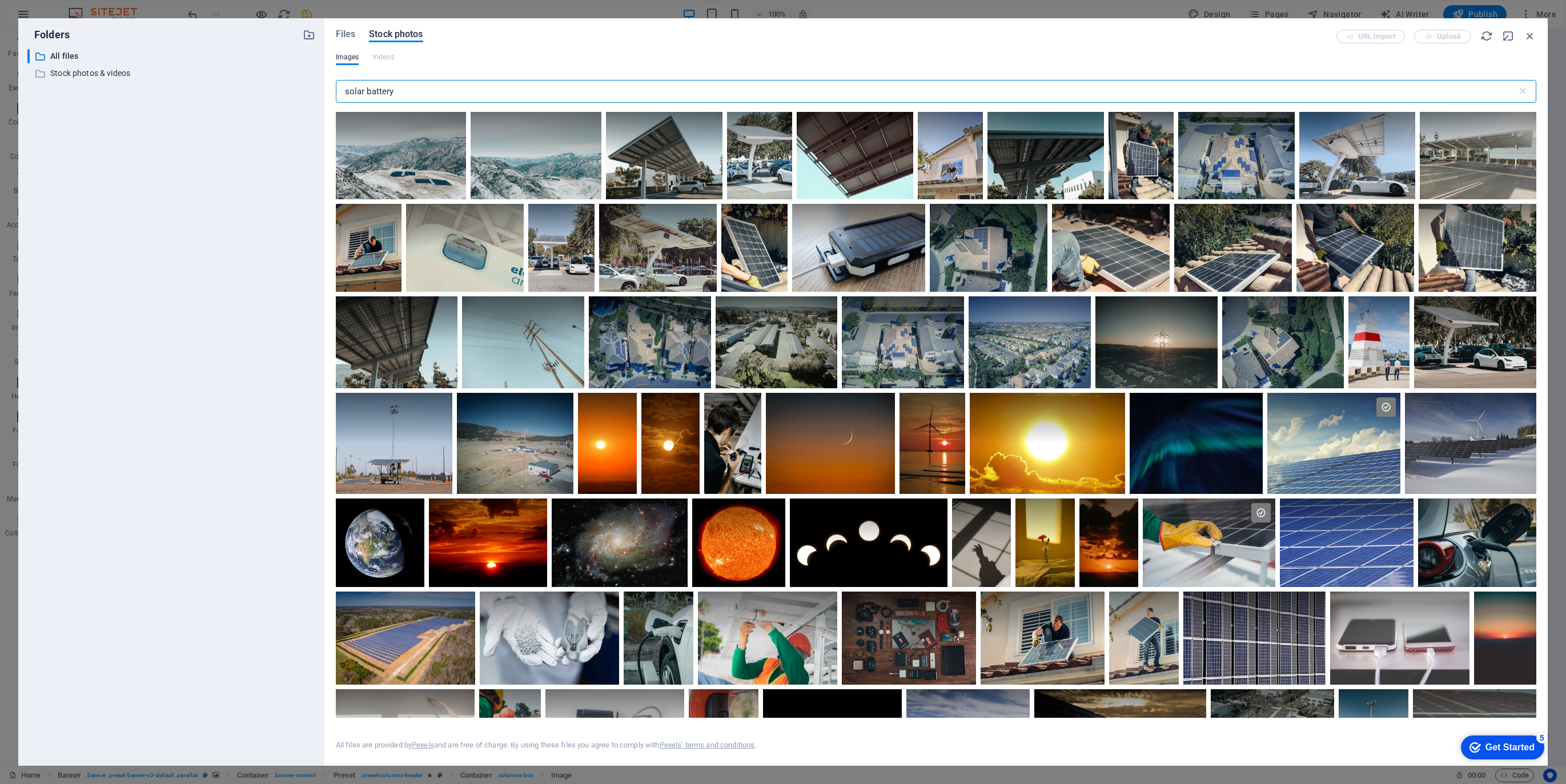
drag, startPoint x: 401, startPoint y: 92, endPoint x: 338, endPoint y: 92, distance: 63.0
click at [338, 92] on input "solar battery" at bounding box center [926, 92] width 1181 height 23
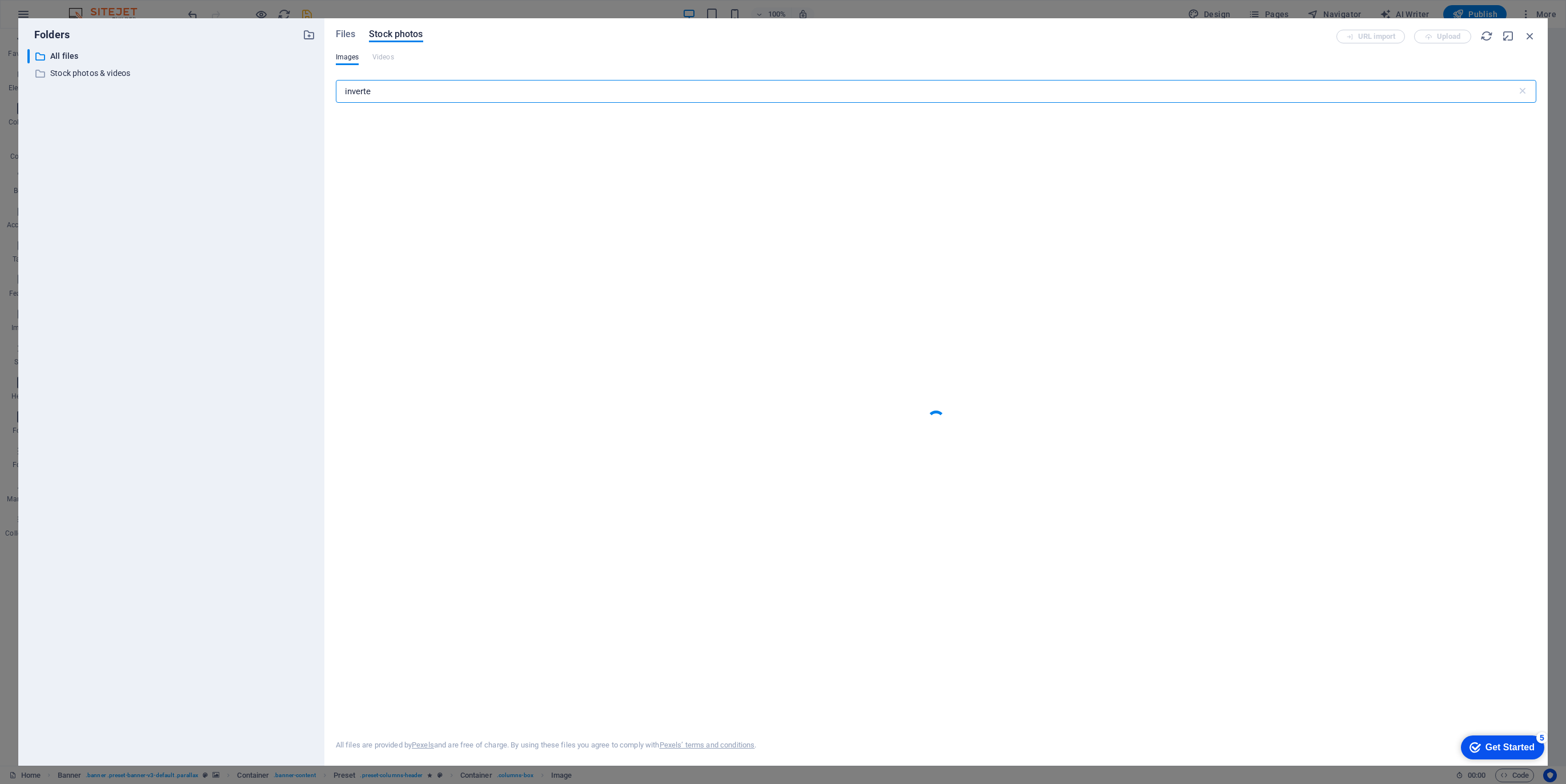
type input "inverter"
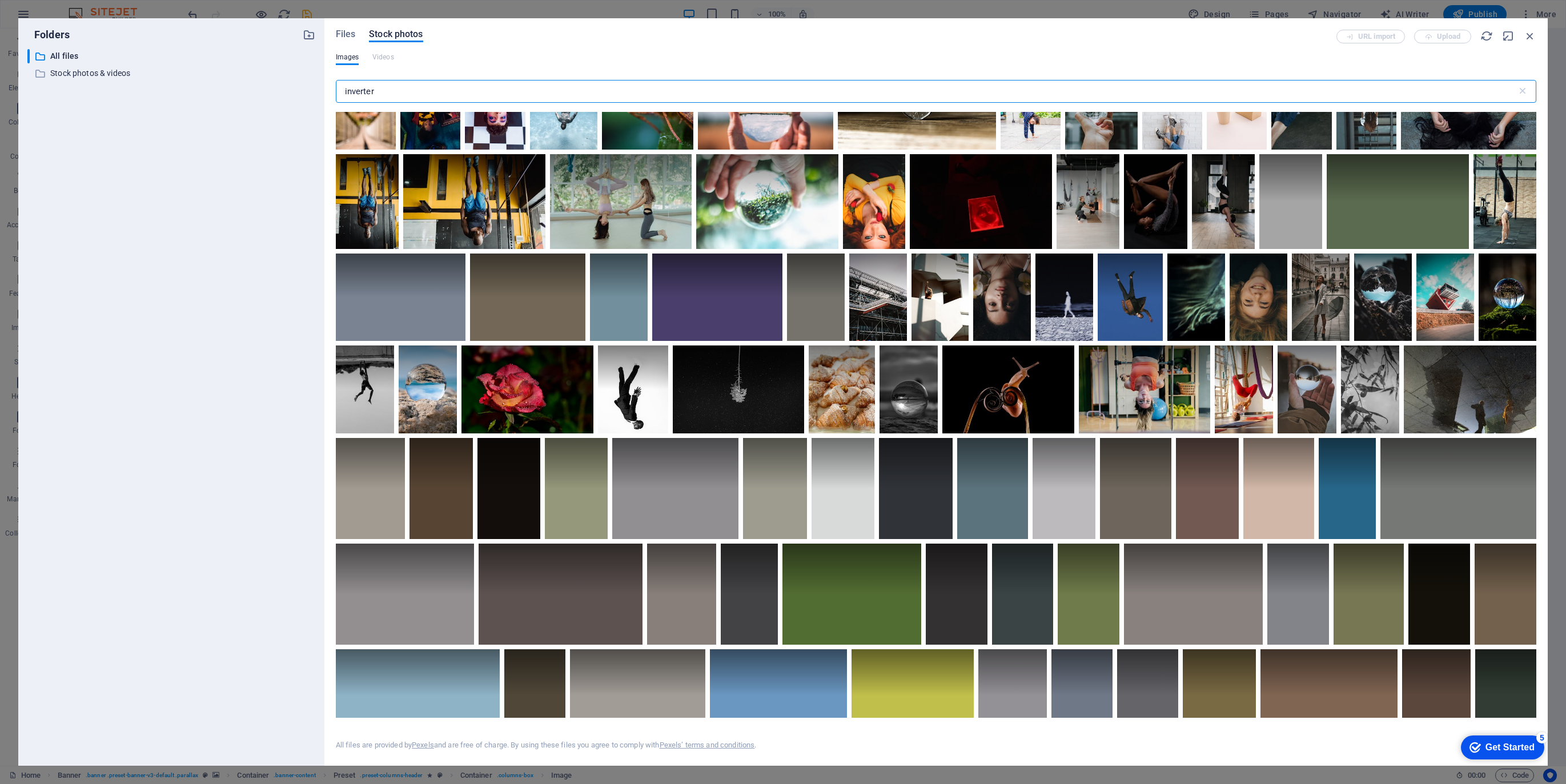
scroll to position [0, 0]
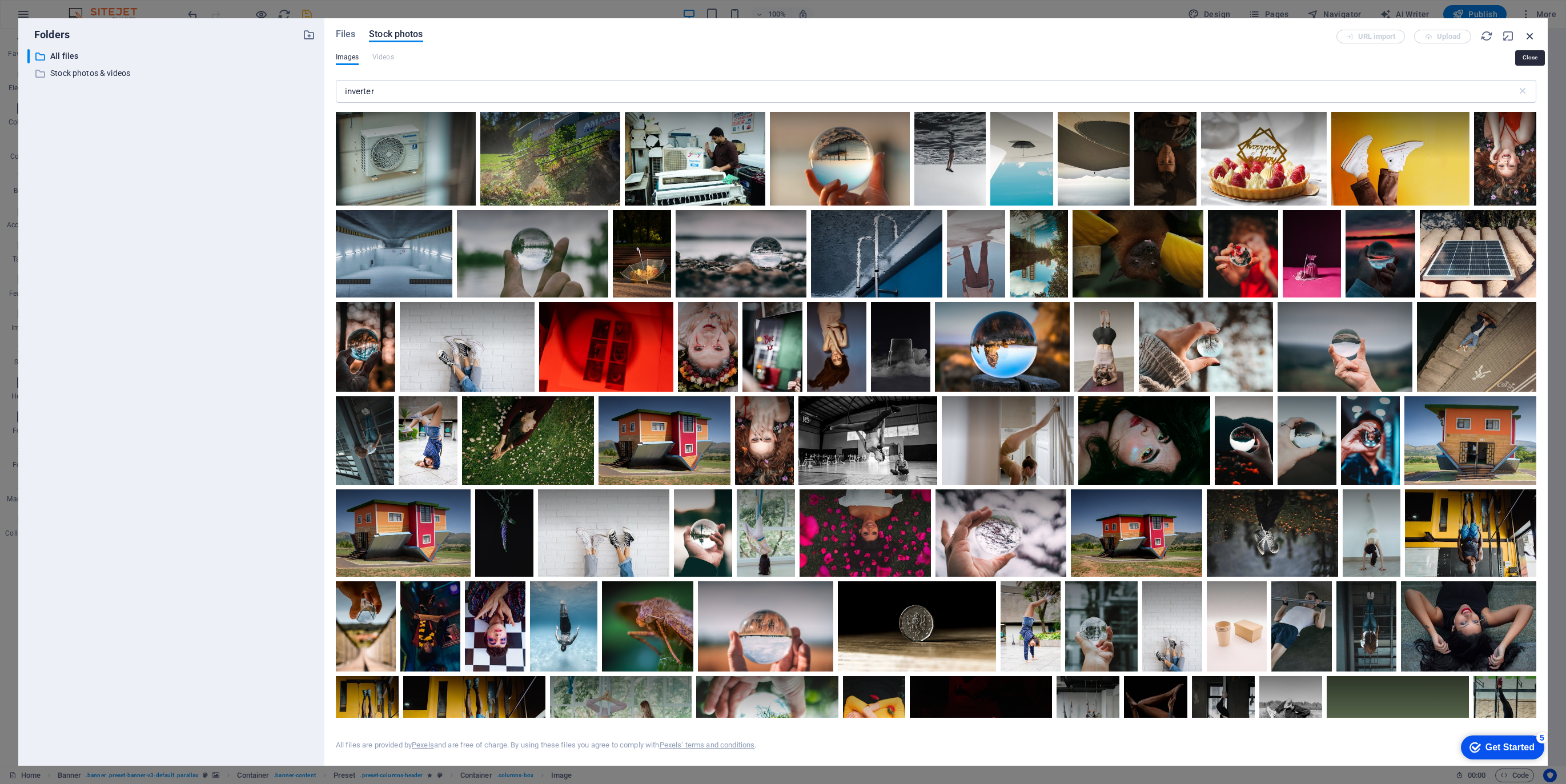
click at [1533, 36] on icon "button" at bounding box center [1530, 36] width 13 height 13
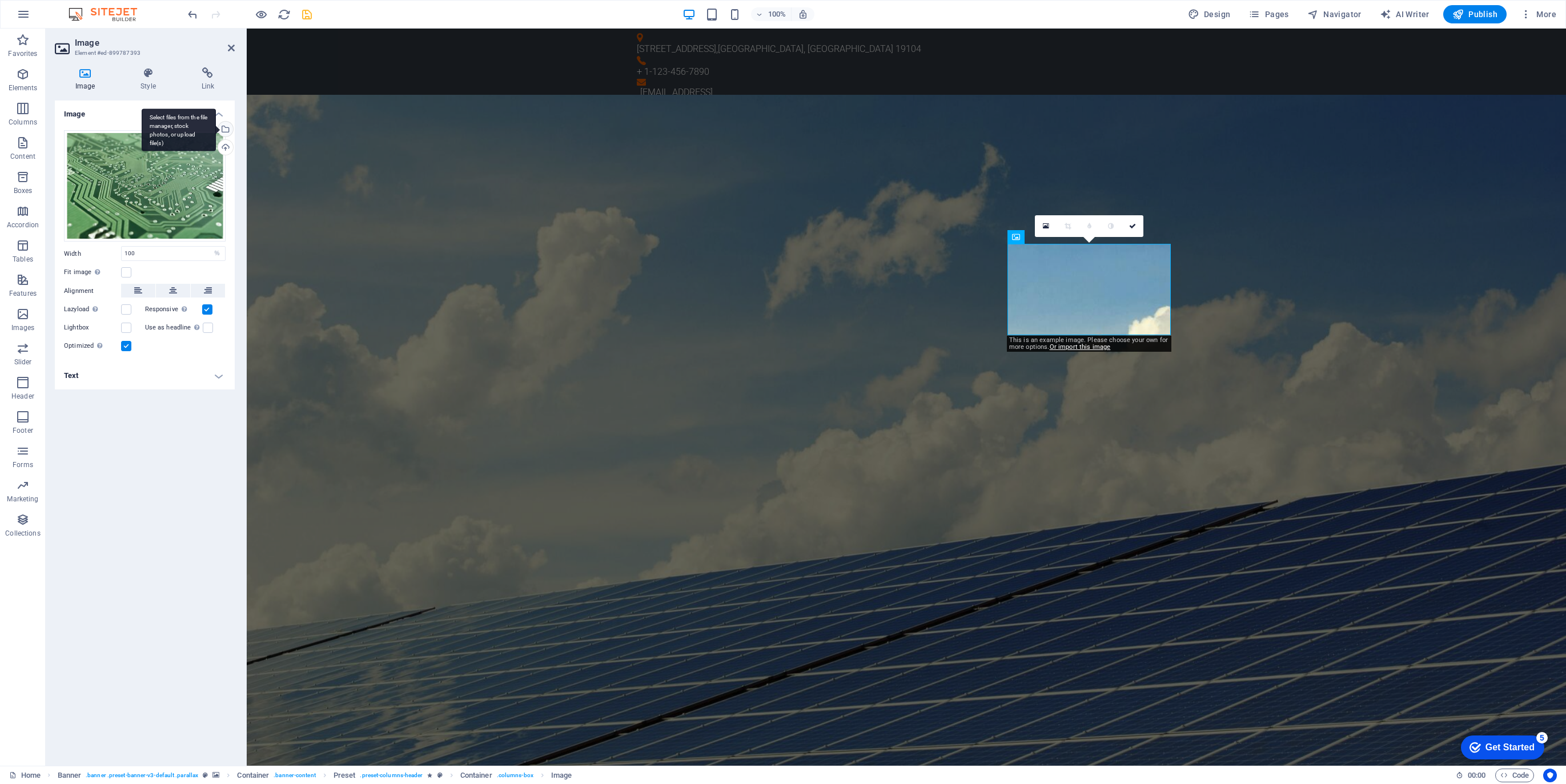
click at [226, 127] on div "Select files from the file manager, stock photos, or upload file(s)" at bounding box center [224, 130] width 17 height 17
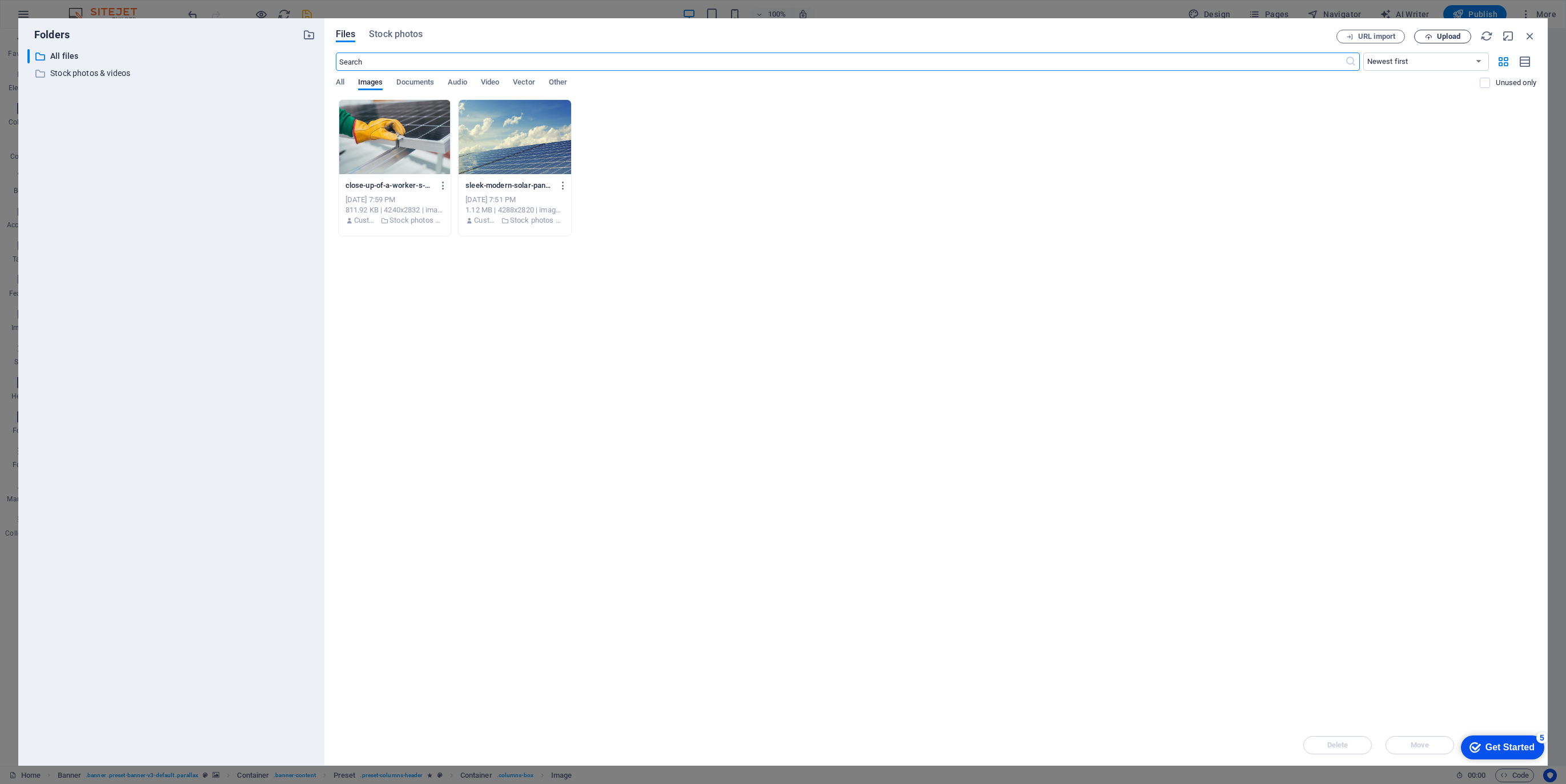
click at [1444, 40] on span "Upload" at bounding box center [1449, 36] width 24 height 7
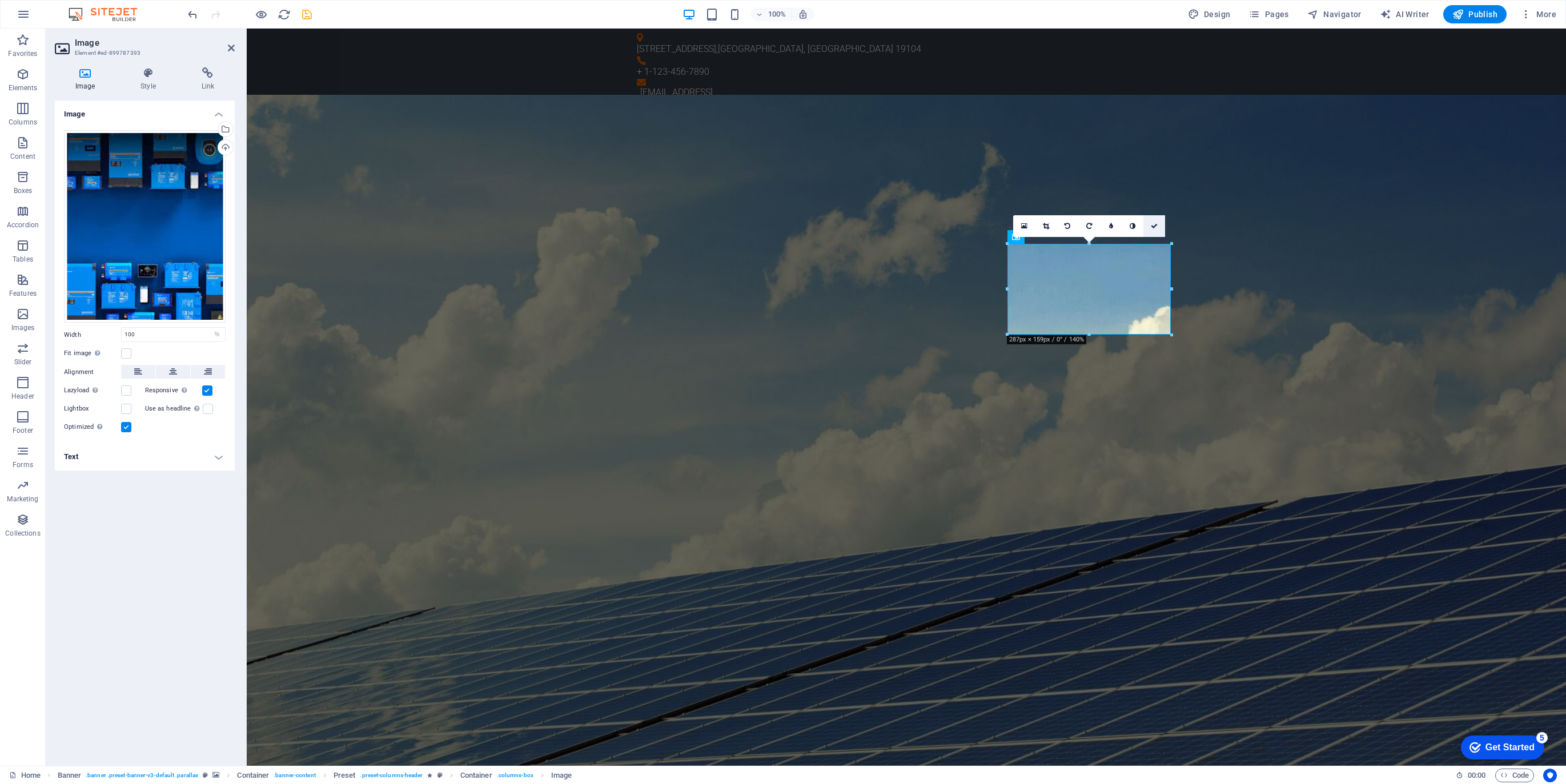
click at [1156, 224] on icon at bounding box center [1154, 225] width 7 height 7
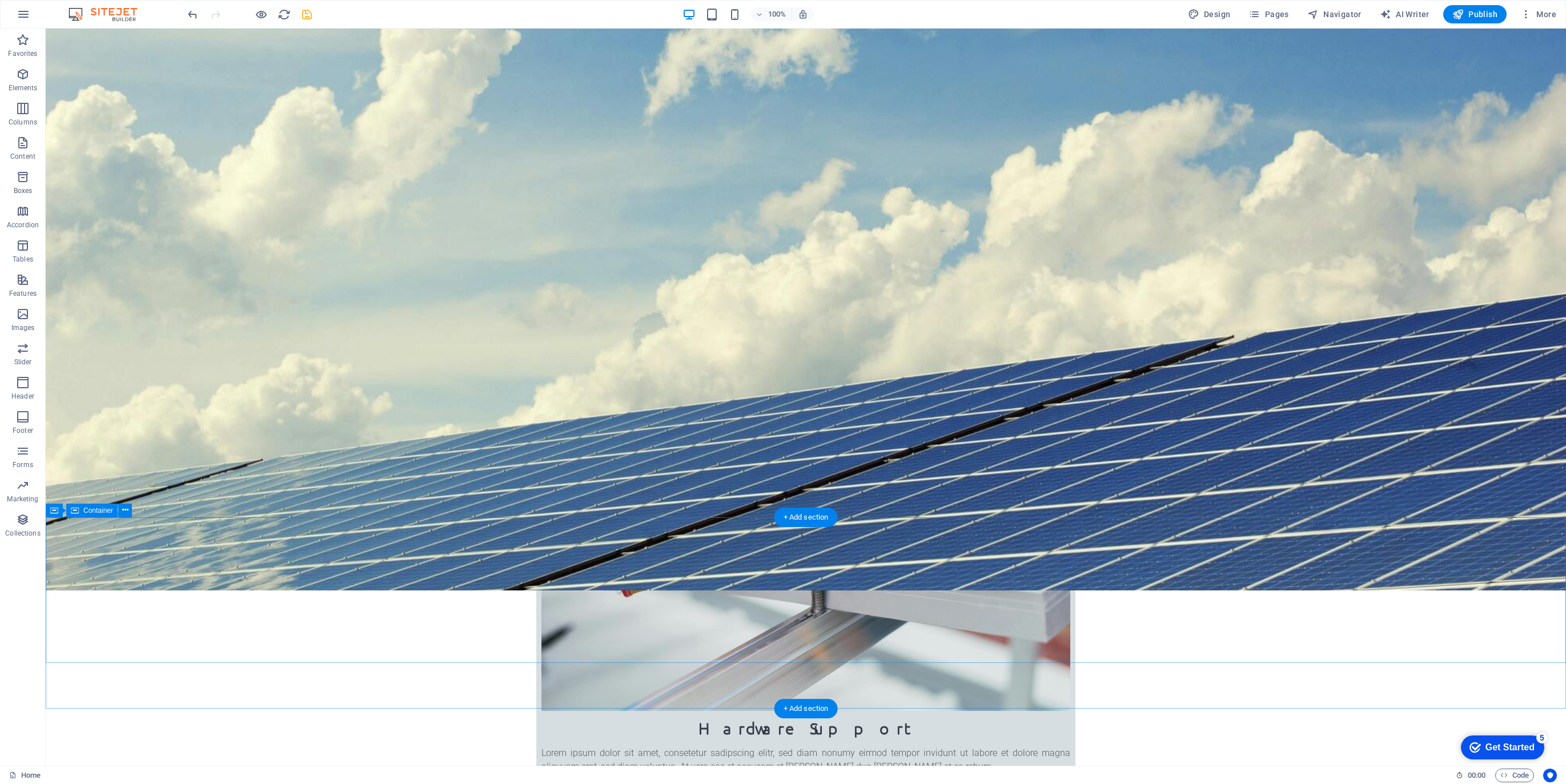
scroll to position [588, 0]
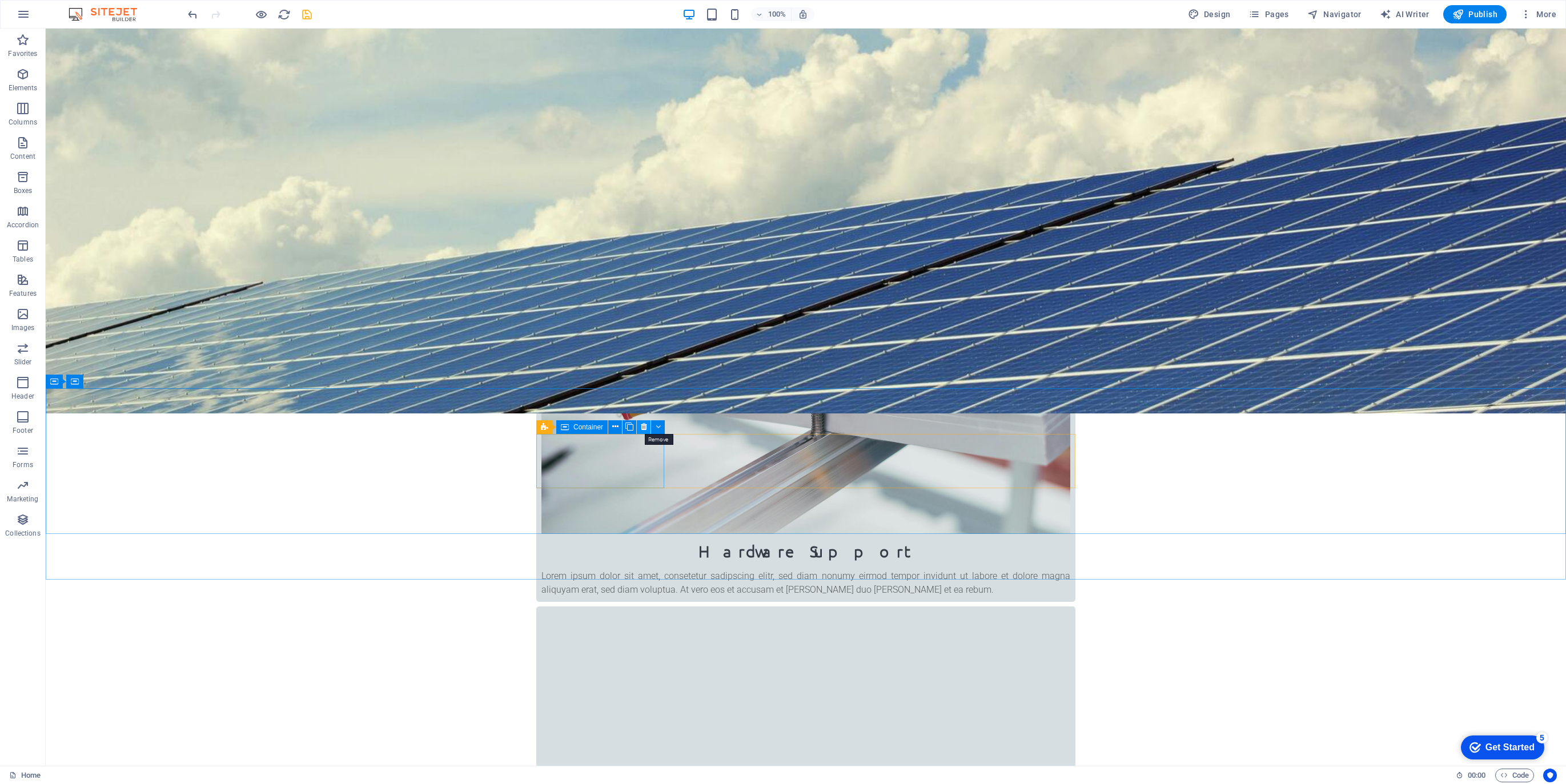
click at [644, 426] on icon at bounding box center [644, 427] width 6 height 12
click at [642, 426] on icon at bounding box center [644, 427] width 6 height 12
click at [641, 430] on icon at bounding box center [644, 427] width 6 height 12
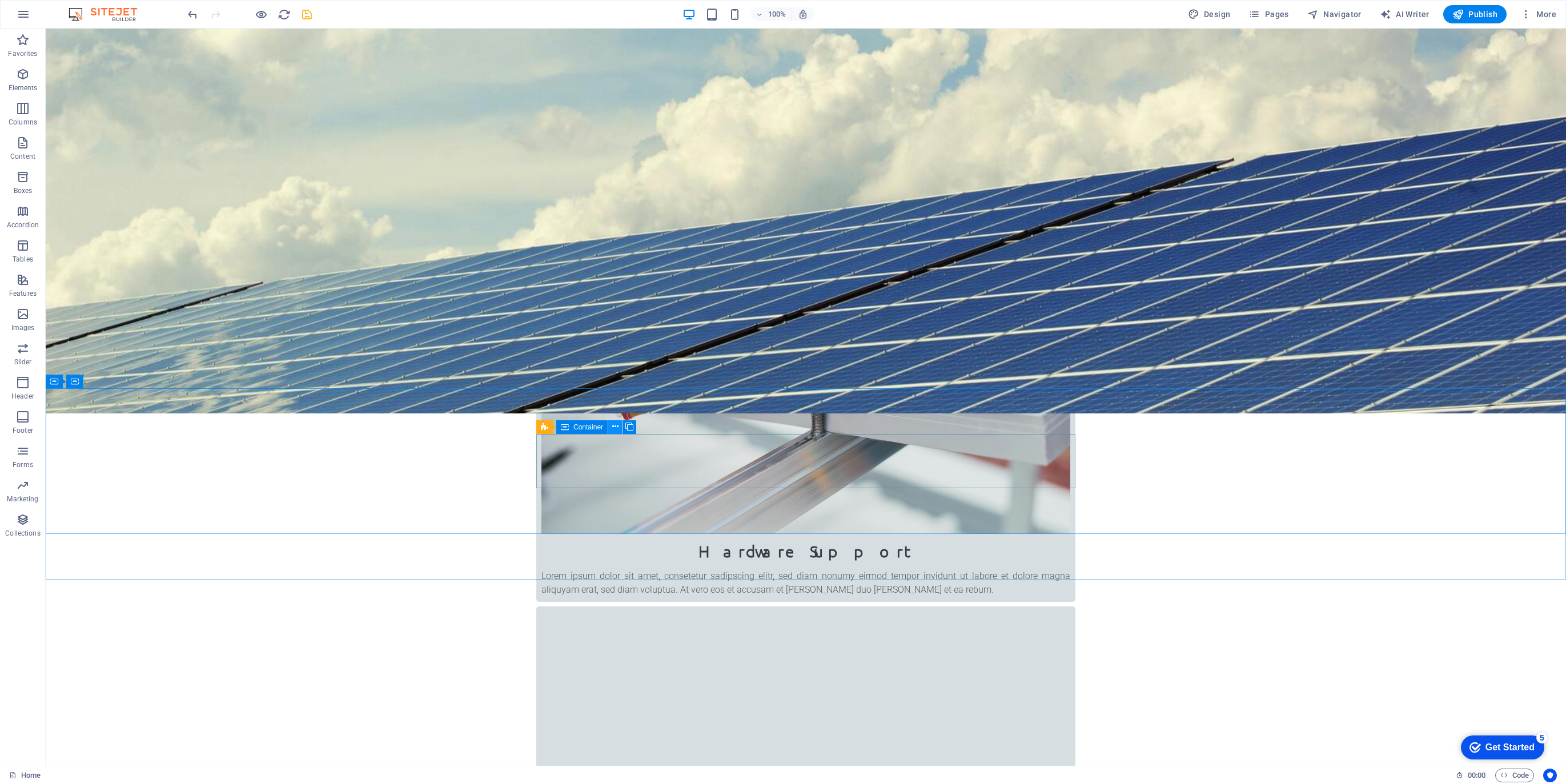
click at [615, 427] on icon at bounding box center [615, 427] width 6 height 12
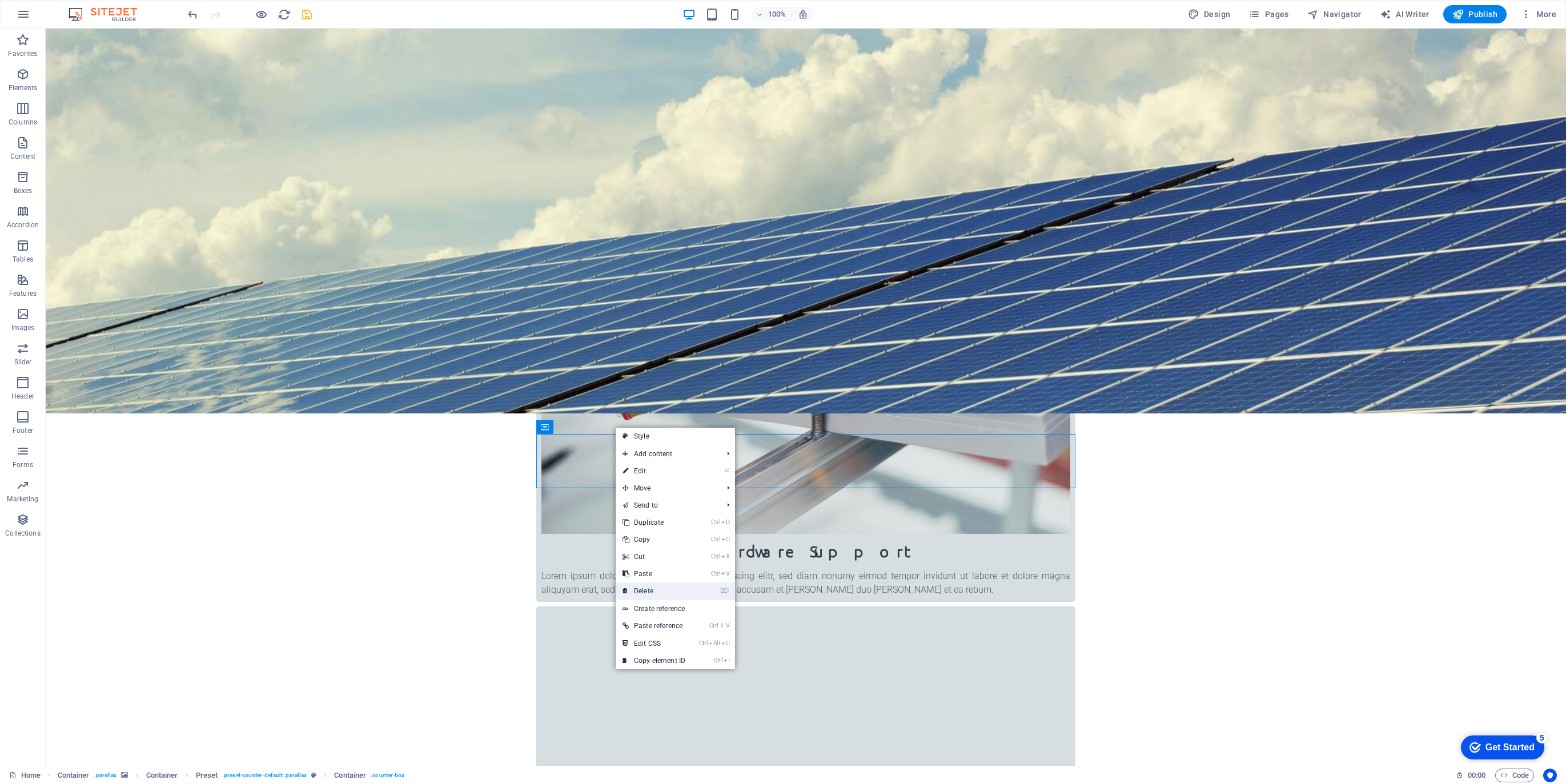
click at [639, 588] on link "⌦ Delete" at bounding box center [654, 591] width 77 height 17
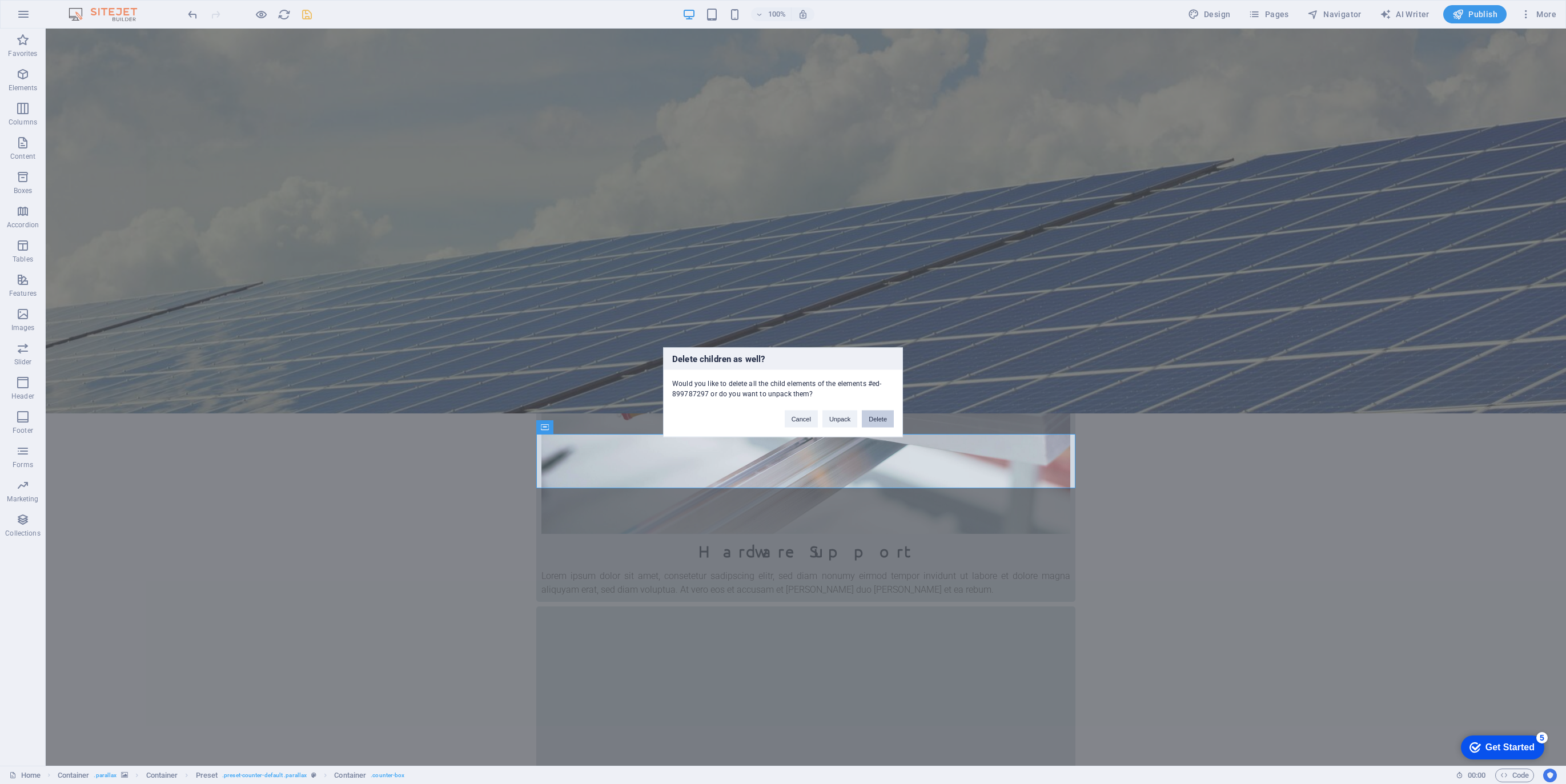
click at [878, 418] on button "Delete" at bounding box center [878, 419] width 32 height 17
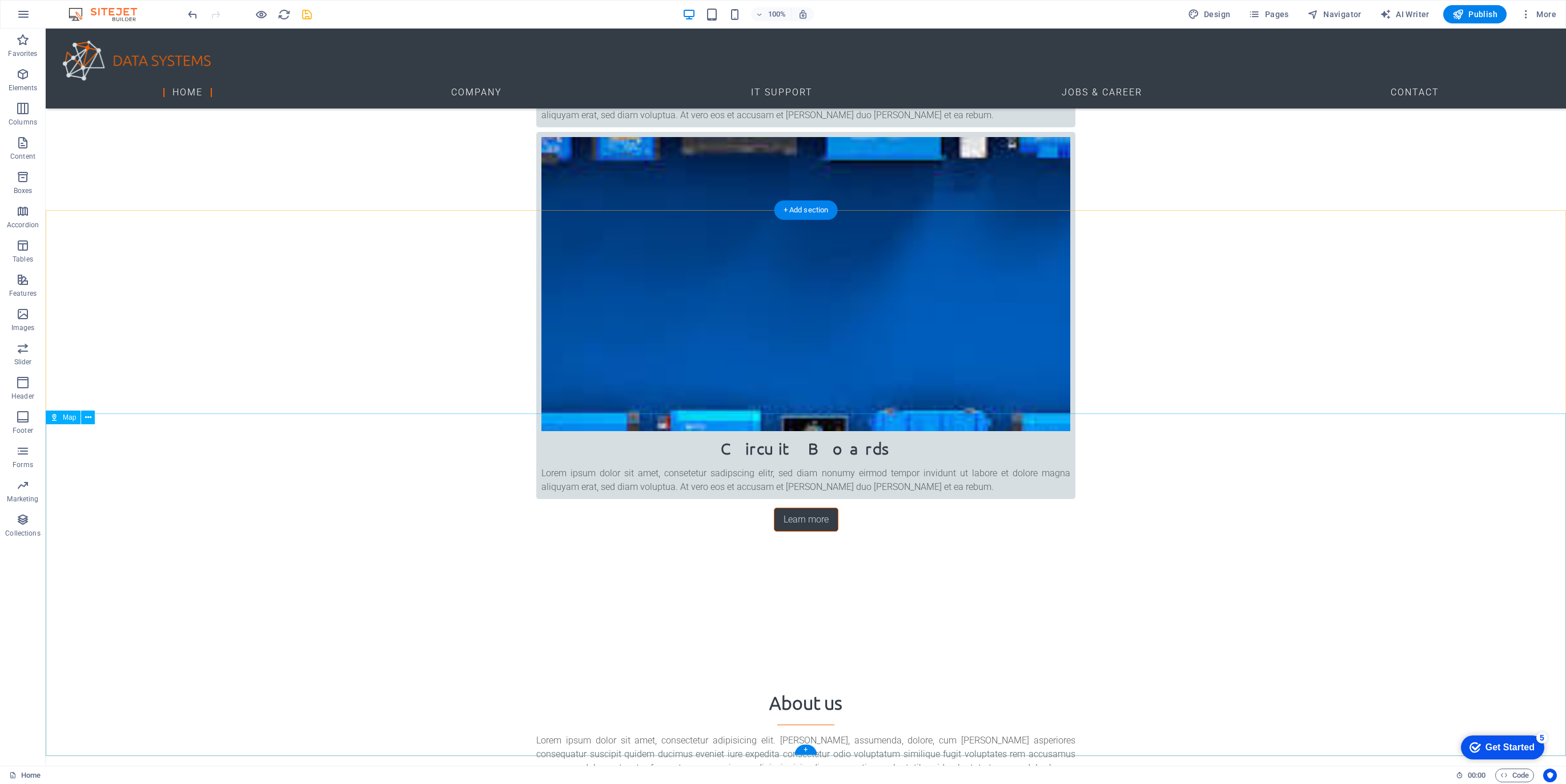
scroll to position [1407, 0]
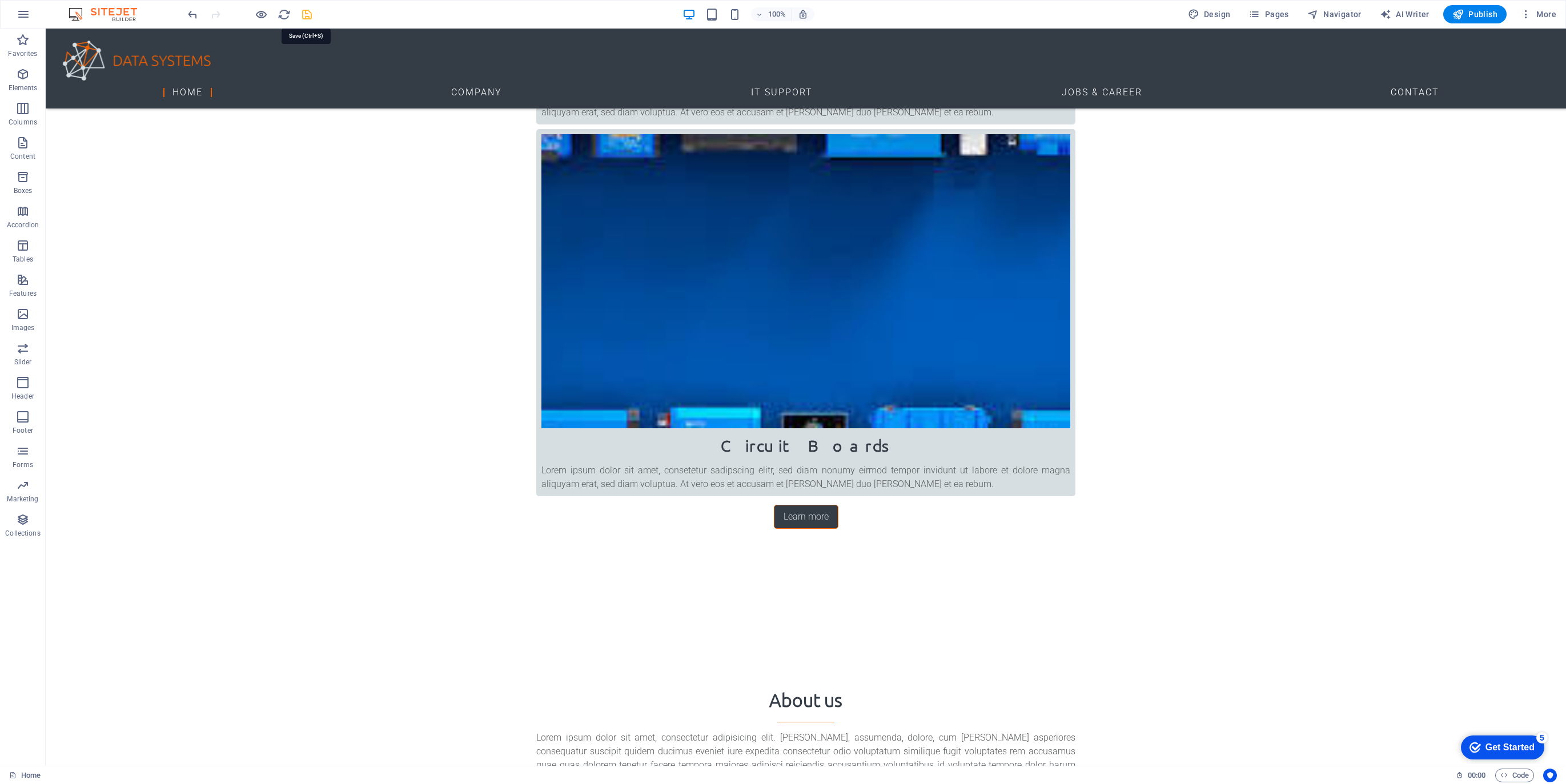
click at [306, 13] on icon "save" at bounding box center [307, 15] width 13 height 13
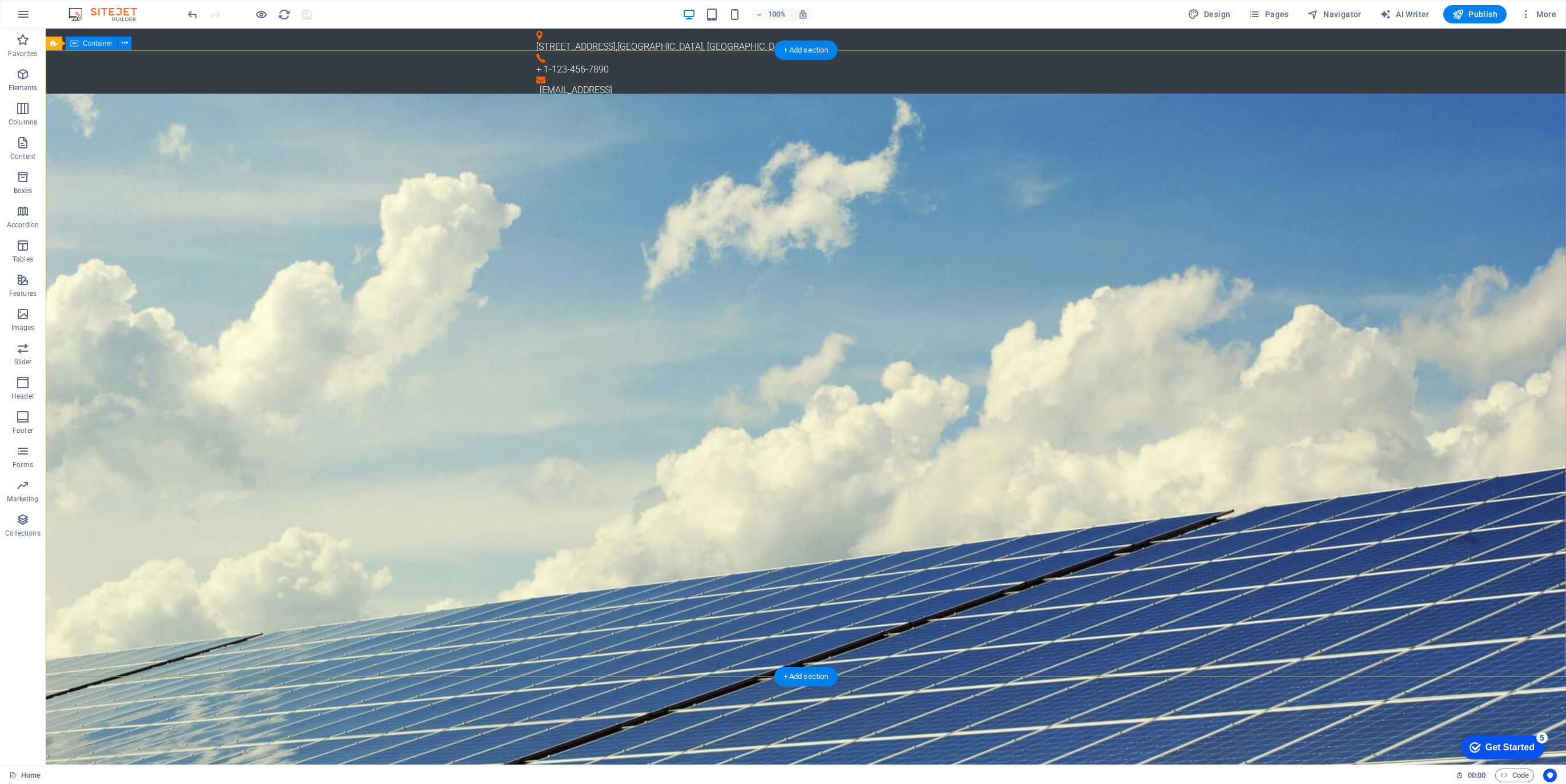
scroll to position [0, 0]
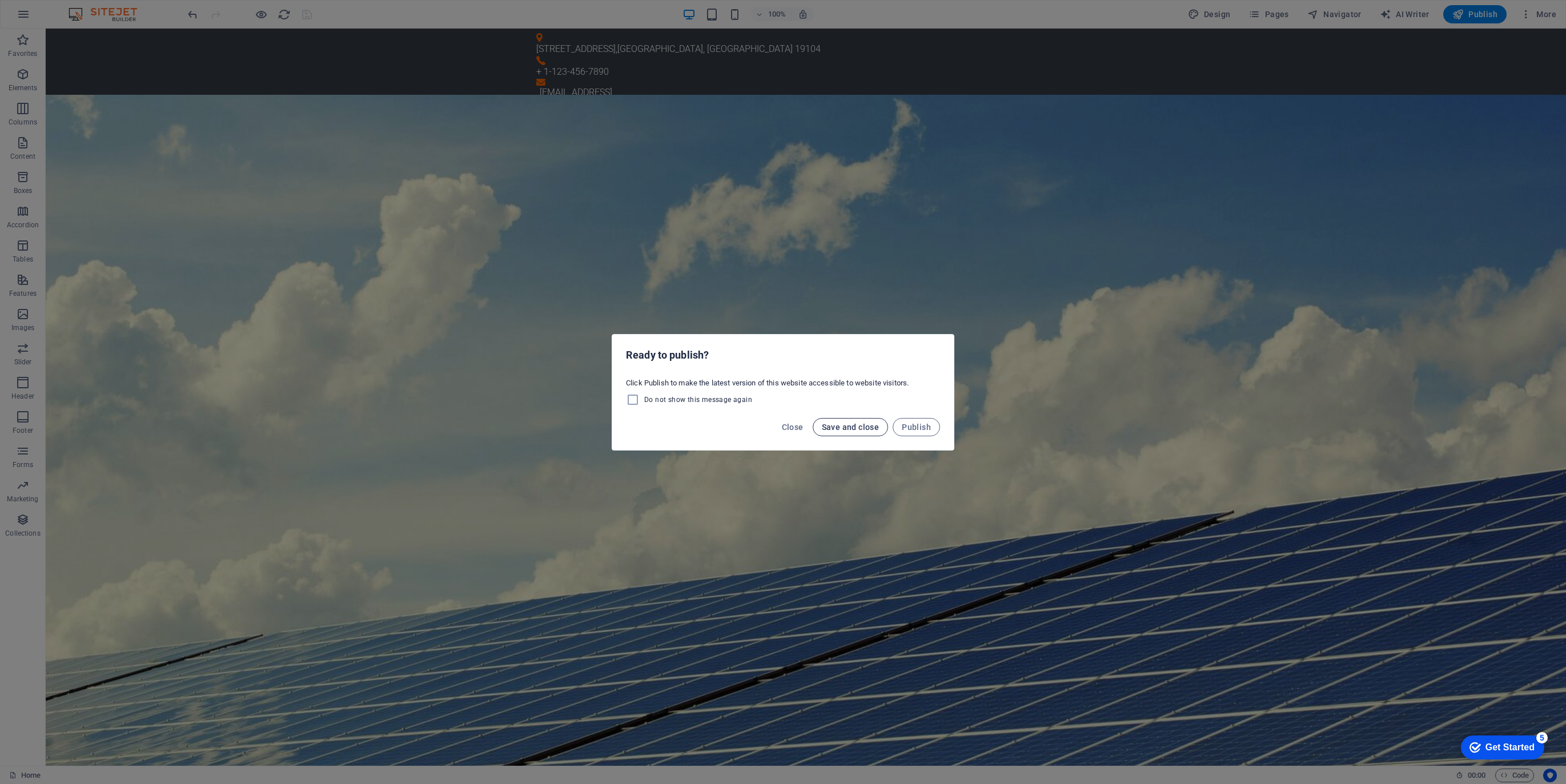
click at [850, 425] on span "Save and close" at bounding box center [850, 427] width 58 height 9
